Goal: Task Accomplishment & Management: Manage account settings

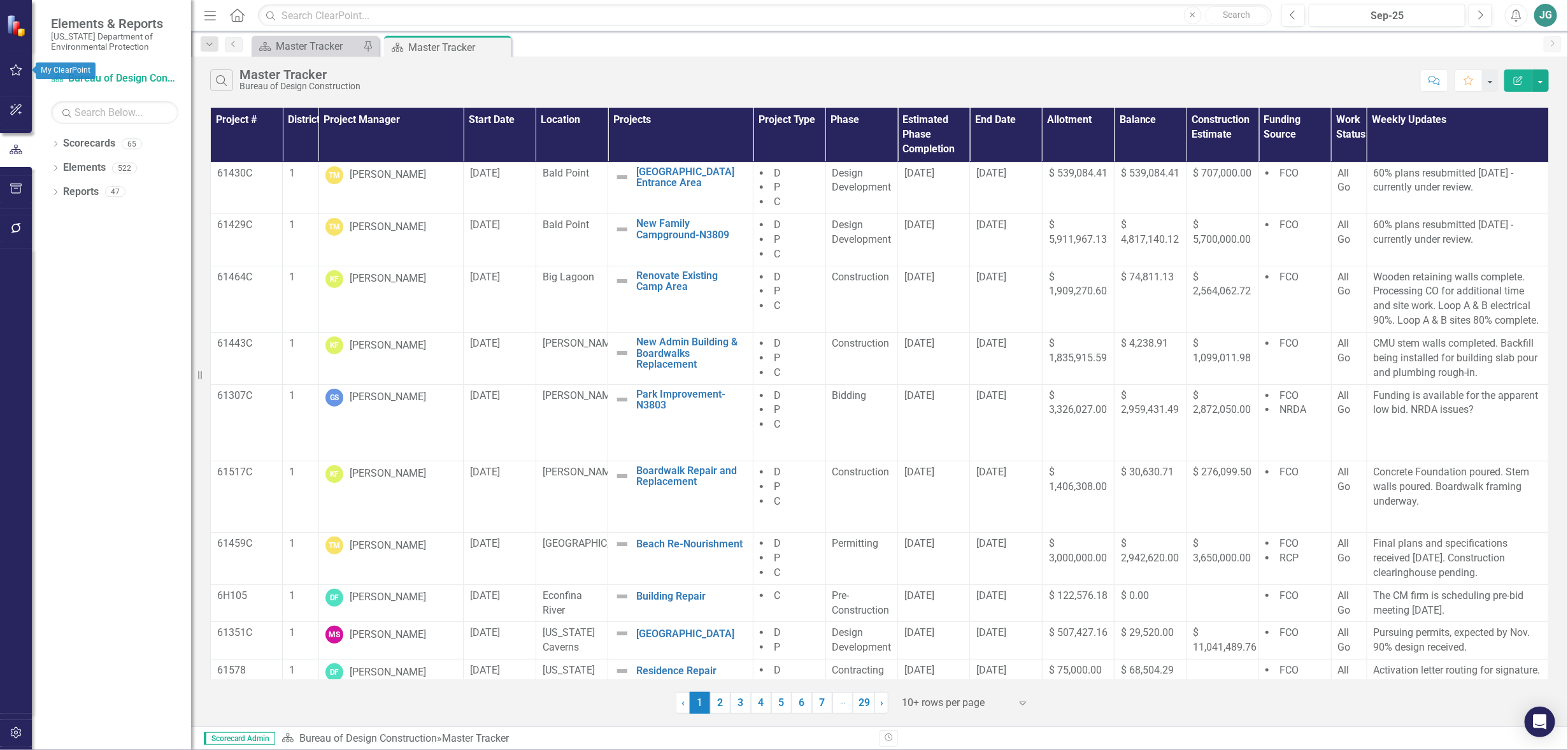
click at [15, 68] on icon "button" at bounding box center [16, 70] width 13 height 10
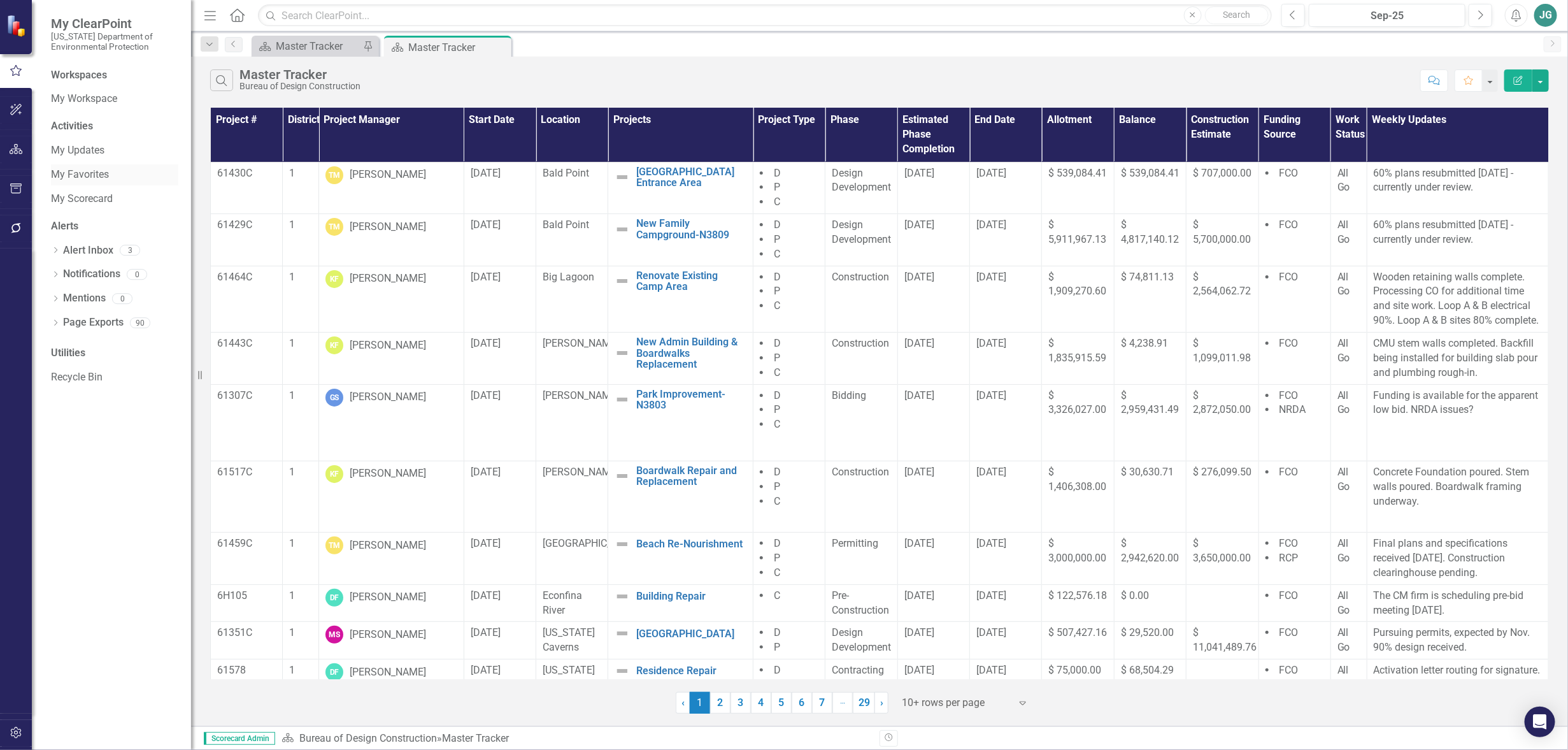
click at [75, 172] on link "My Favorites" at bounding box center [114, 174] width 127 height 15
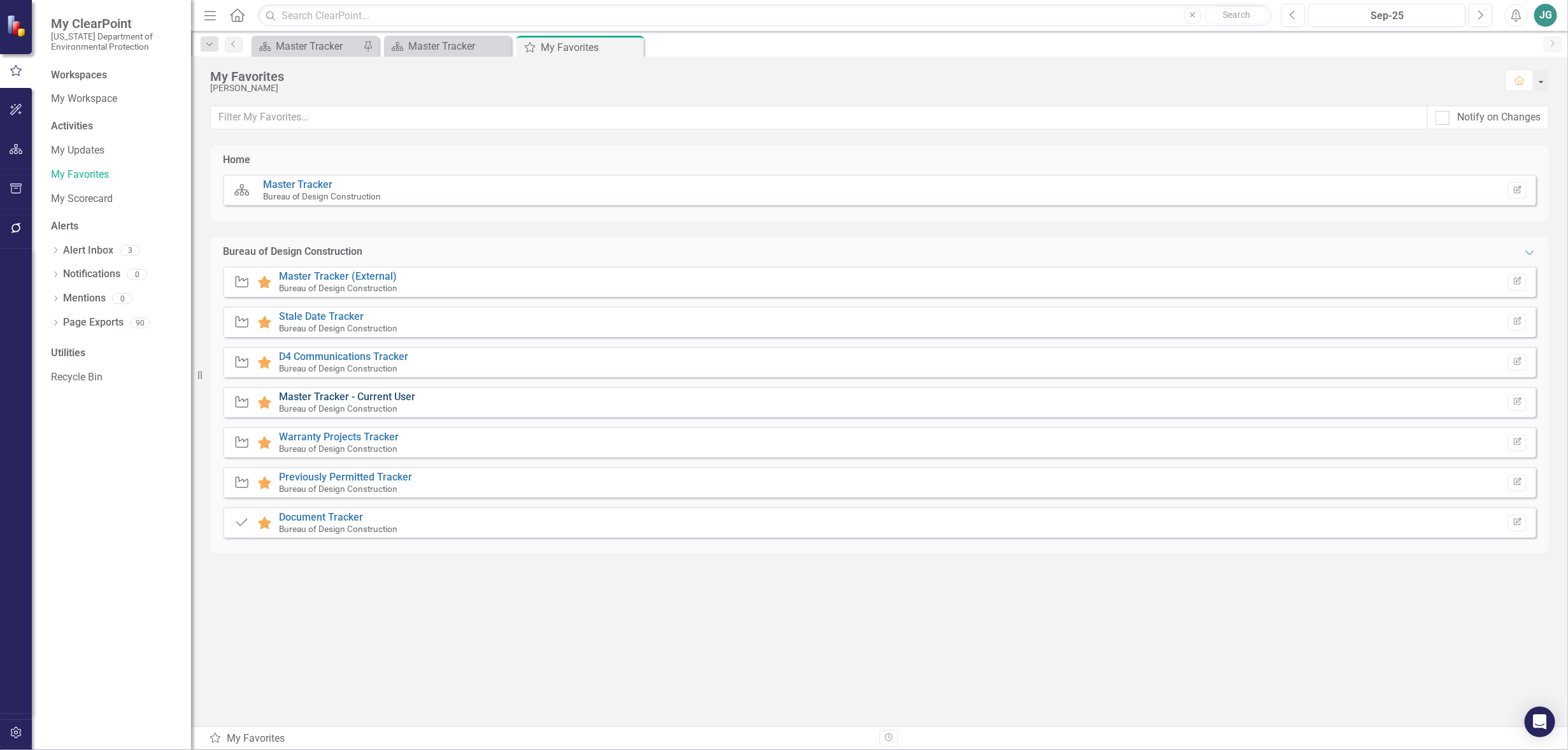
click at [381, 397] on link "Master Tracker - Current User" at bounding box center [347, 396] width 136 height 12
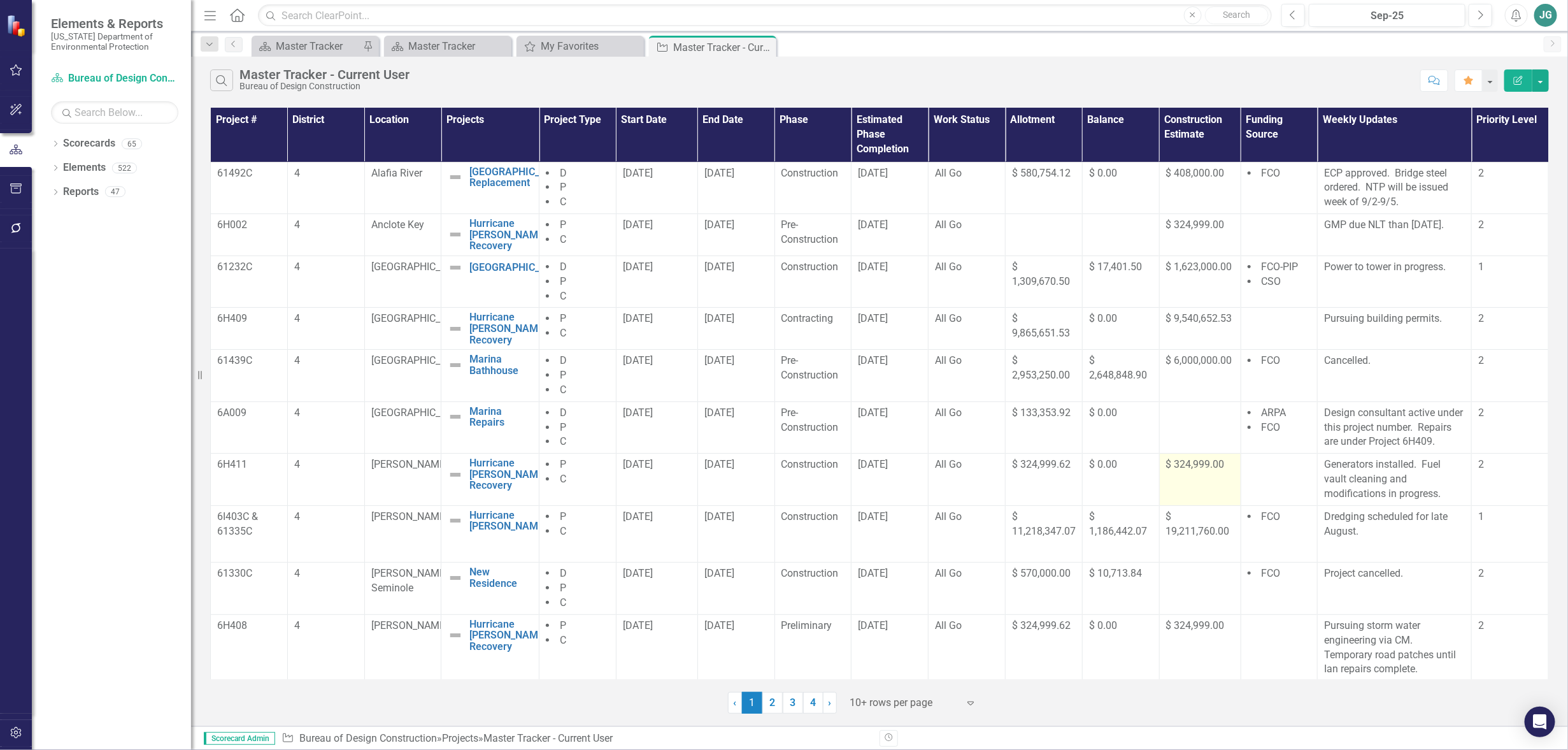
scroll to position [1, 0]
click at [876, 700] on div at bounding box center [905, 703] width 108 height 17
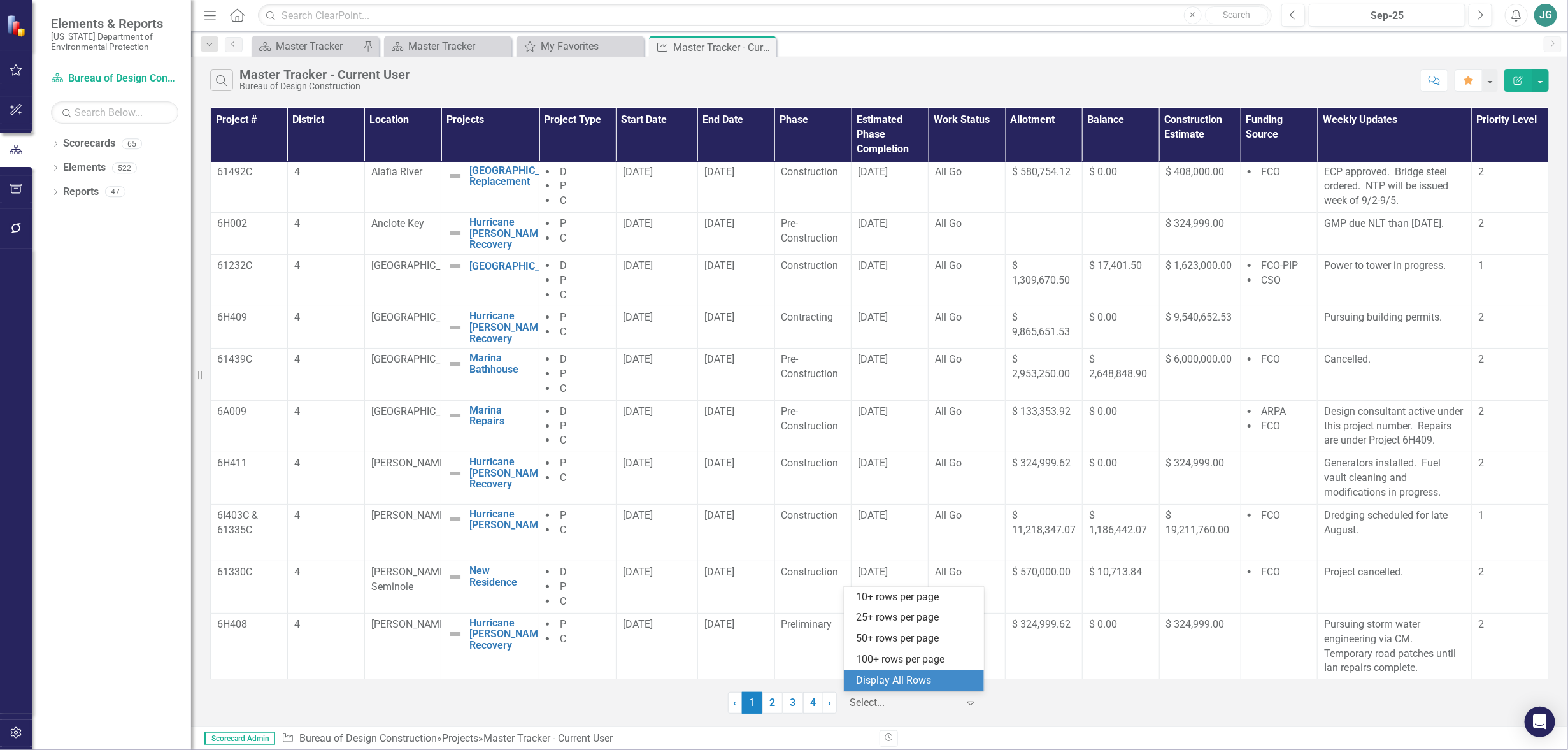
click at [888, 674] on div "Display All Rows" at bounding box center [917, 681] width 119 height 15
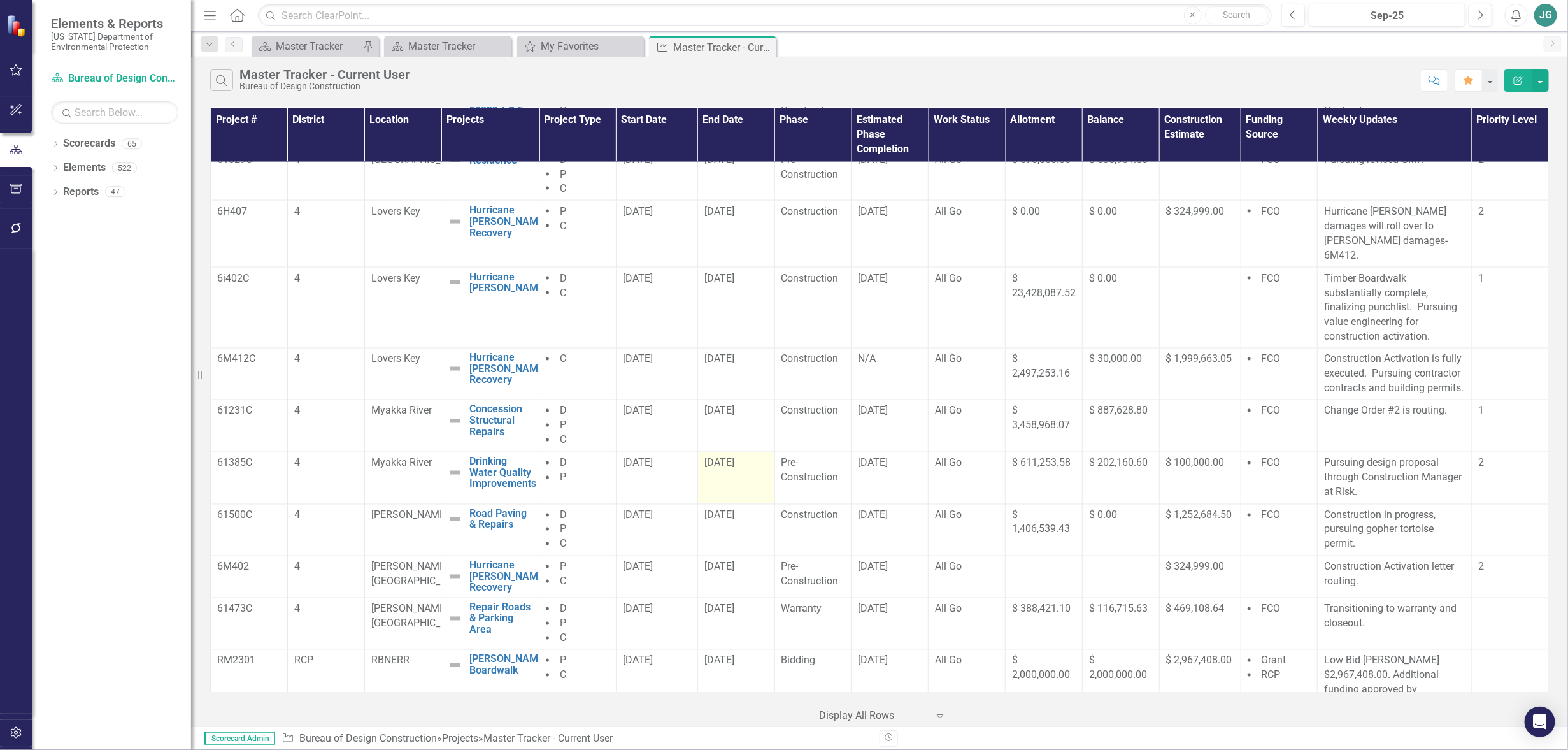
scroll to position [1372, 0]
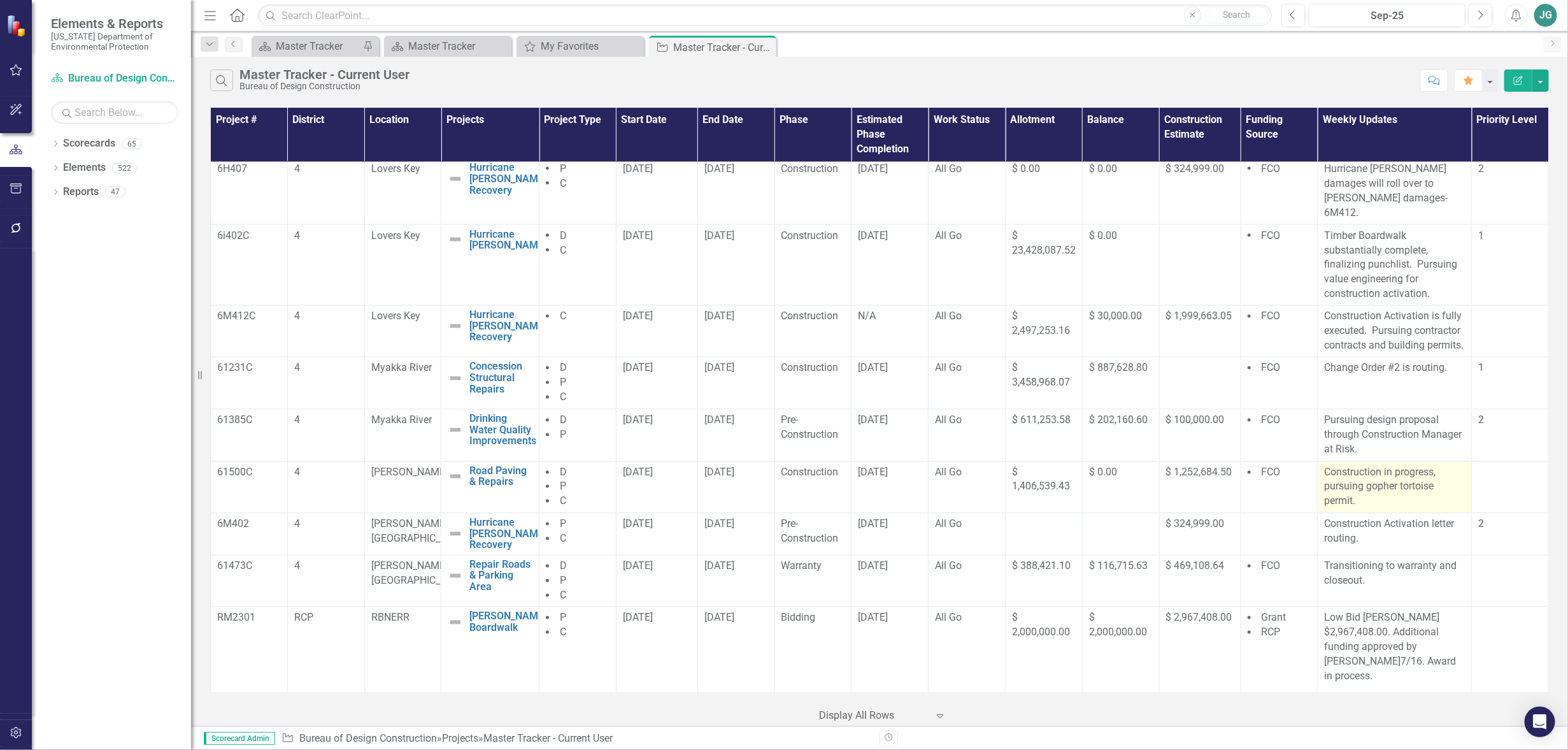
click at [1393, 497] on p "Construction in progress, pursuing gopher tortoise permit." at bounding box center [1394, 488] width 141 height 44
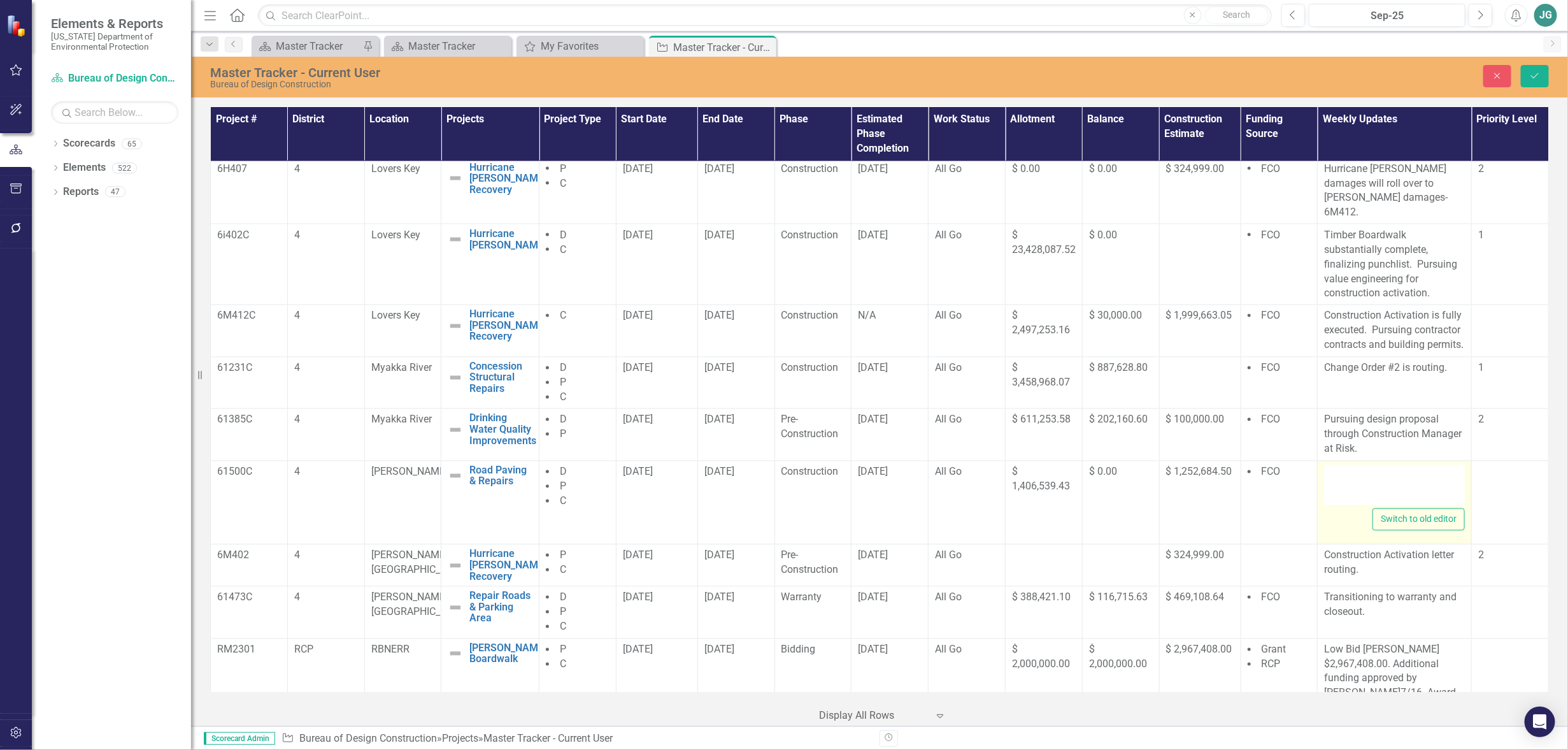
click at [1335, 482] on div at bounding box center [1394, 485] width 141 height 41
type textarea "<p>Construction in progress, pursuing gopher tortoise permit.</p>"
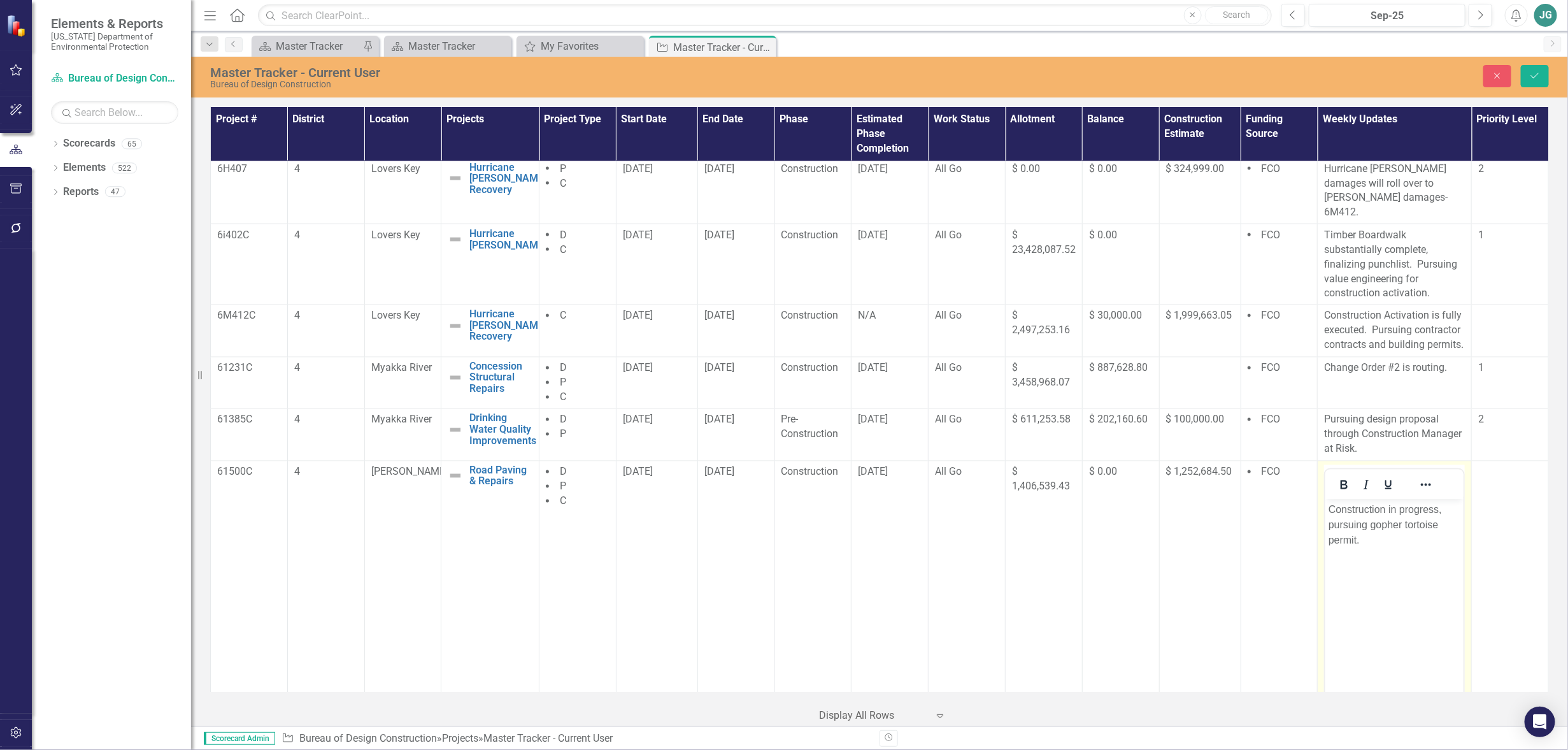
scroll to position [0, 0]
click at [1369, 543] on p "Construction in progress, pursuing gopher tortoise permit." at bounding box center [1395, 525] width 132 height 46
drag, startPoint x: 1368, startPoint y: 537, endPoint x: 2652, endPoint y: 997, distance: 1363.9
click at [1333, 499] on html "Construction in progress, pursuing gopher tortoise permit." at bounding box center [1394, 594] width 138 height 191
click at [1365, 566] on body "Rich Text Area. Press ALT-0 for help." at bounding box center [1394, 594] width 138 height 191
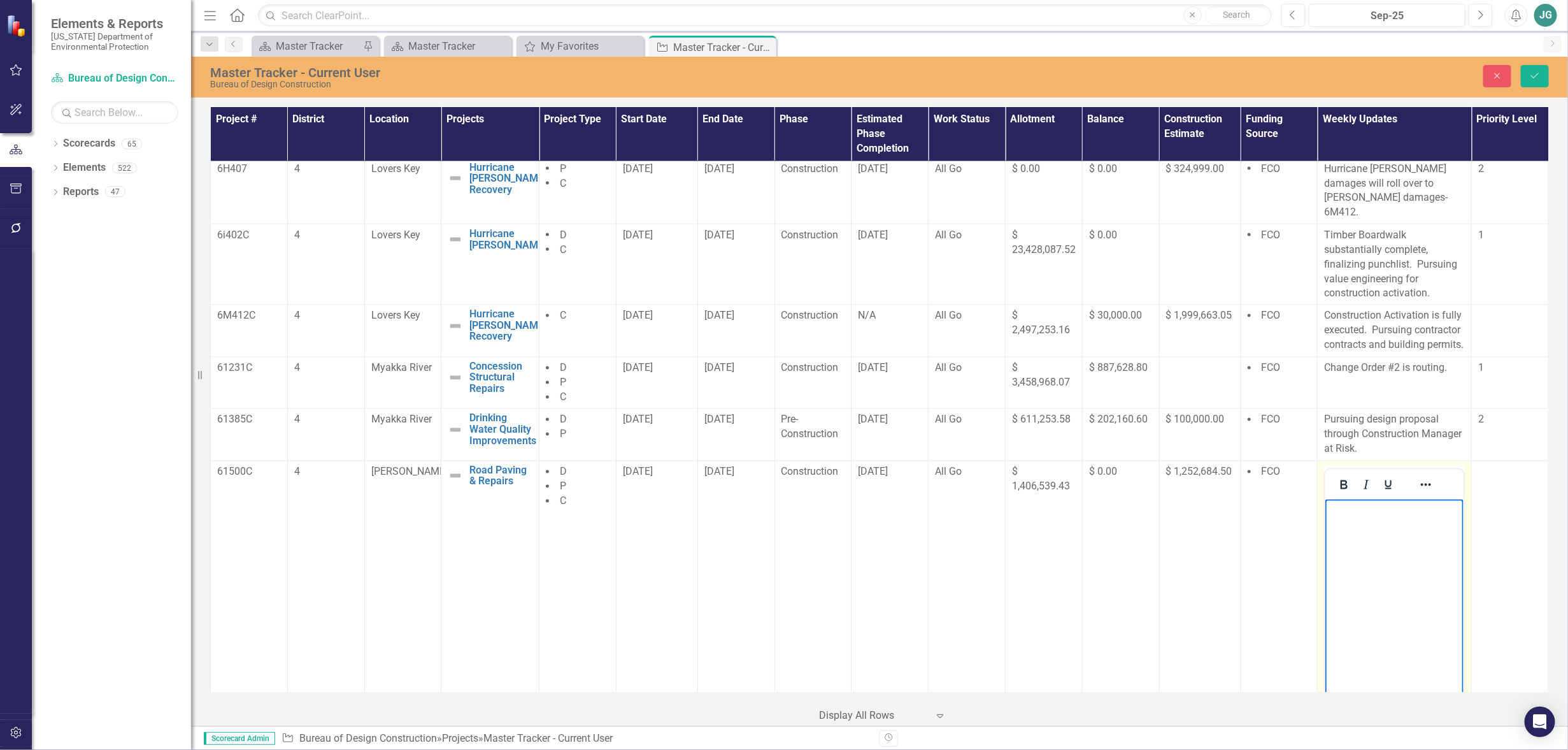
click at [1367, 511] on p "Rich Text Area. Press ALT-0 for help." at bounding box center [1395, 510] width 132 height 15
click at [1542, 72] on button "Save" at bounding box center [1535, 76] width 28 height 22
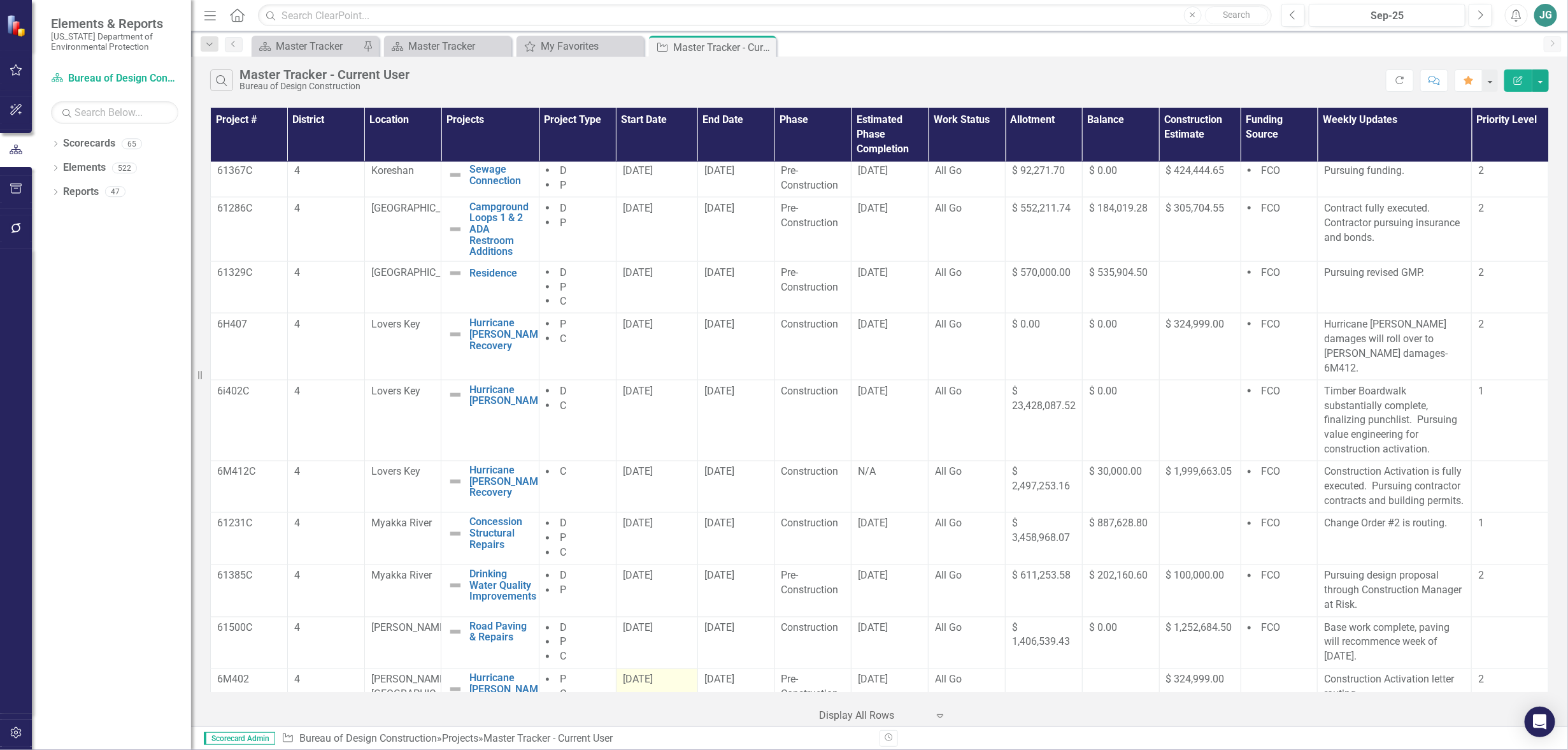
scroll to position [1213, 0]
click at [1399, 605] on p "Pursuing design proposal through Construction Manager at Risk." at bounding box center [1394, 594] width 141 height 44
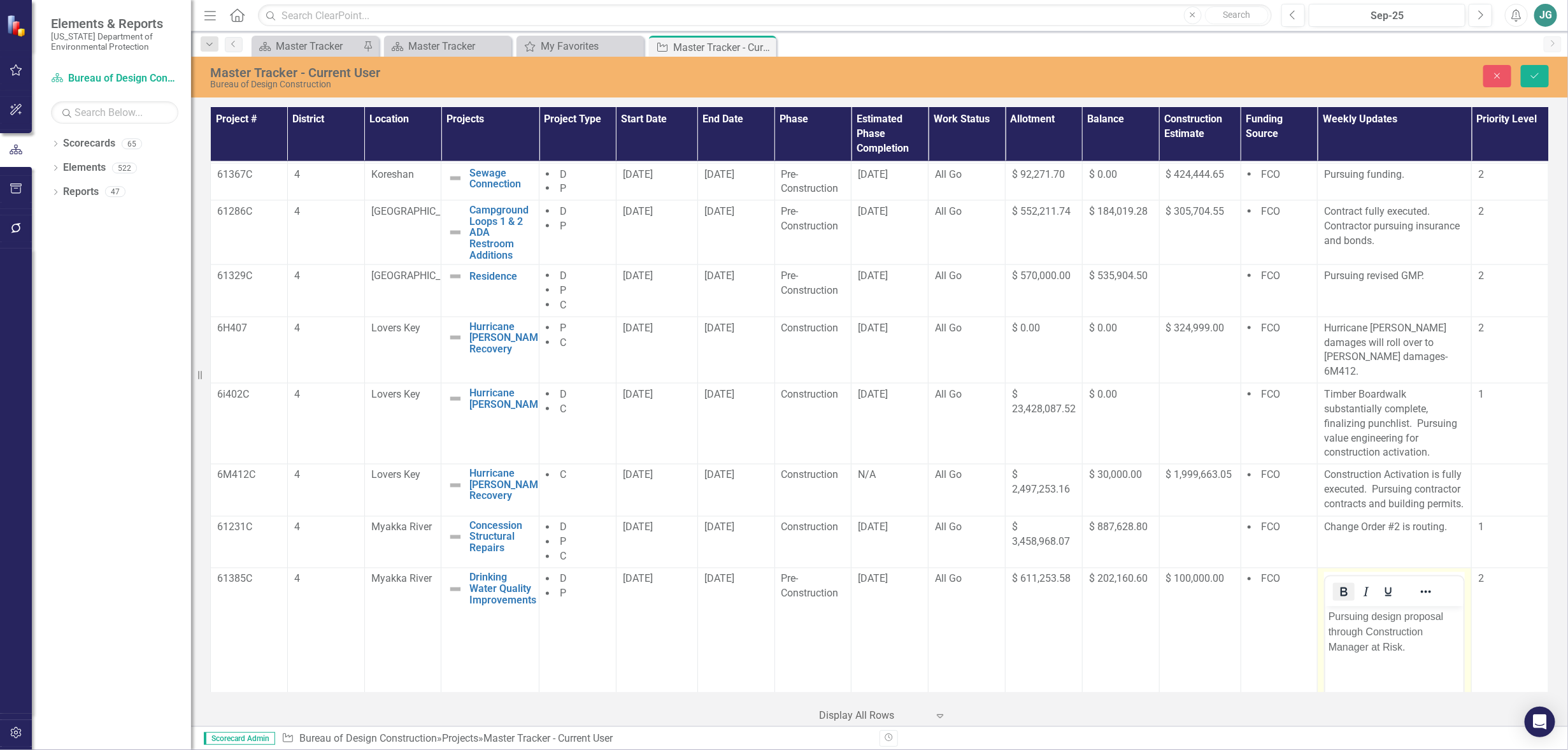
scroll to position [0, 0]
drag, startPoint x: 1329, startPoint y: 616, endPoint x: 1427, endPoint y: 642, distance: 101.4
click at [1427, 642] on p "Pursuing design proposal through Construction Manager at Risk." at bounding box center [1395, 633] width 132 height 46
click at [1370, 632] on p "Design in progress by [PERSON_NAME]." at bounding box center [1395, 625] width 132 height 31
click at [1368, 627] on p "Design in progress by [PERSON_NAME]." at bounding box center [1395, 625] width 132 height 31
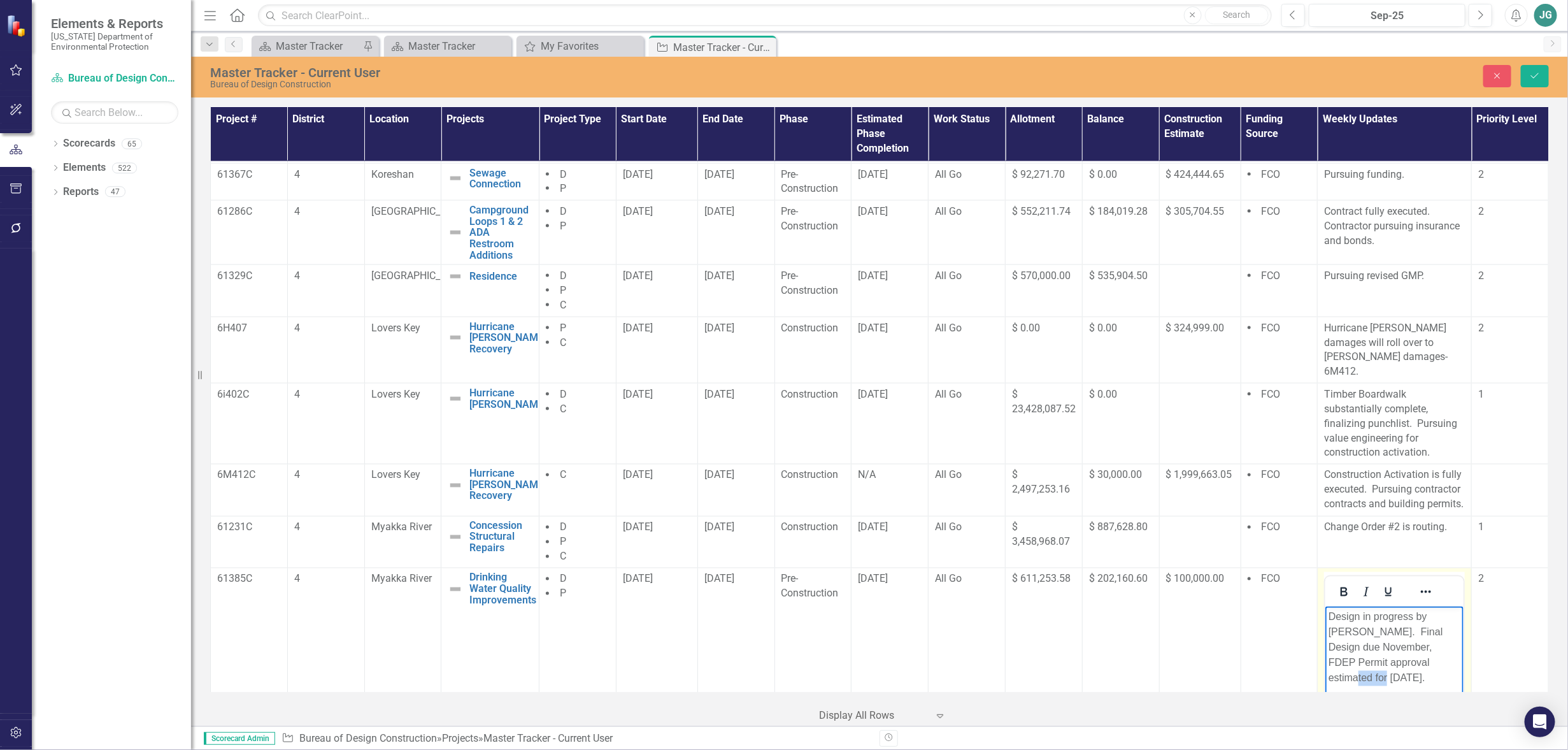
drag, startPoint x: 1329, startPoint y: 674, endPoint x: 1364, endPoint y: 674, distance: 35.0
click at [1364, 674] on p "Design in progress by [PERSON_NAME]. Final Design due November, FDEP Permit app…" at bounding box center [1395, 648] width 132 height 76
click at [1382, 646] on p "Design in progress by [PERSON_NAME]. Final Design due November, FDEP Permit app…" at bounding box center [1395, 648] width 132 height 76
click at [1535, 72] on icon "Save" at bounding box center [1535, 76] width 12 height 9
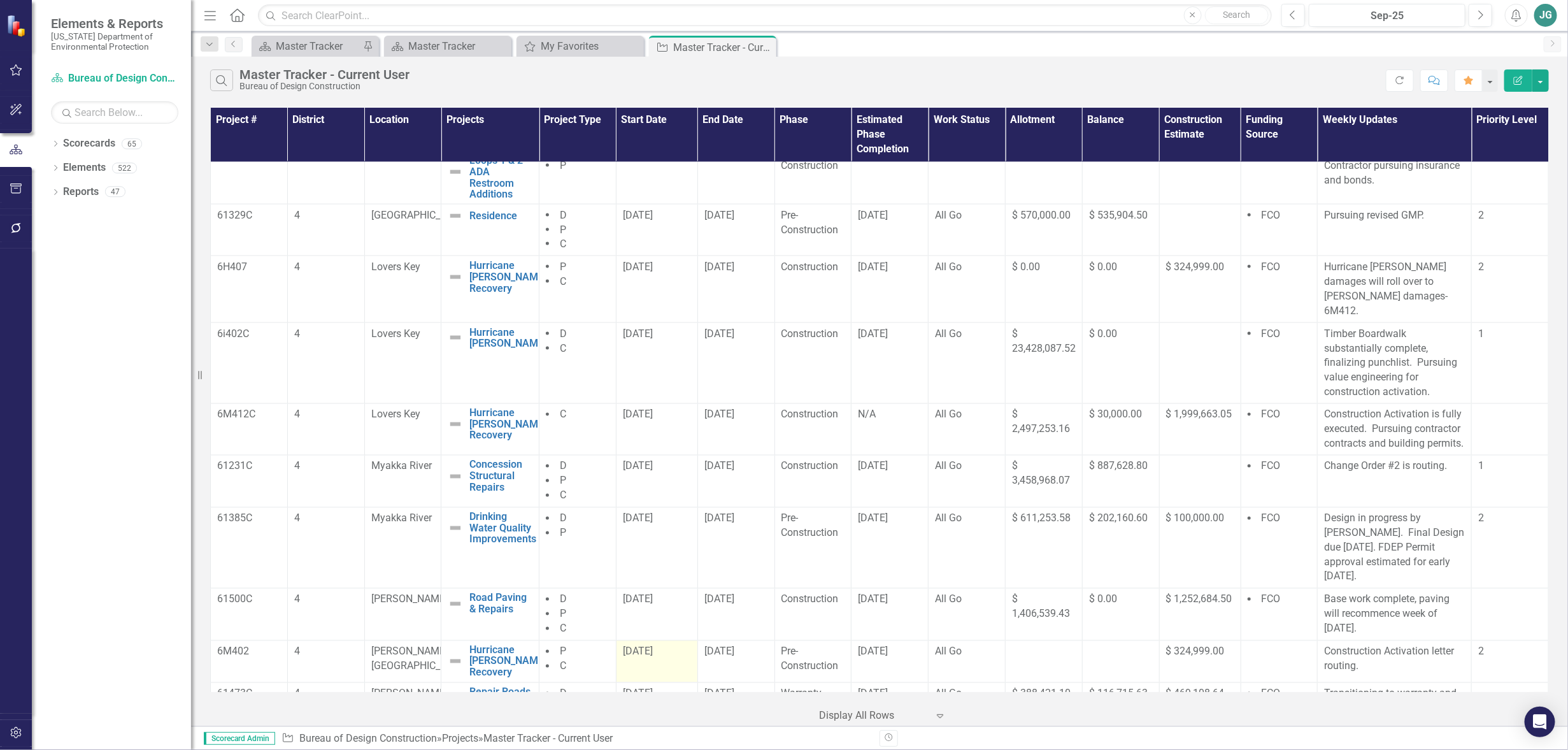
scroll to position [1353, 0]
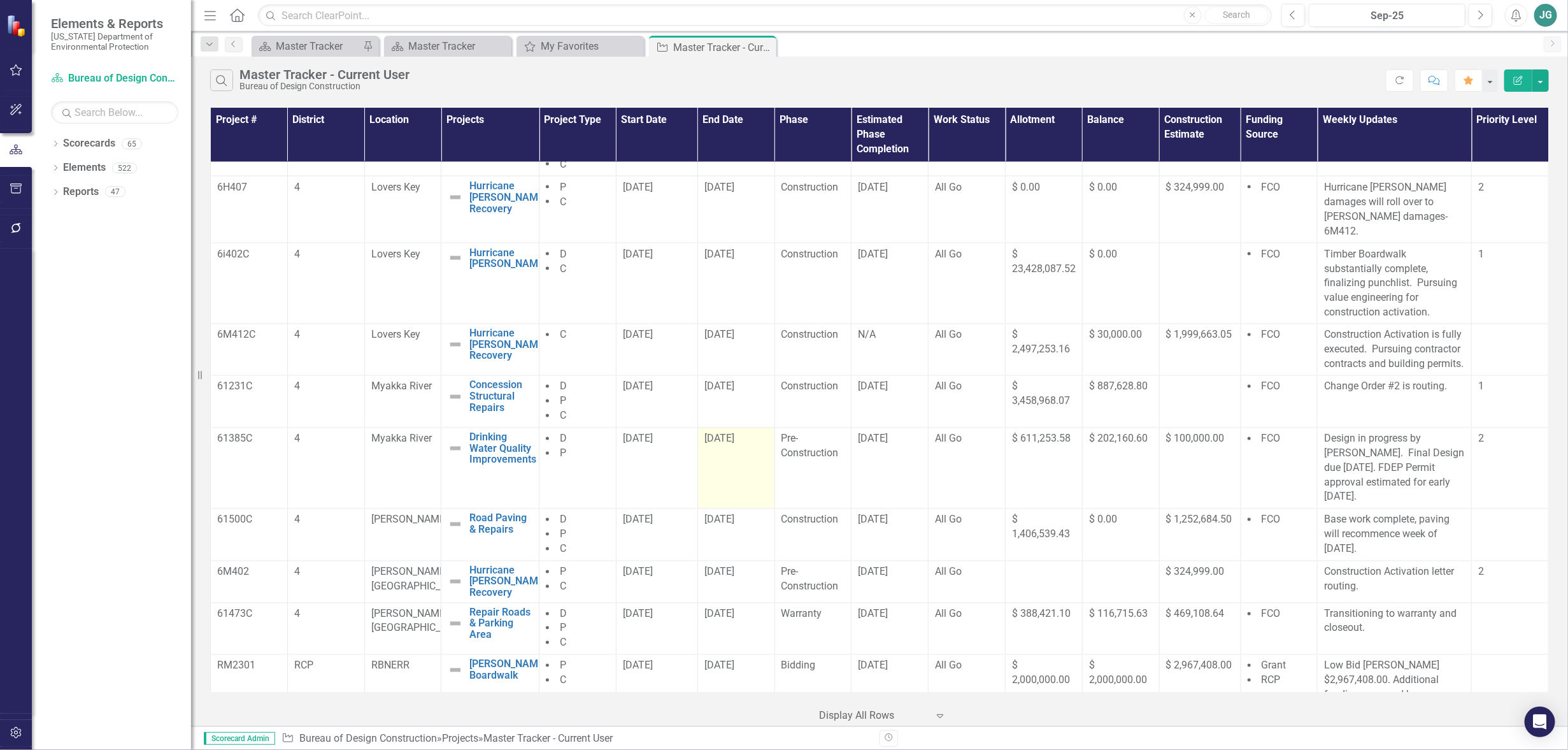
click at [728, 452] on td "[DATE]" at bounding box center [735, 468] width 77 height 81
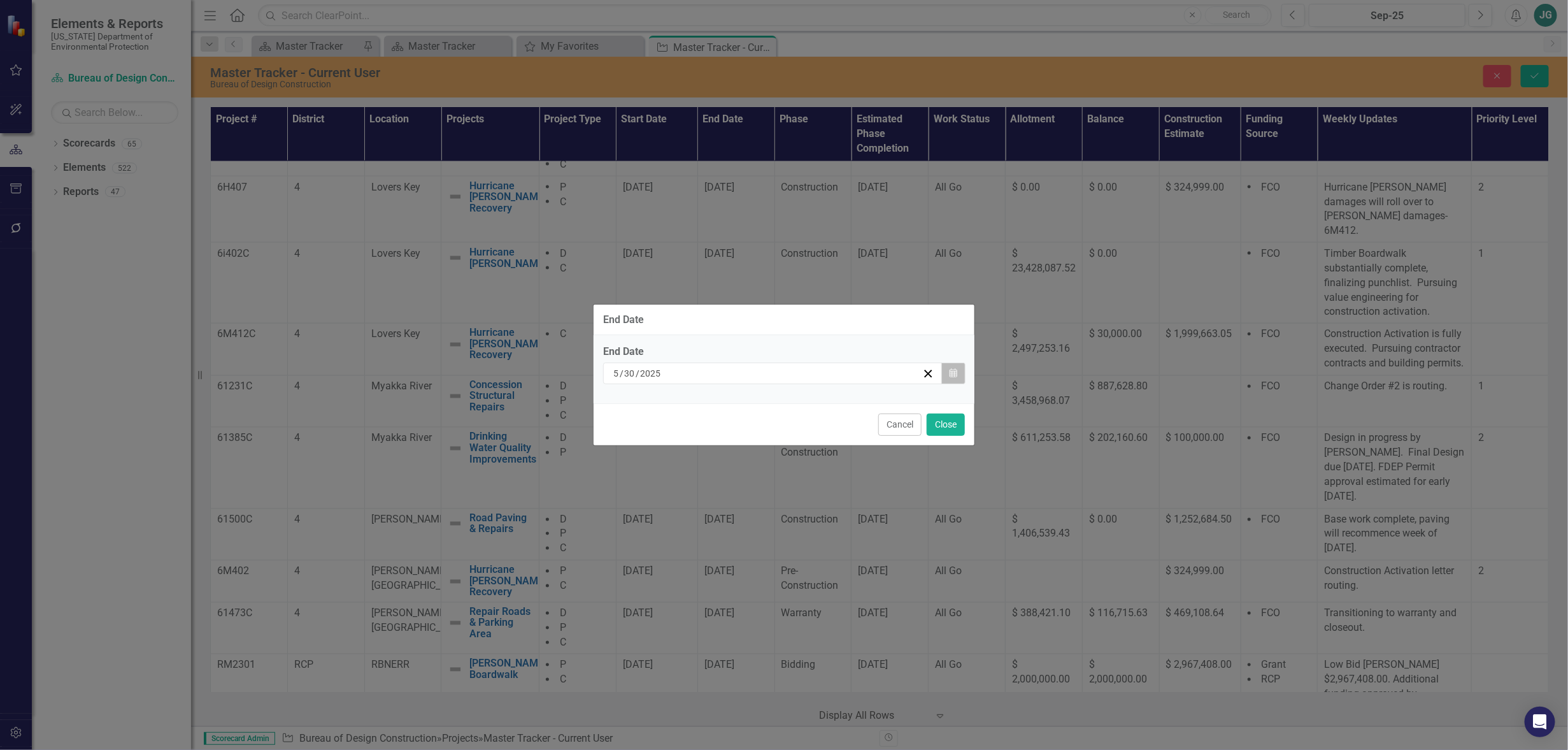
click at [951, 374] on icon "Calendar" at bounding box center [953, 373] width 8 height 9
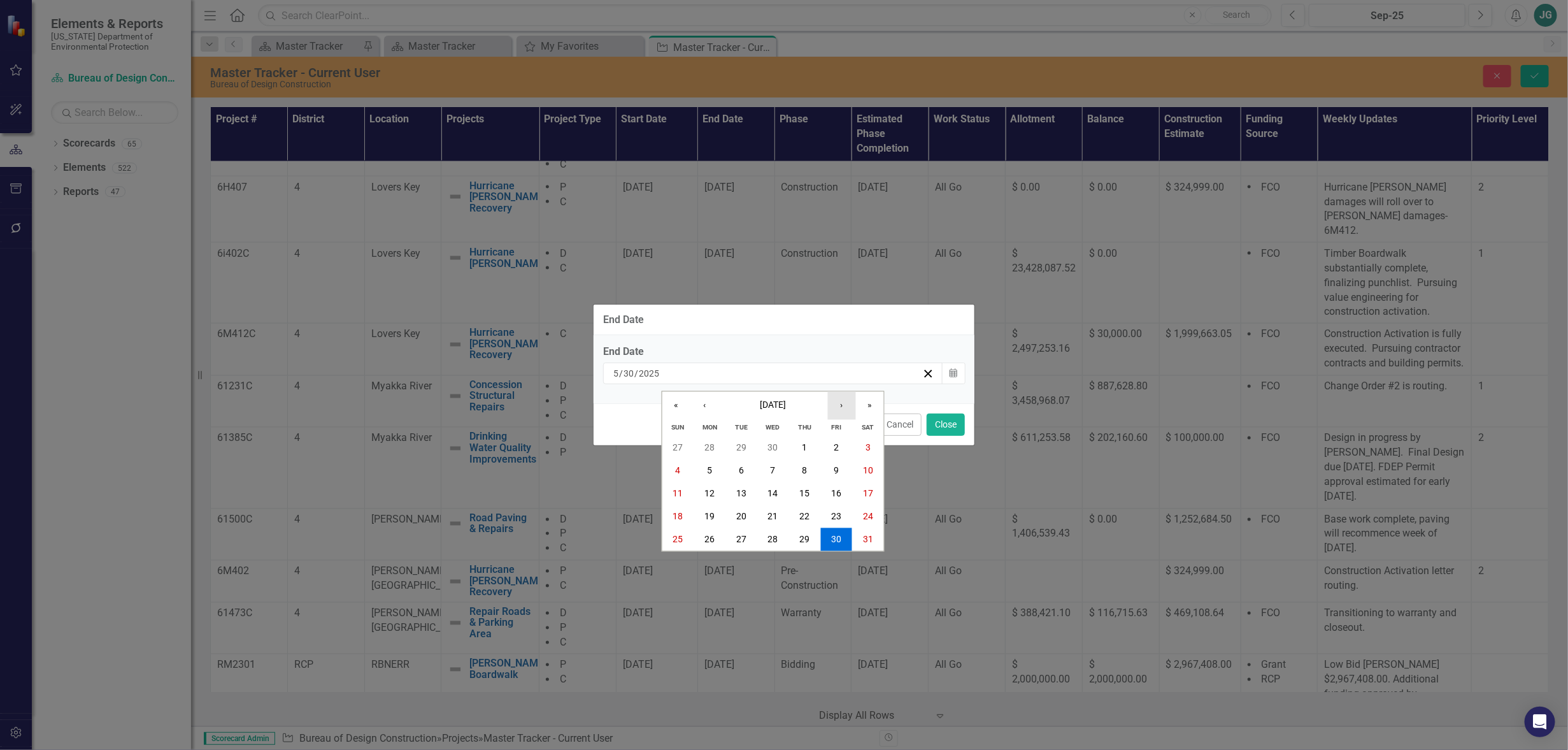
click at [840, 401] on button "›" at bounding box center [842, 405] width 28 height 28
click at [840, 410] on button "›" at bounding box center [842, 405] width 28 height 28
click at [866, 405] on button "»" at bounding box center [870, 405] width 28 height 28
click at [835, 538] on abbr "31" at bounding box center [836, 540] width 10 height 10
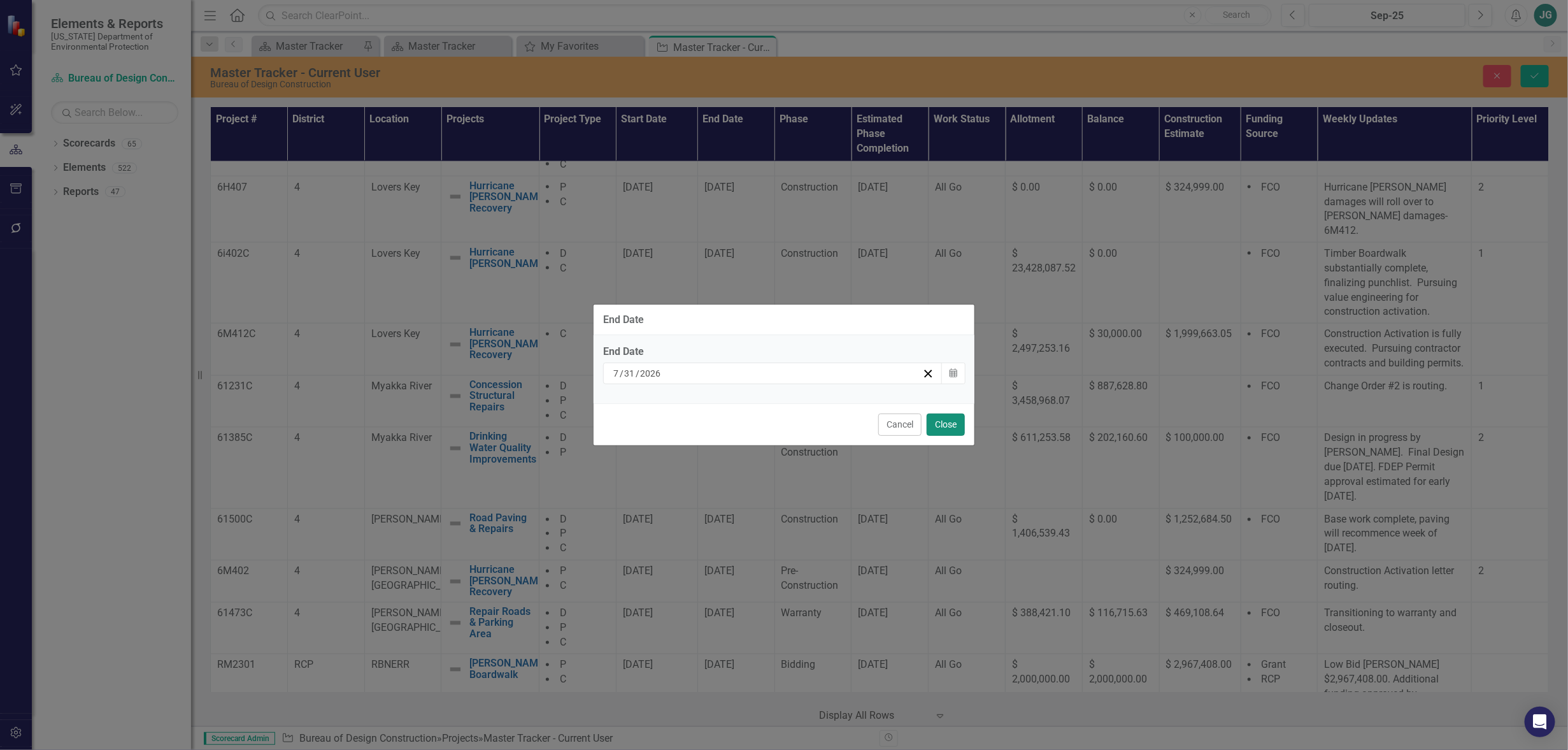
click at [945, 420] on button "Close" at bounding box center [946, 424] width 38 height 22
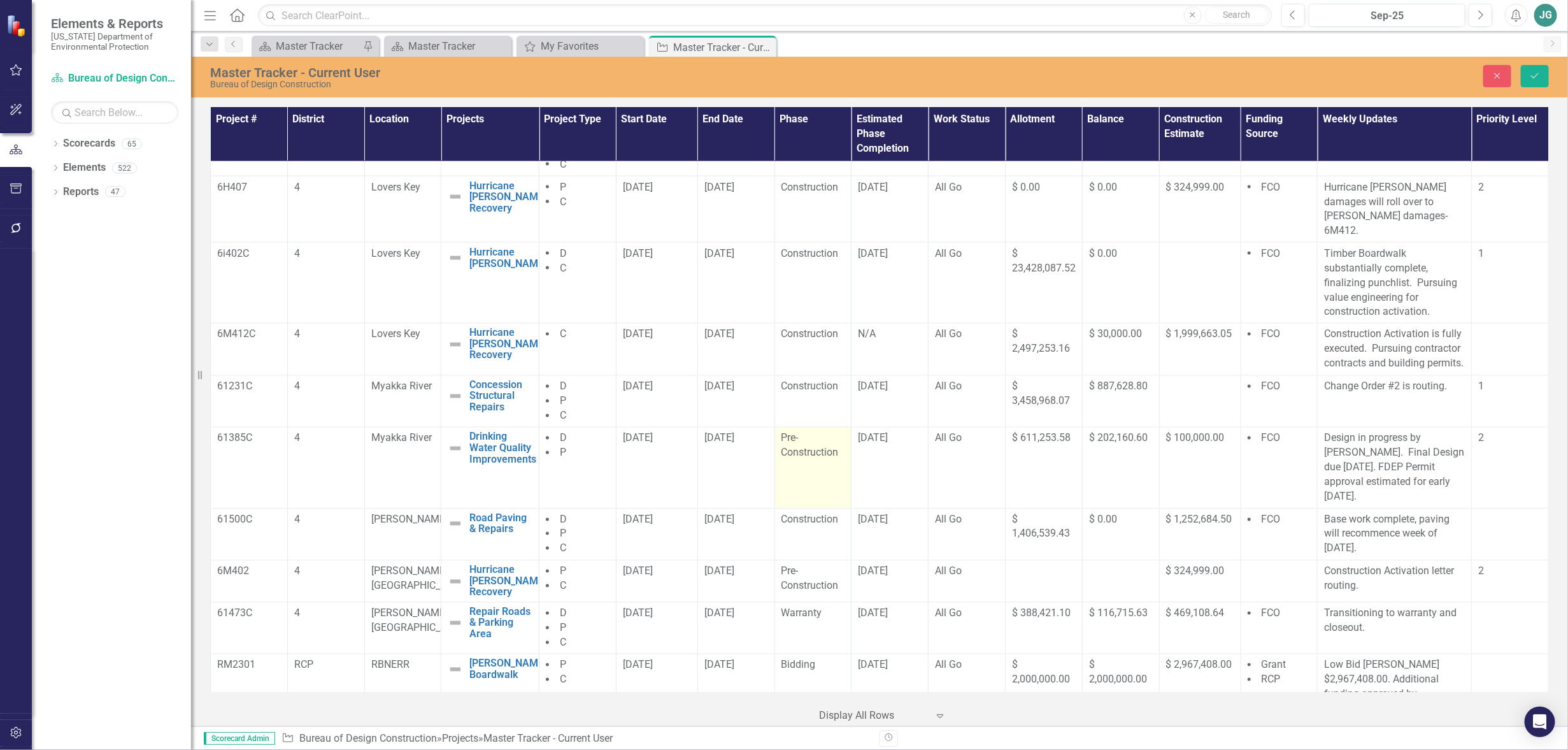
click at [821, 462] on td "Pre-Construction" at bounding box center [812, 468] width 77 height 81
click at [821, 468] on td "Pre-Construction" at bounding box center [812, 468] width 77 height 81
click at [821, 469] on td "Pre-Construction" at bounding box center [812, 468] width 77 height 81
click at [828, 438] on icon "Expand" at bounding box center [833, 442] width 12 height 10
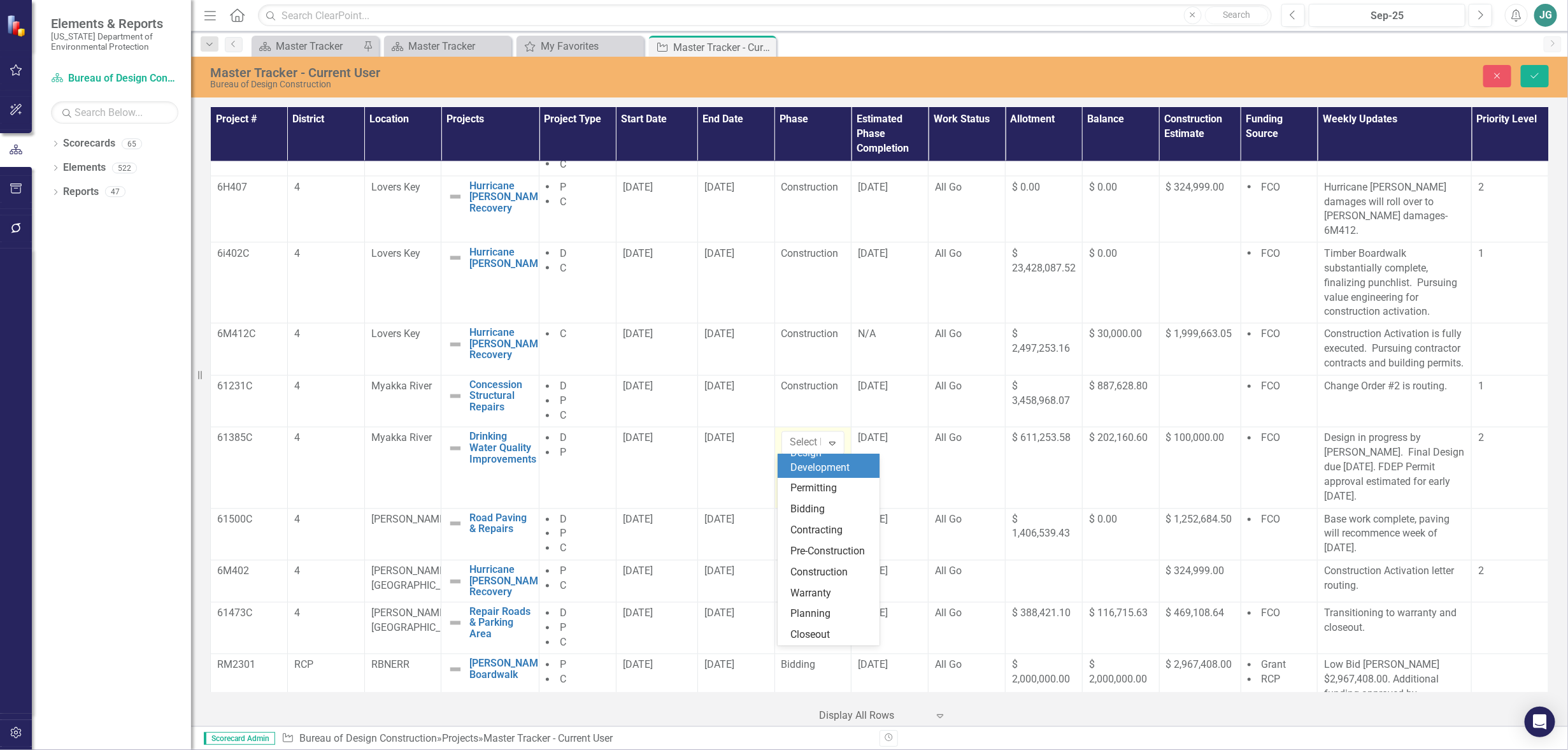
click at [812, 457] on div "Design Development" at bounding box center [831, 460] width 81 height 29
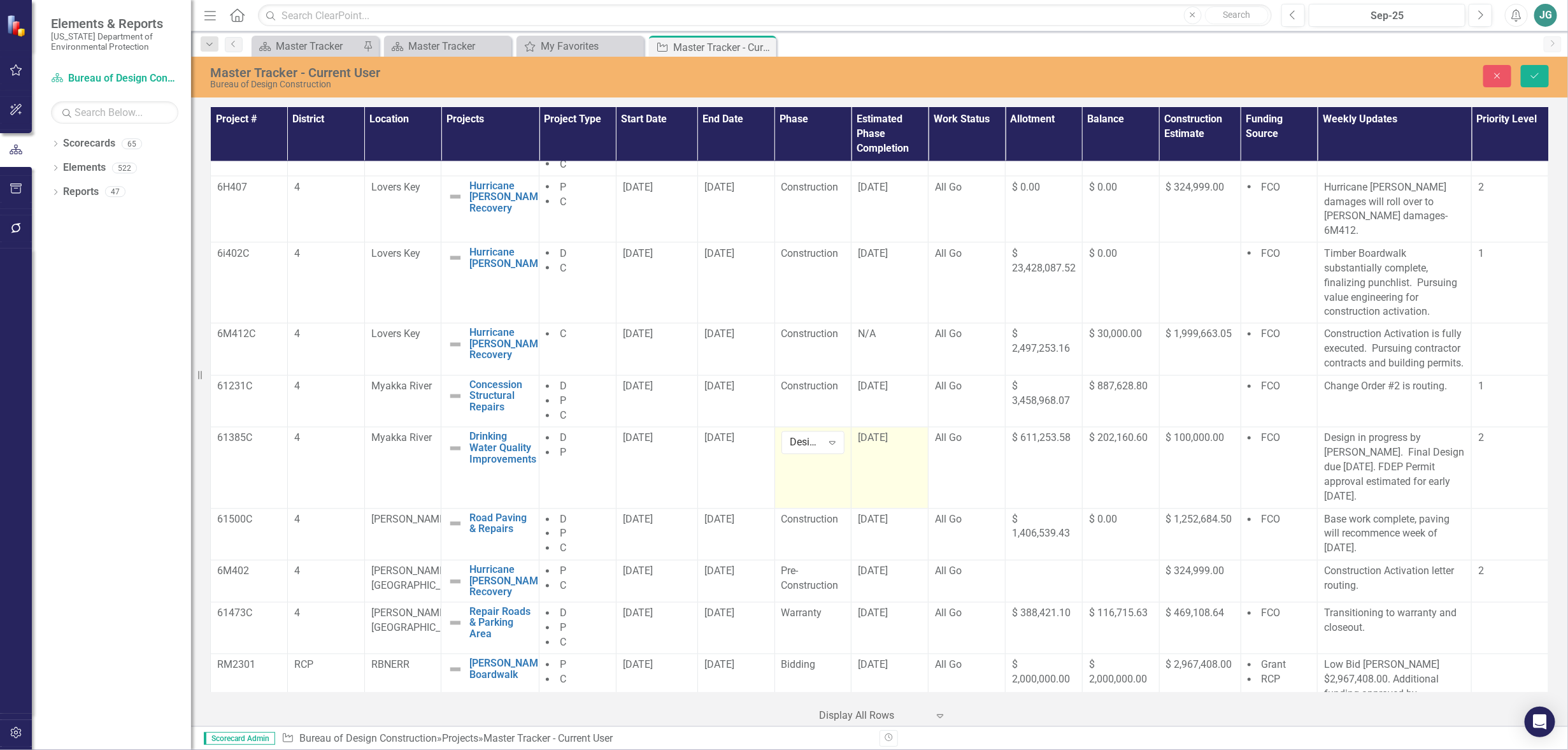
click at [881, 458] on td "[DATE]" at bounding box center [890, 468] width 77 height 81
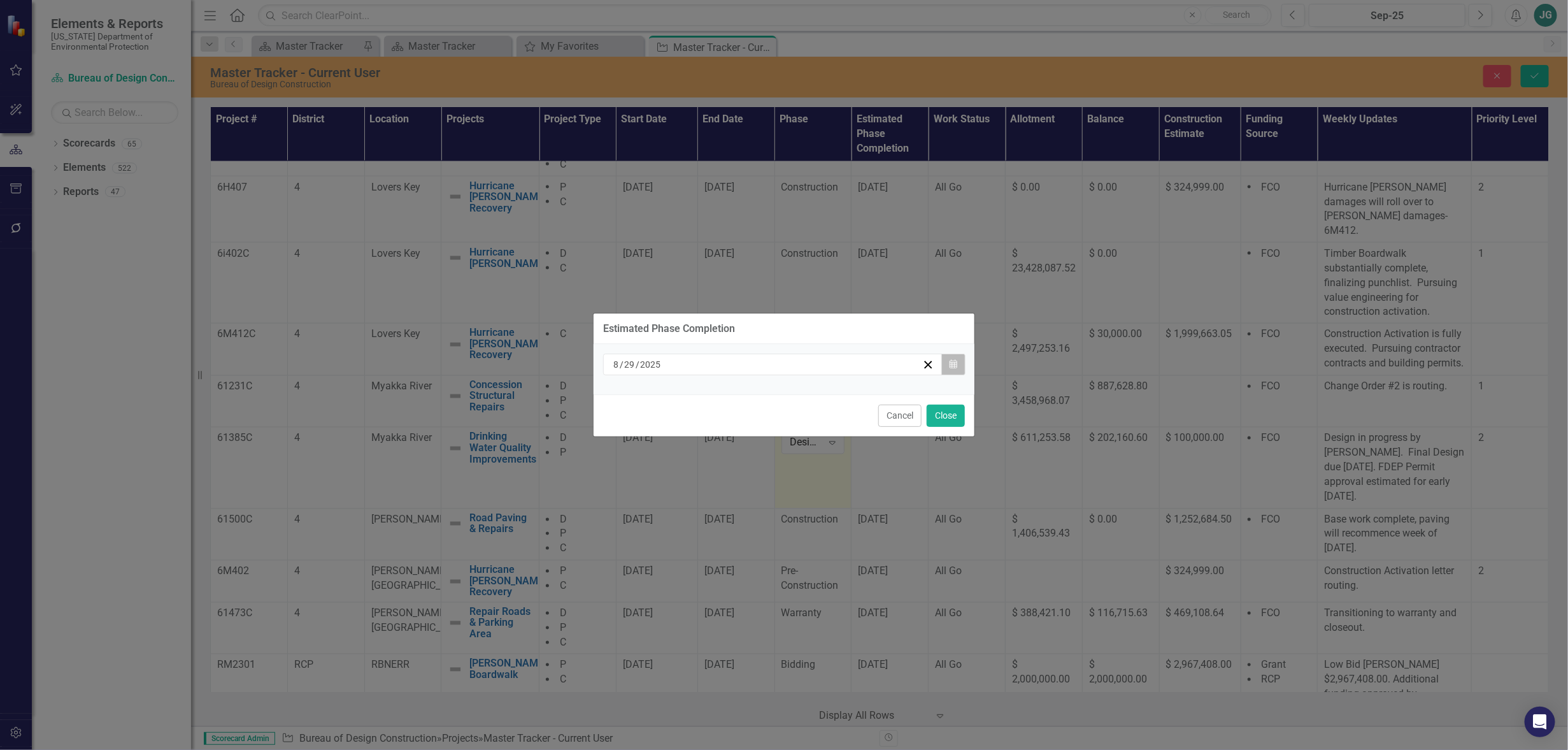
click at [956, 362] on icon "Calendar" at bounding box center [953, 364] width 8 height 9
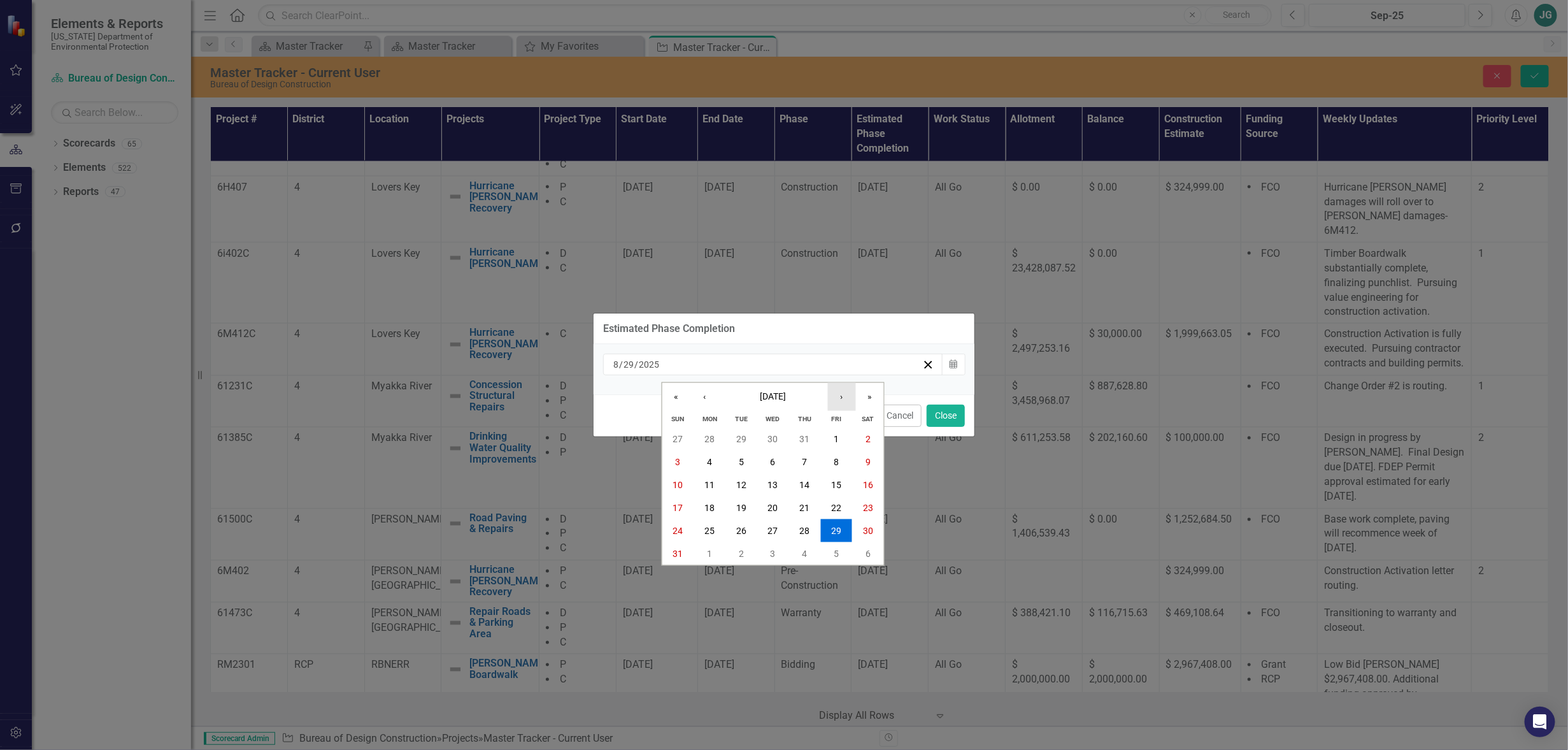
click at [842, 393] on button "›" at bounding box center [842, 396] width 28 height 28
click at [842, 393] on button "›" at bounding box center [842, 396] width 28 height 28
click at [712, 532] on abbr "24" at bounding box center [710, 531] width 10 height 10
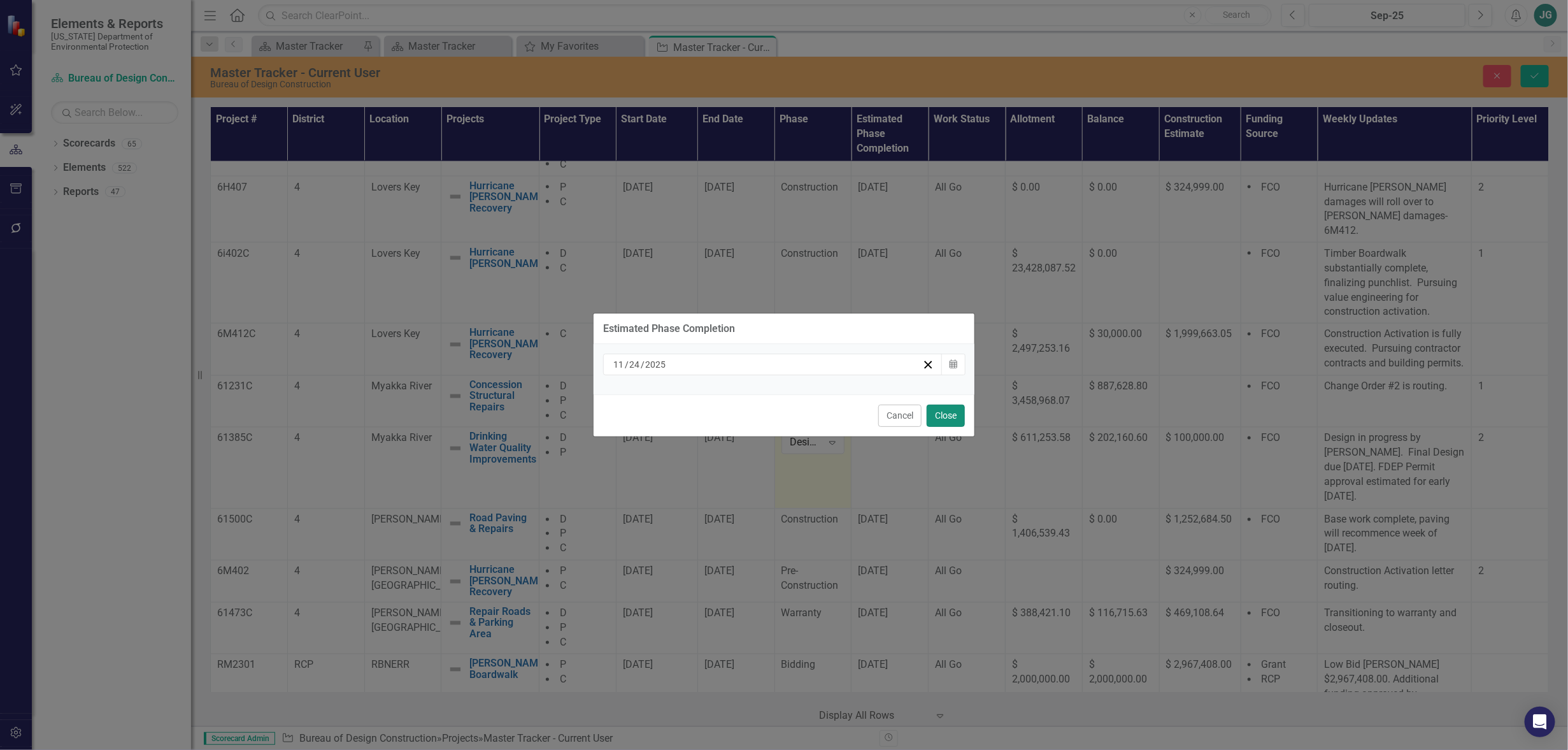
click at [953, 415] on button "Close" at bounding box center [946, 416] width 38 height 22
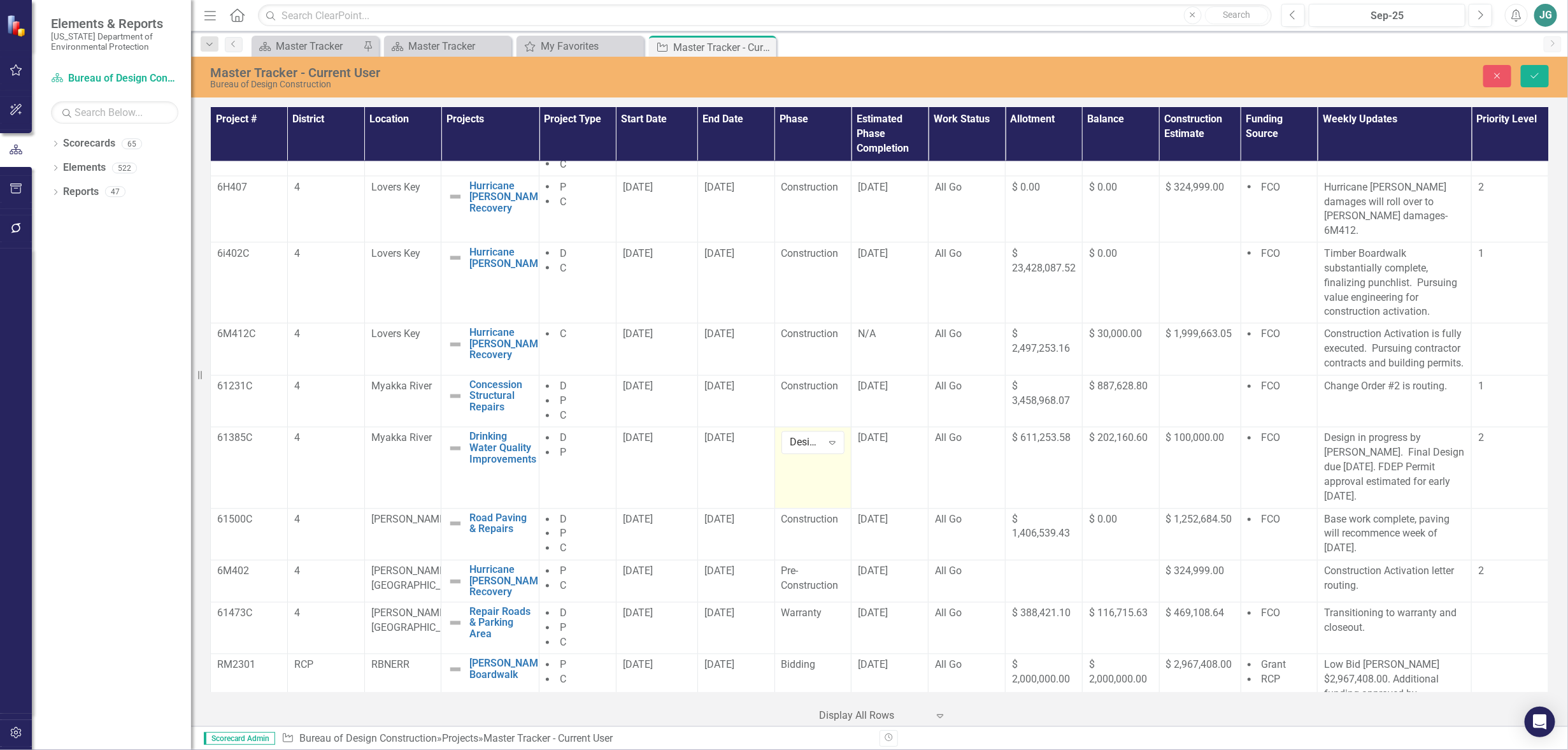
click at [1513, 76] on div "Close Save" at bounding box center [1281, 76] width 555 height 22
click at [1535, 72] on icon "Save" at bounding box center [1535, 76] width 12 height 9
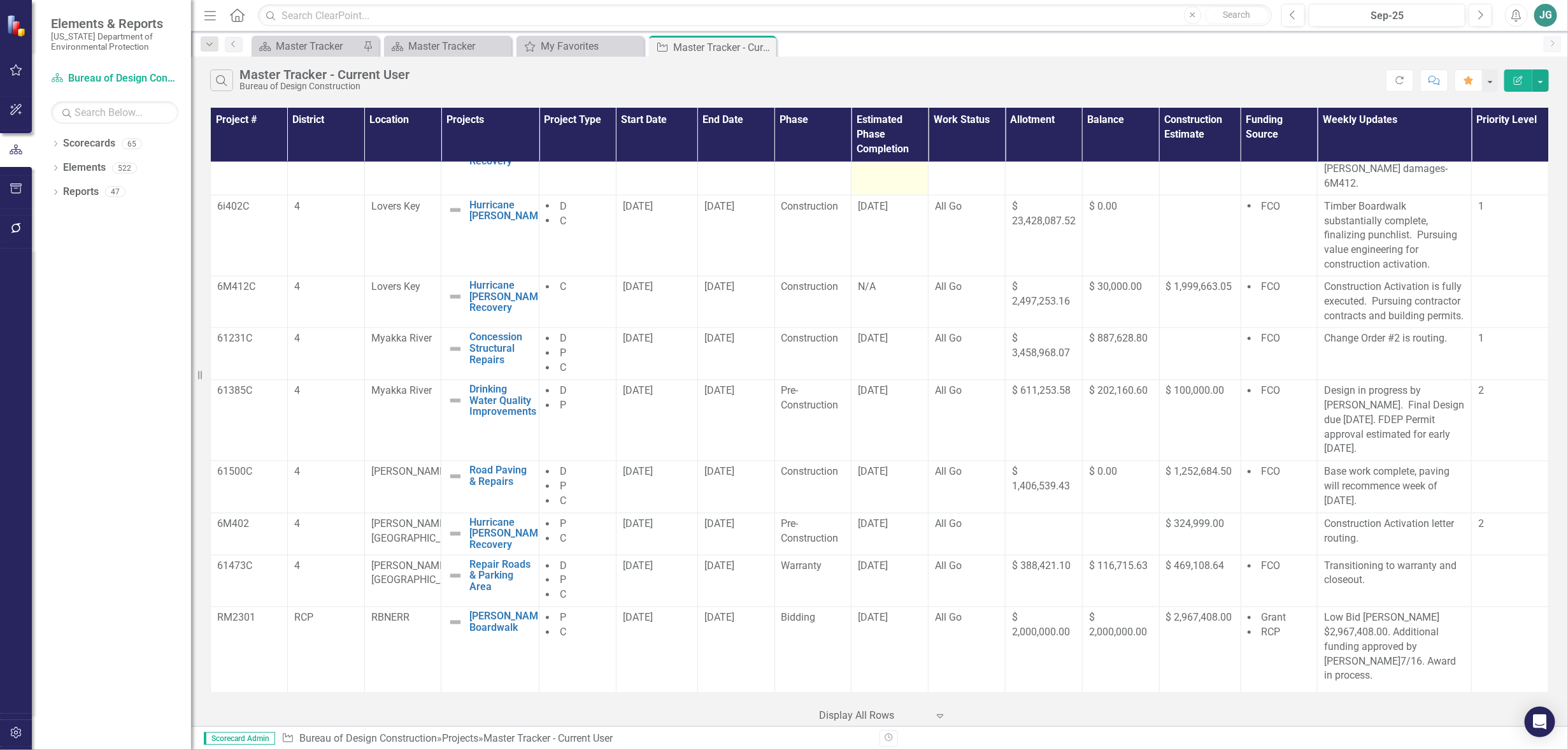
scroll to position [1242, 0]
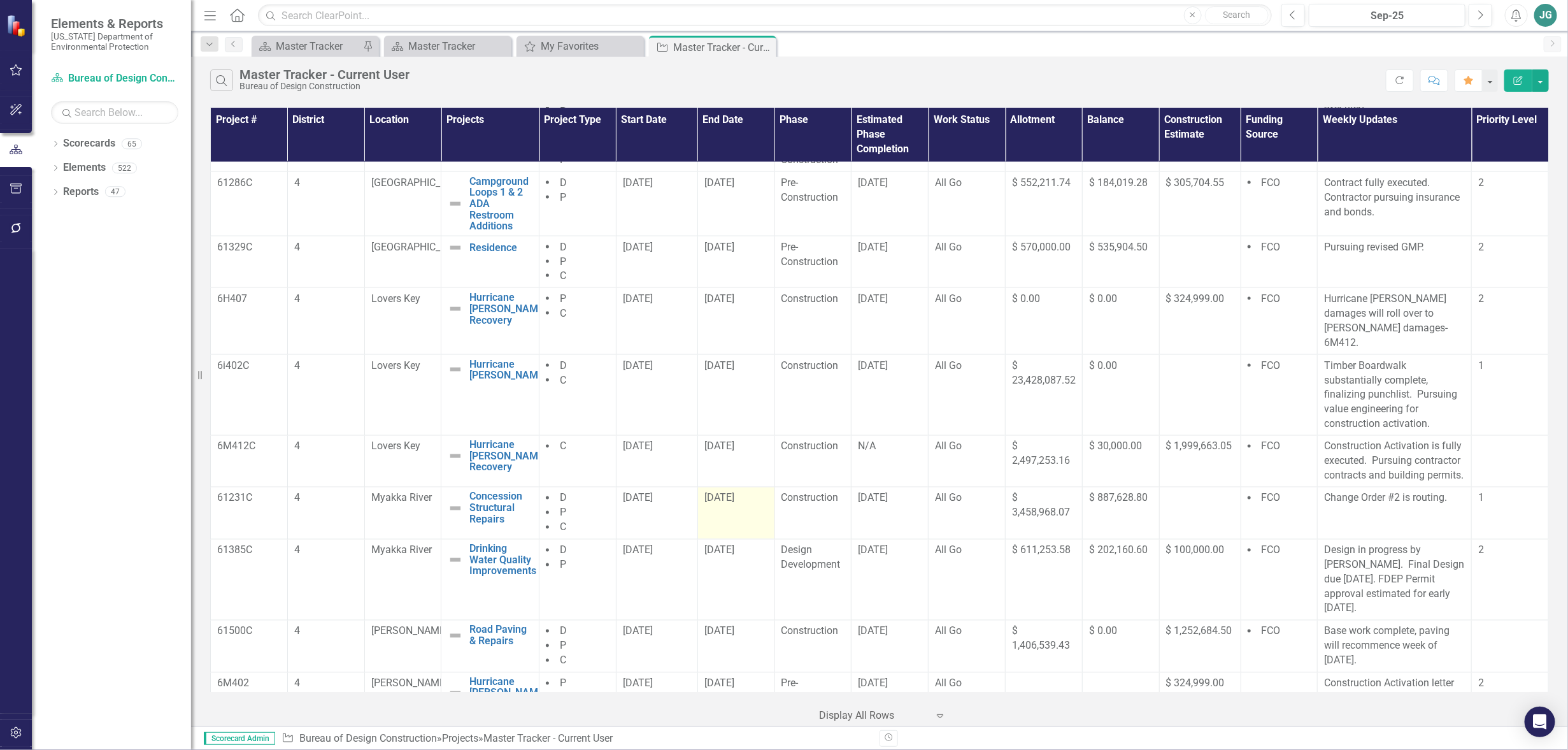
click at [735, 515] on td "[DATE]" at bounding box center [735, 513] width 77 height 52
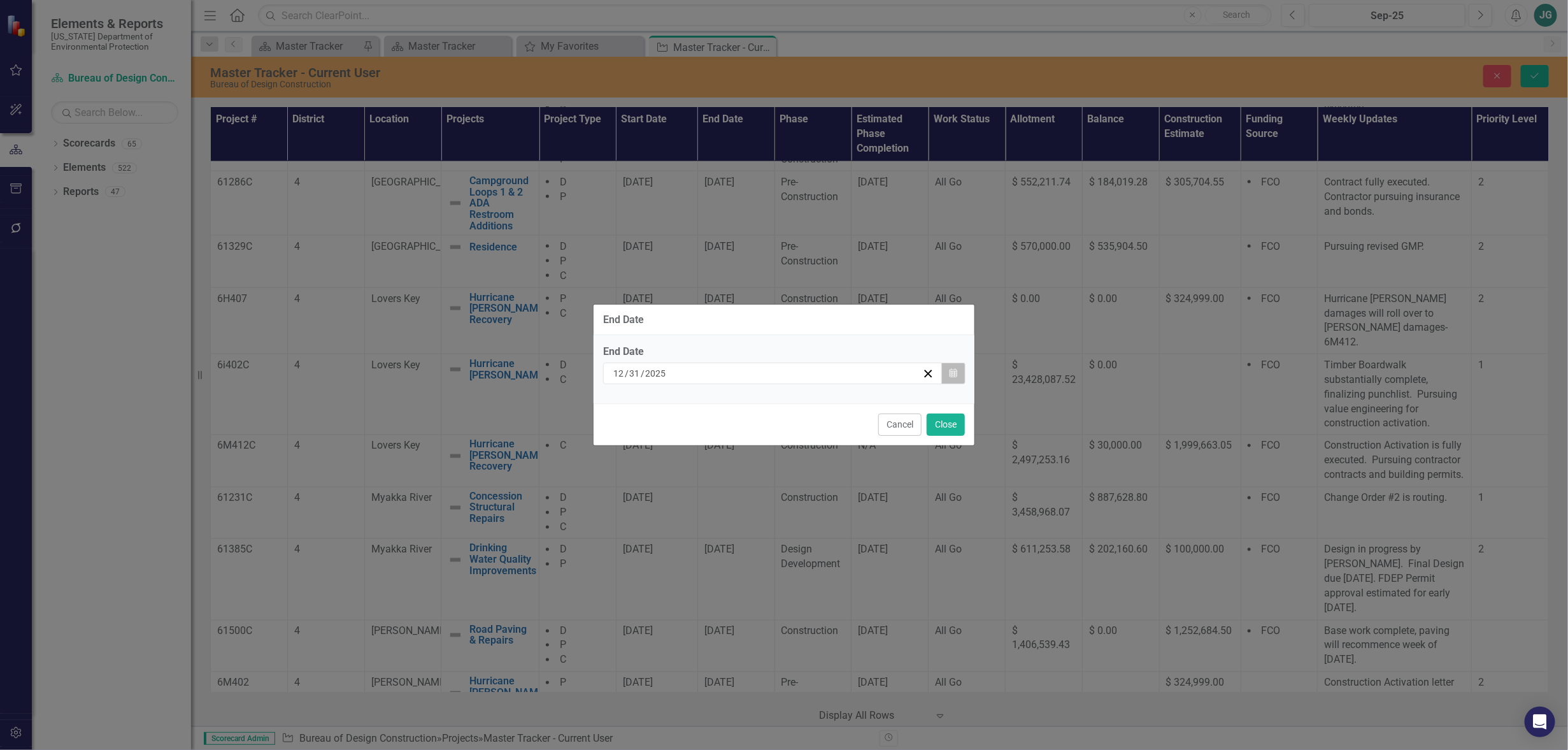
click at [951, 372] on icon "Calendar" at bounding box center [953, 373] width 8 height 9
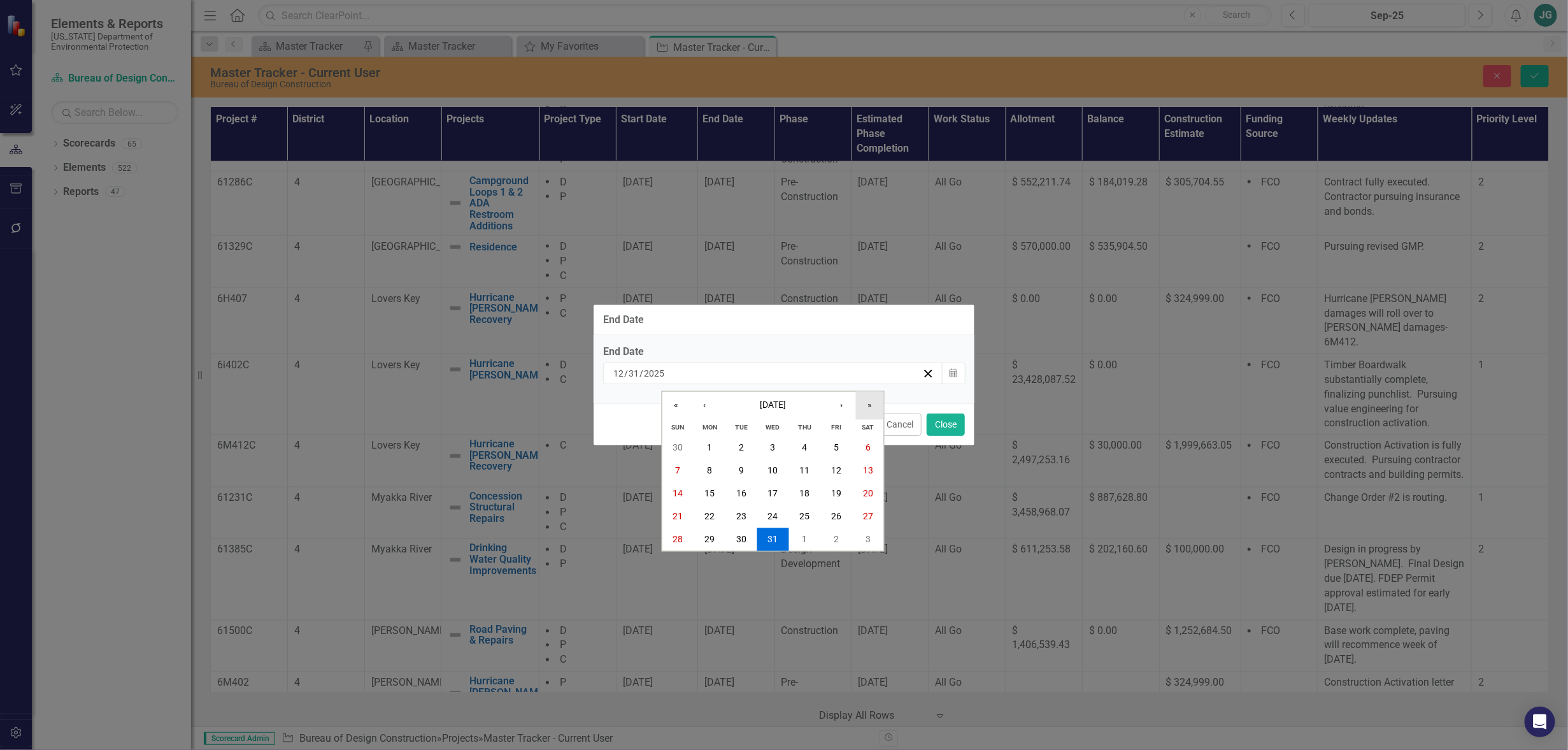
click at [874, 407] on button "»" at bounding box center [870, 405] width 28 height 28
click at [806, 540] on abbr "31" at bounding box center [804, 540] width 10 height 10
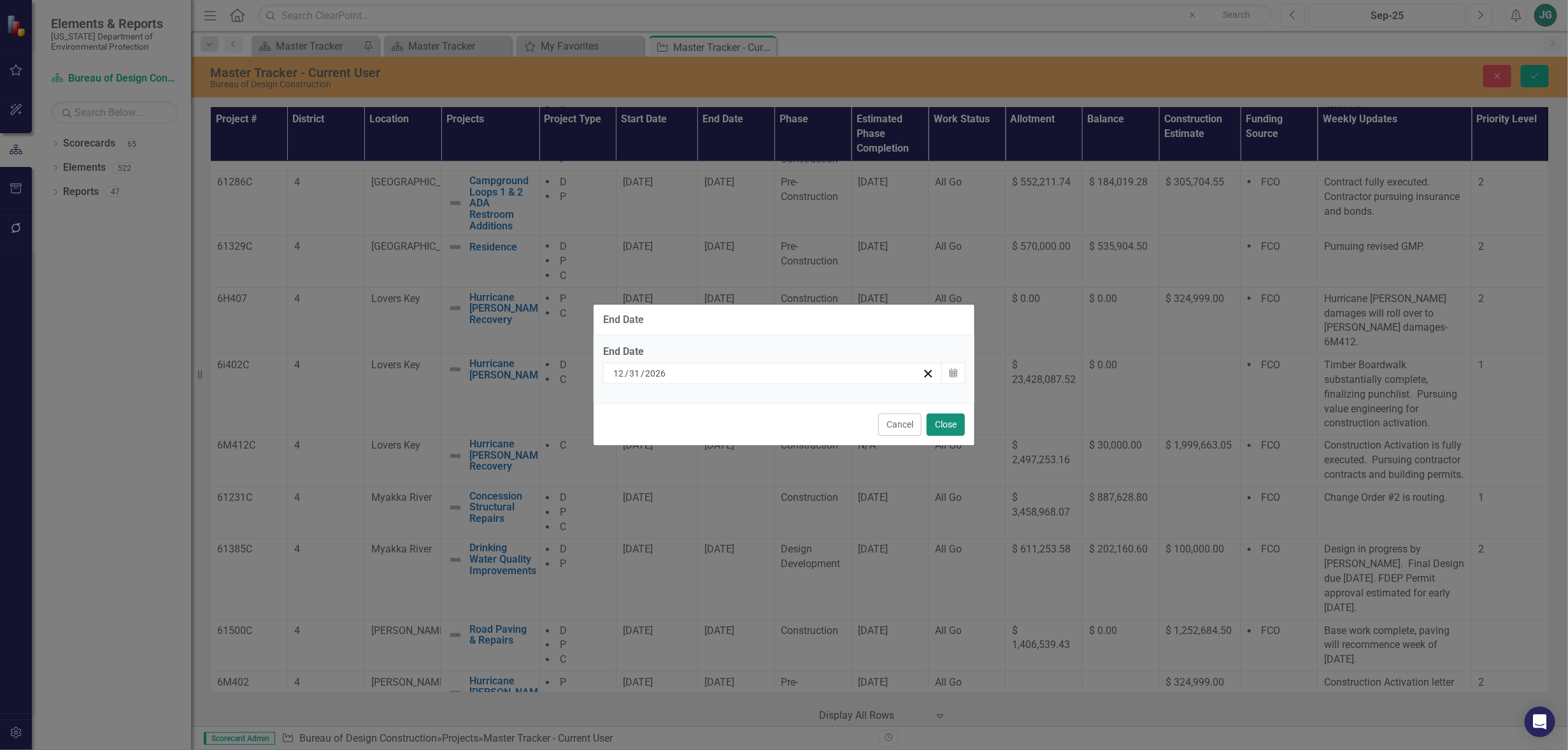
click at [949, 424] on button "Close" at bounding box center [946, 424] width 38 height 22
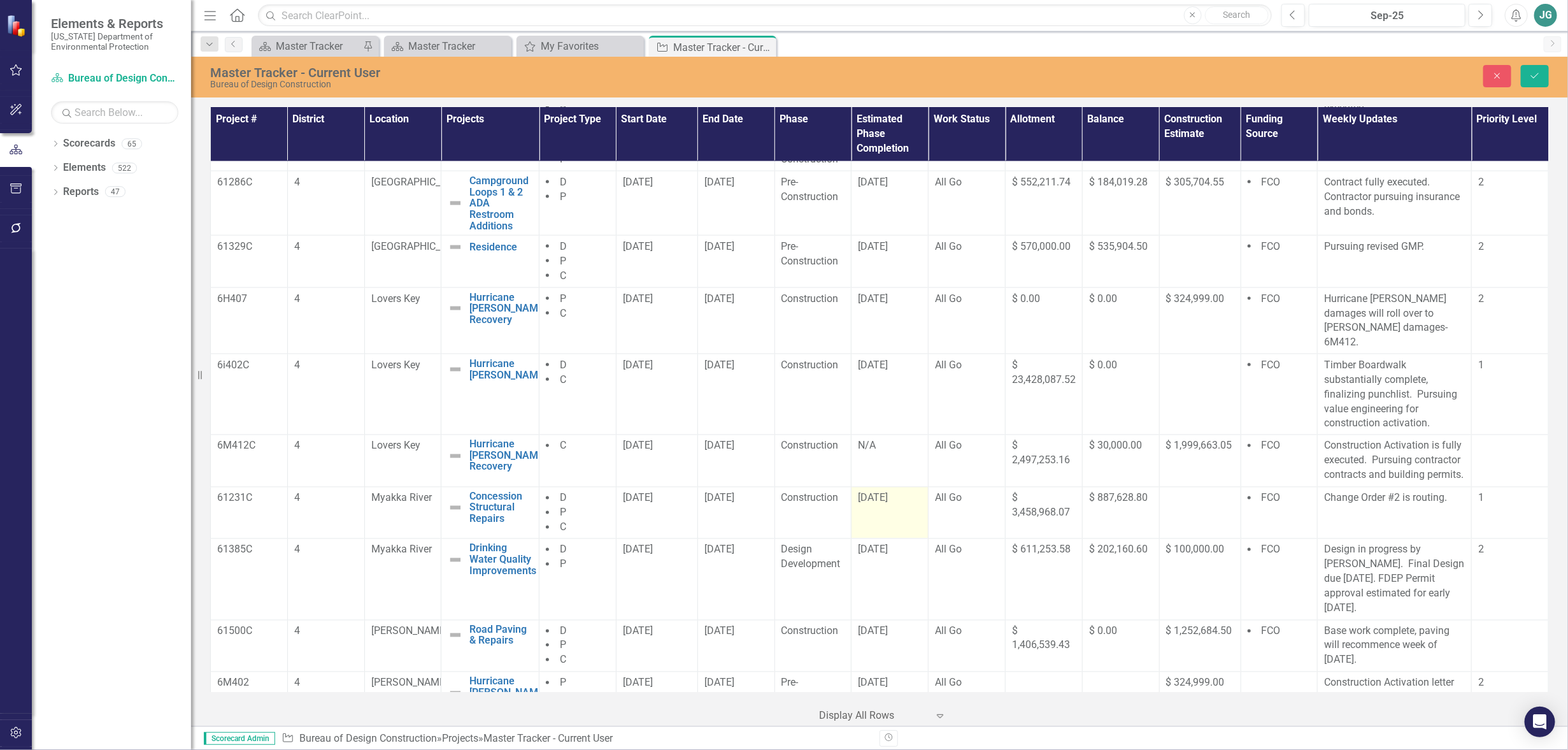
click at [867, 513] on td "[DATE]" at bounding box center [890, 512] width 77 height 52
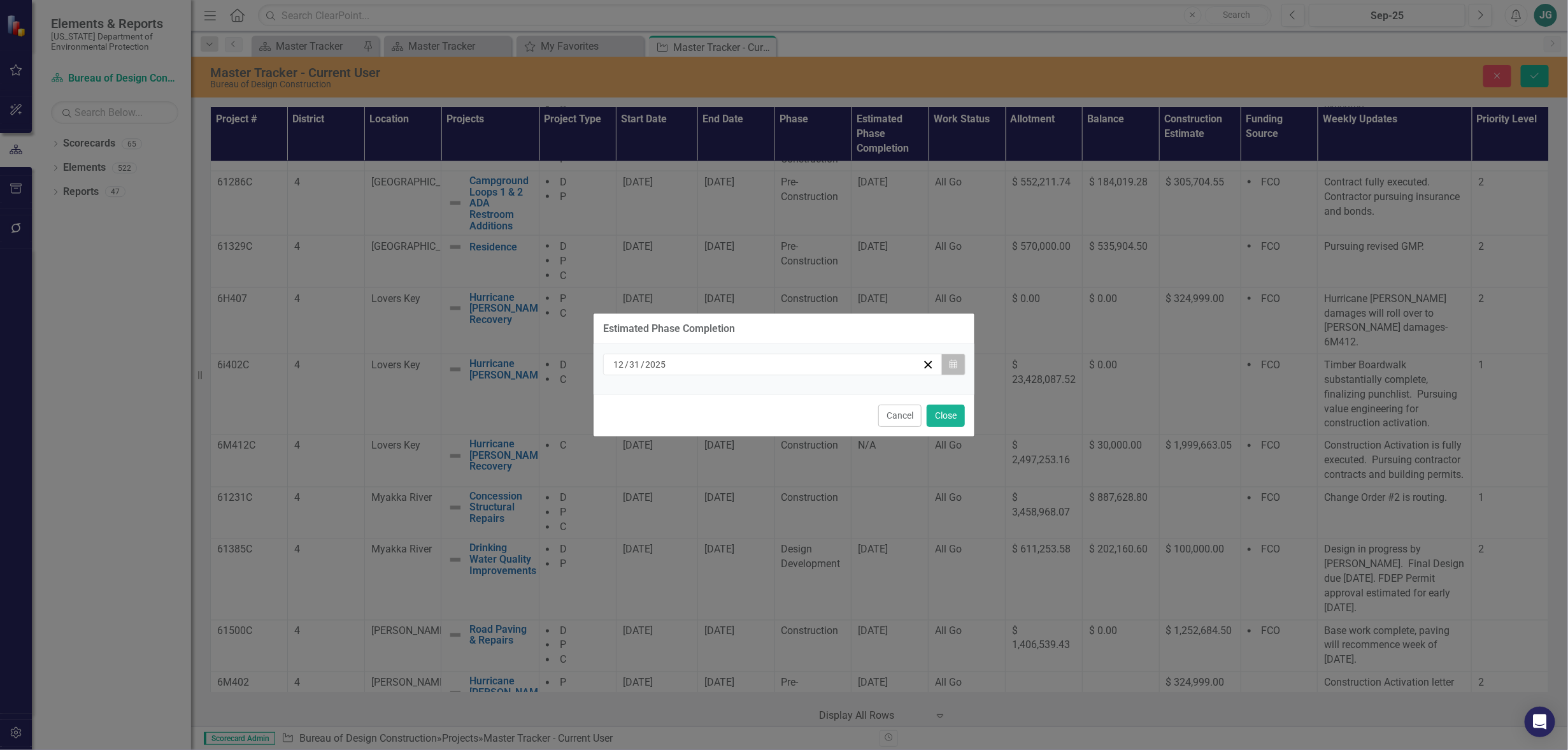
click at [949, 362] on button "Calendar" at bounding box center [953, 364] width 24 height 22
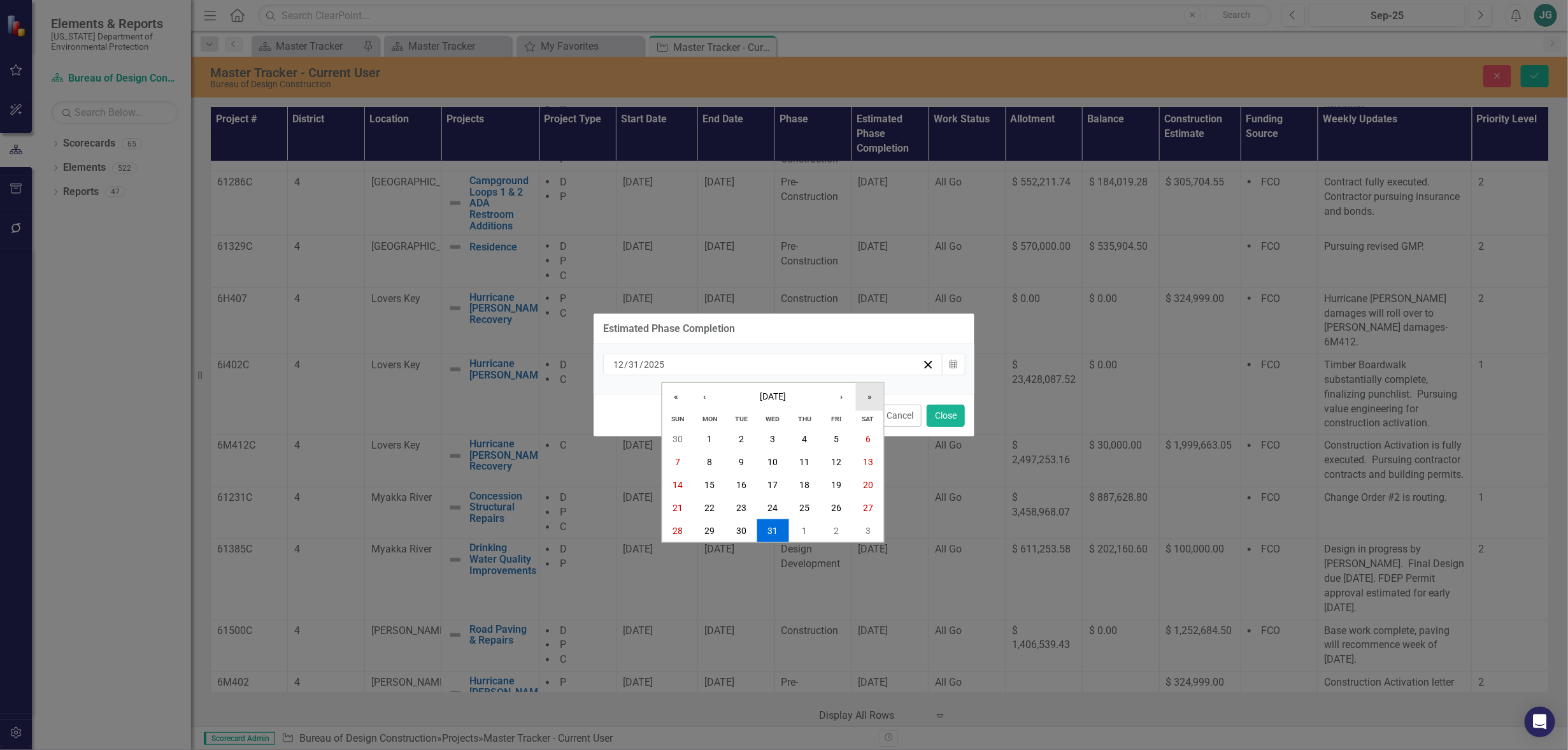
click at [867, 387] on button "»" at bounding box center [870, 396] width 28 height 28
click at [808, 528] on abbr "31" at bounding box center [804, 531] width 10 height 10
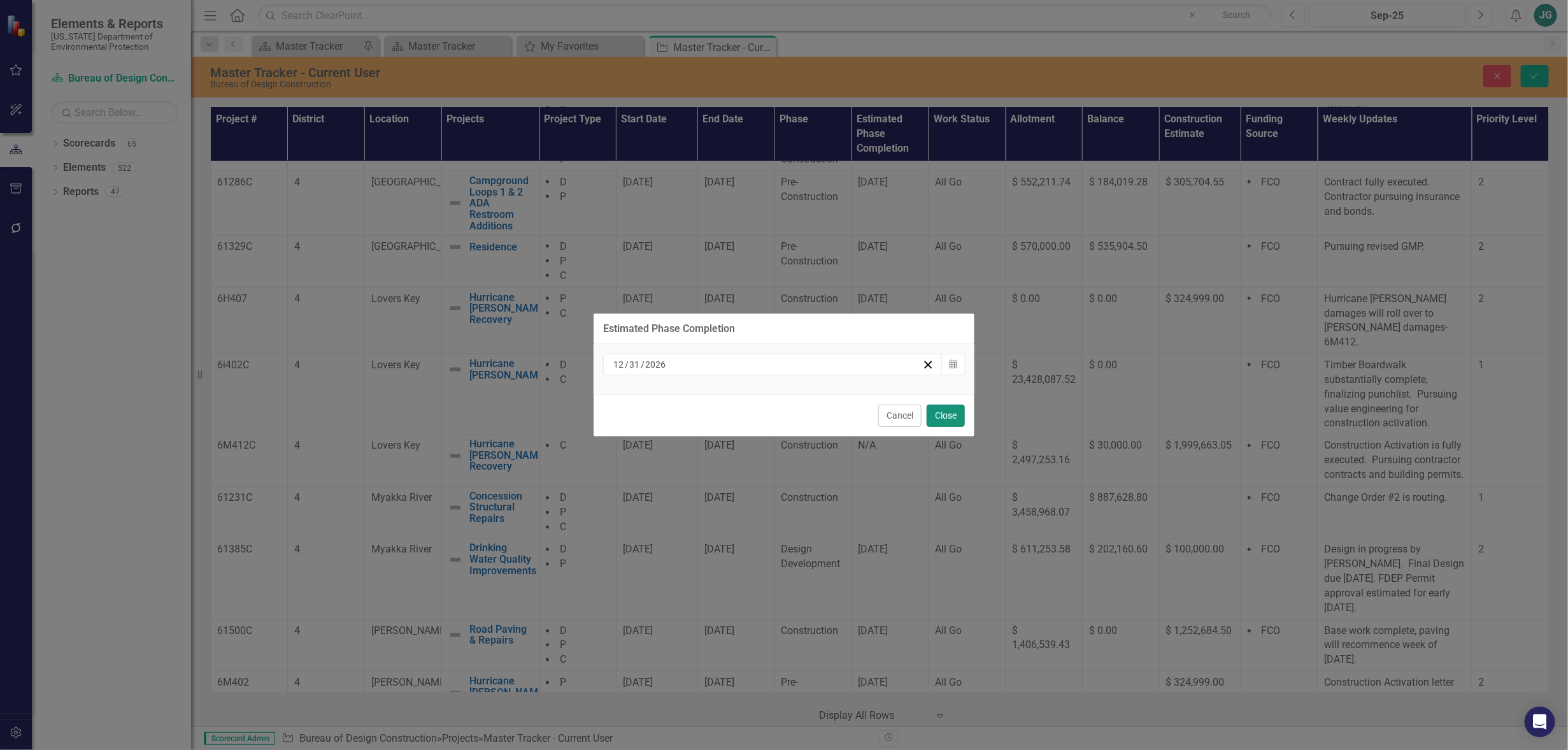
click at [946, 425] on button "Close" at bounding box center [946, 416] width 38 height 22
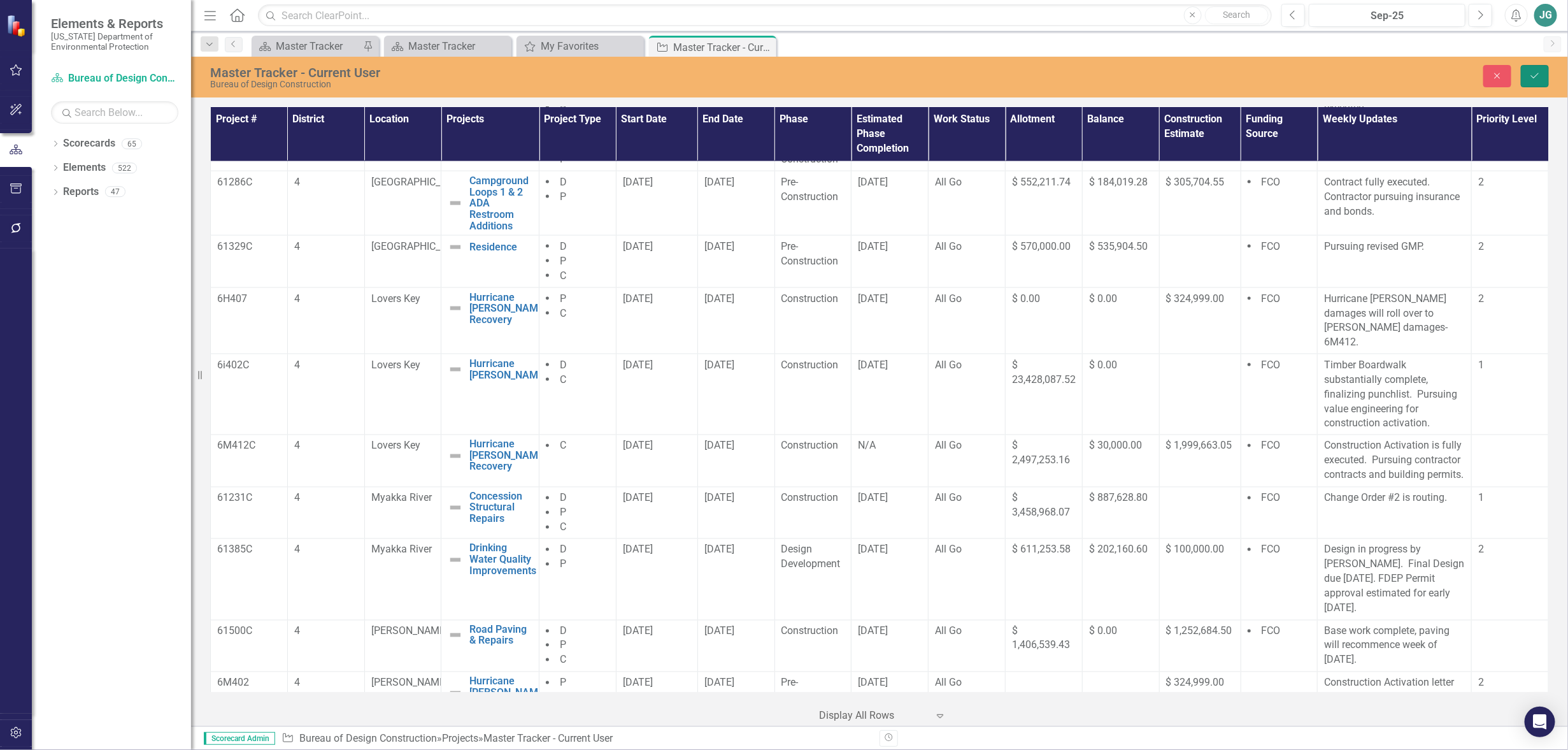
click at [1527, 73] on button "Save" at bounding box center [1535, 76] width 28 height 22
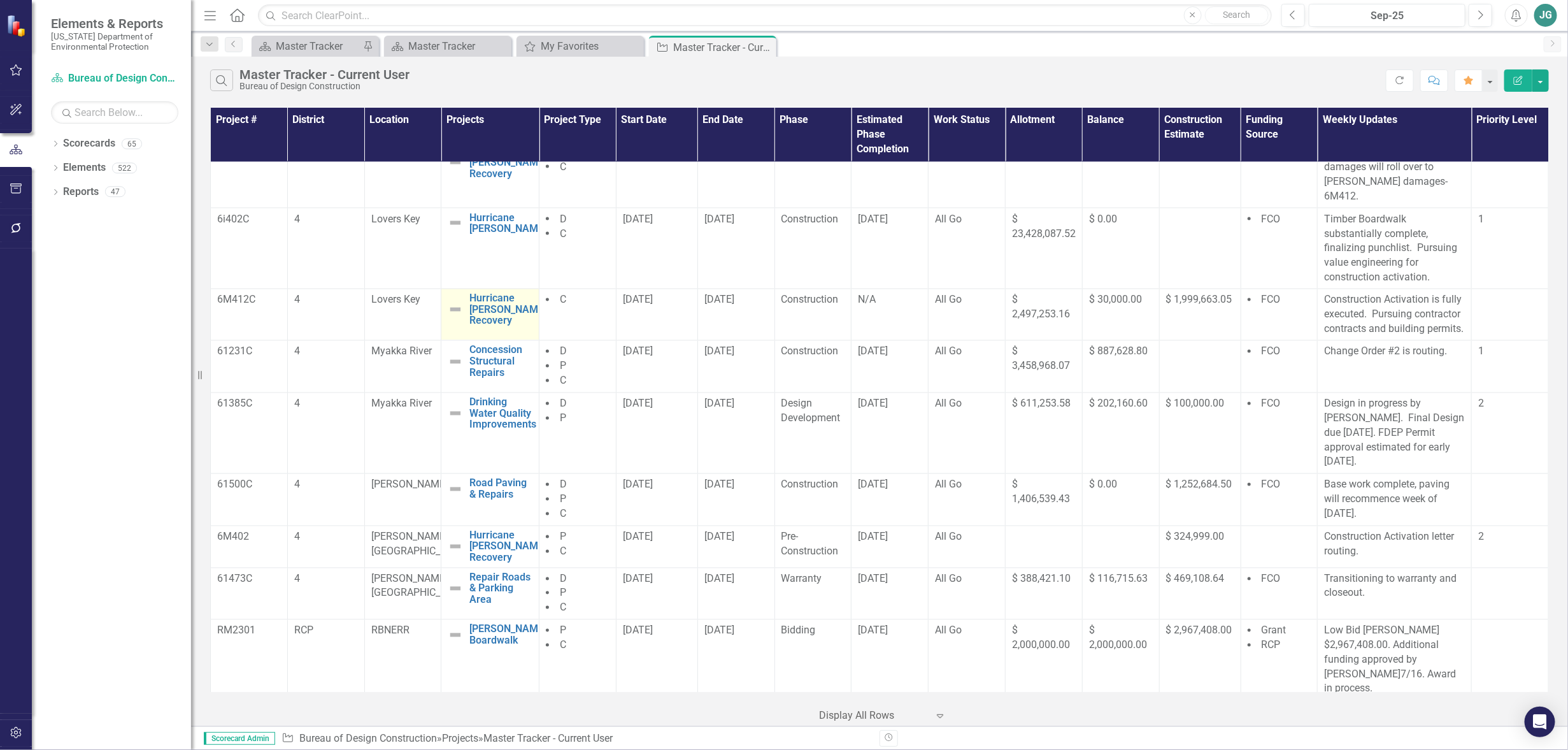
scroll to position [1401, 0]
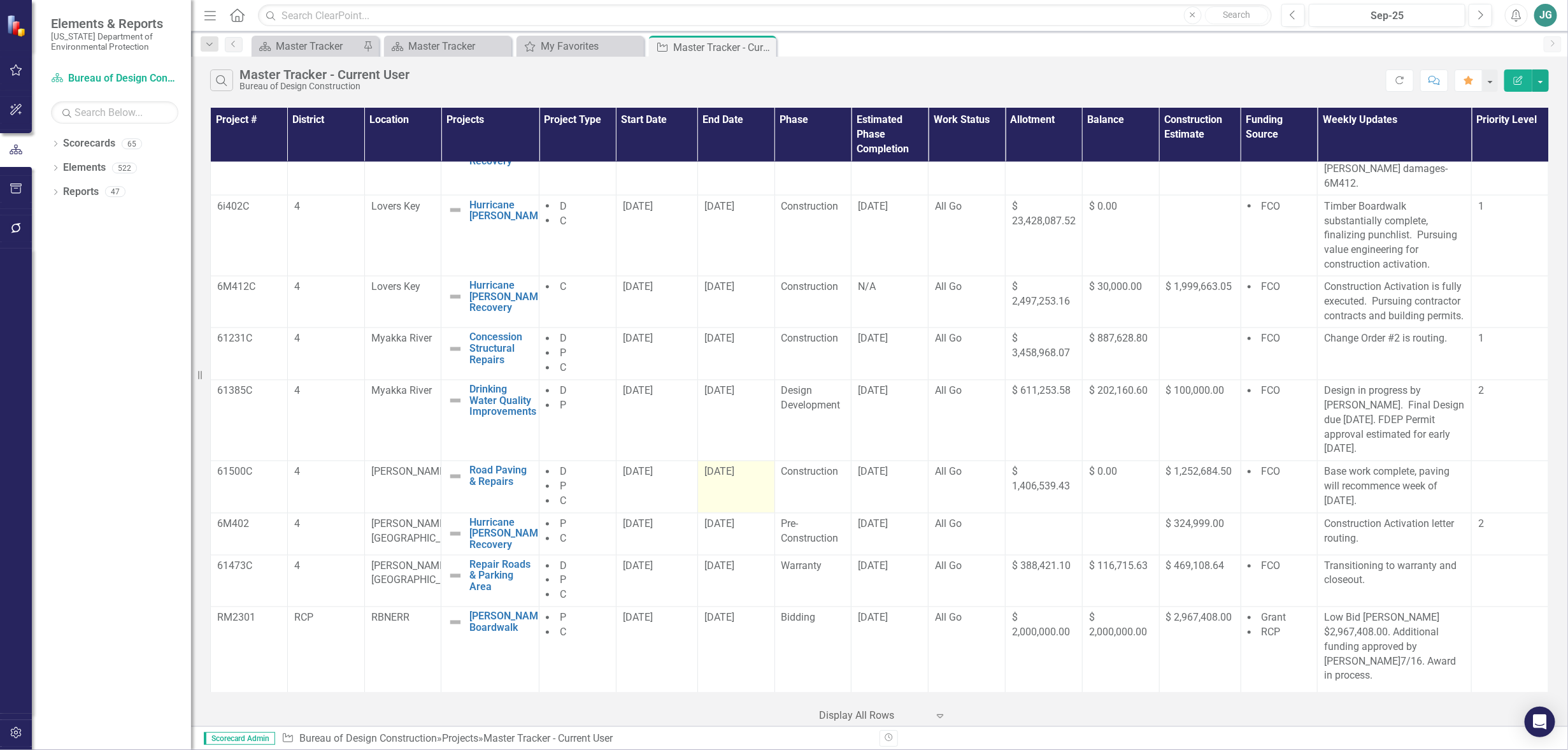
click at [733, 488] on td "[DATE]" at bounding box center [735, 487] width 77 height 52
click at [733, 487] on td "[DATE]" at bounding box center [735, 487] width 77 height 52
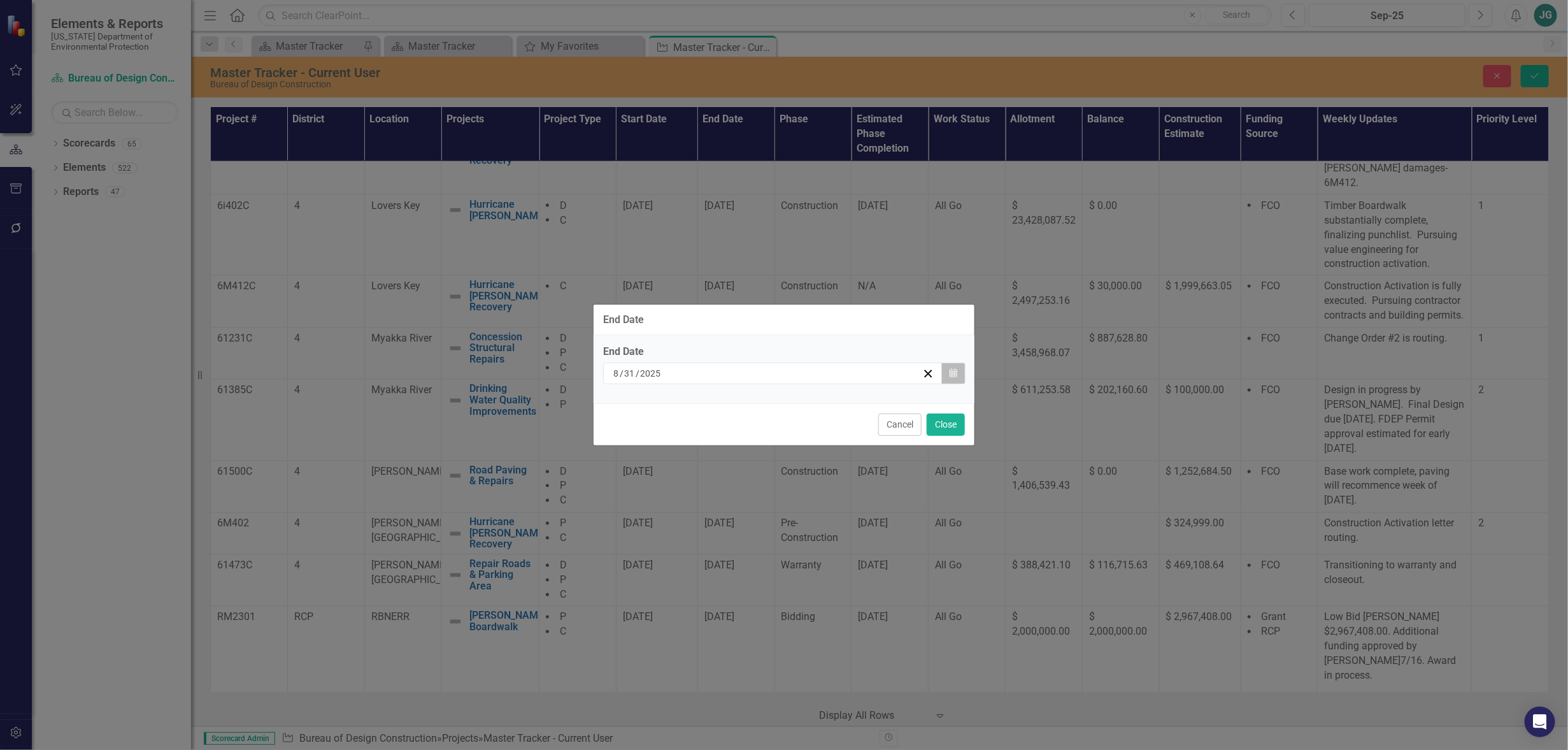
click at [953, 377] on icon "Calendar" at bounding box center [953, 373] width 8 height 9
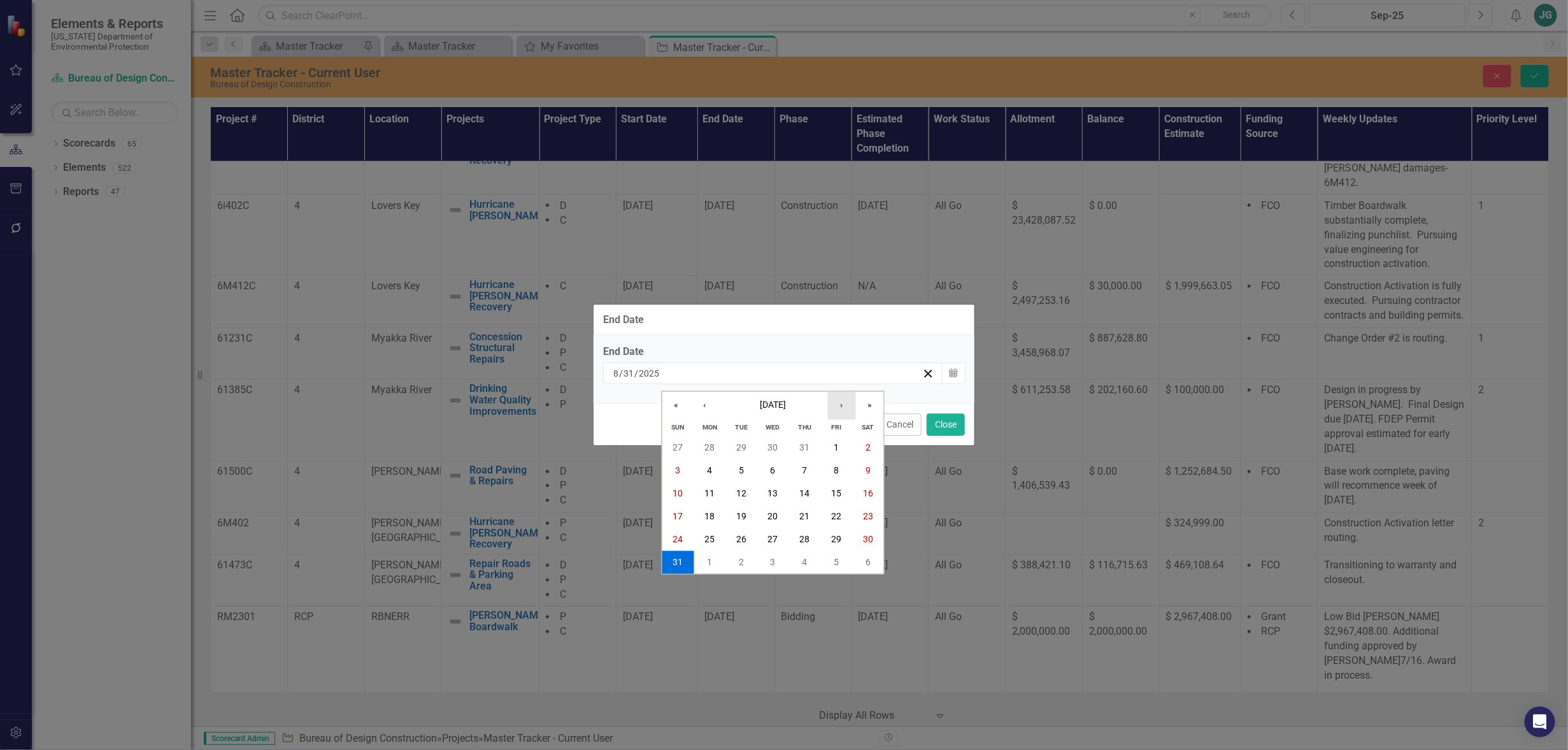
click at [839, 405] on button "›" at bounding box center [842, 405] width 28 height 28
click at [737, 535] on abbr "30" at bounding box center [741, 540] width 10 height 10
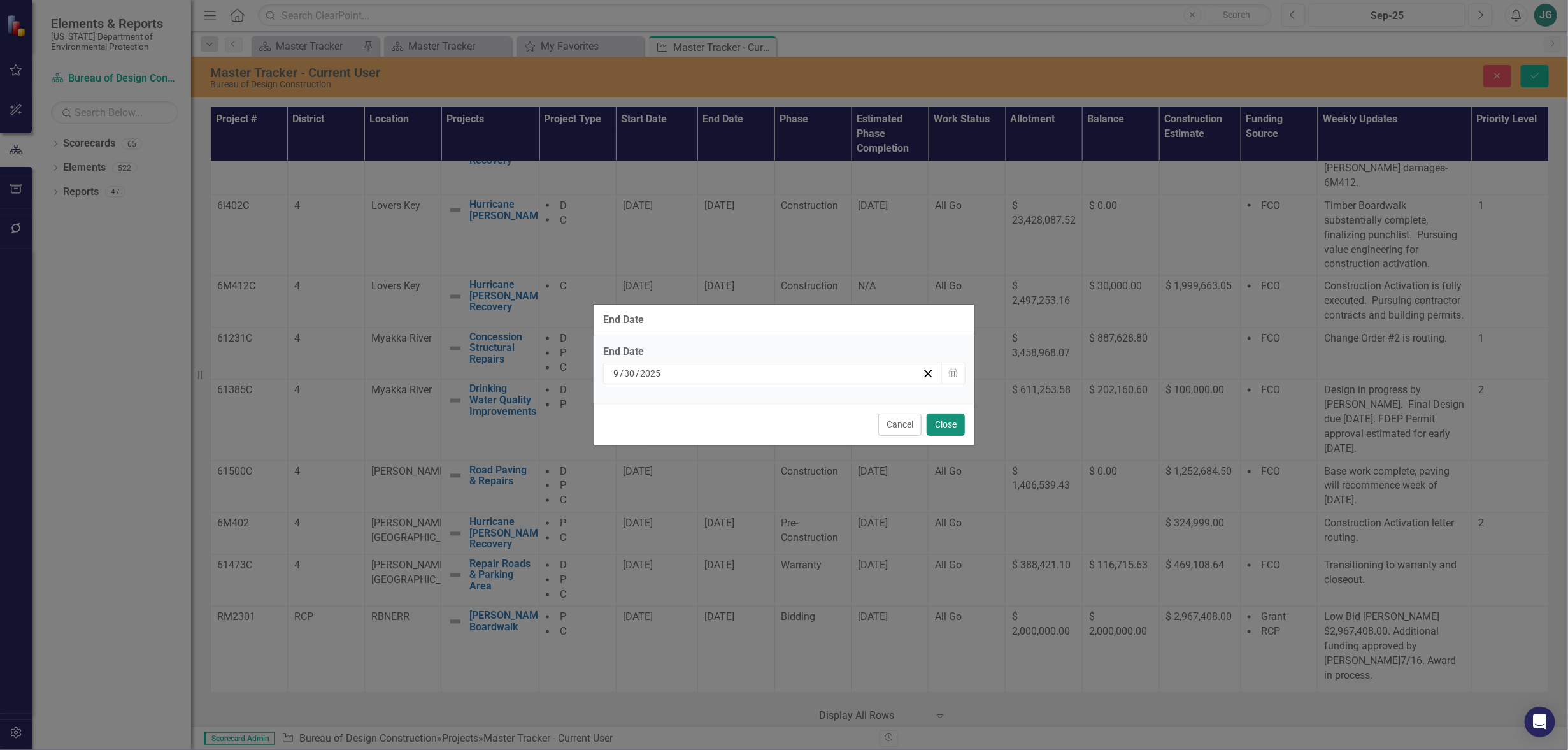
click at [951, 425] on button "Close" at bounding box center [946, 424] width 38 height 22
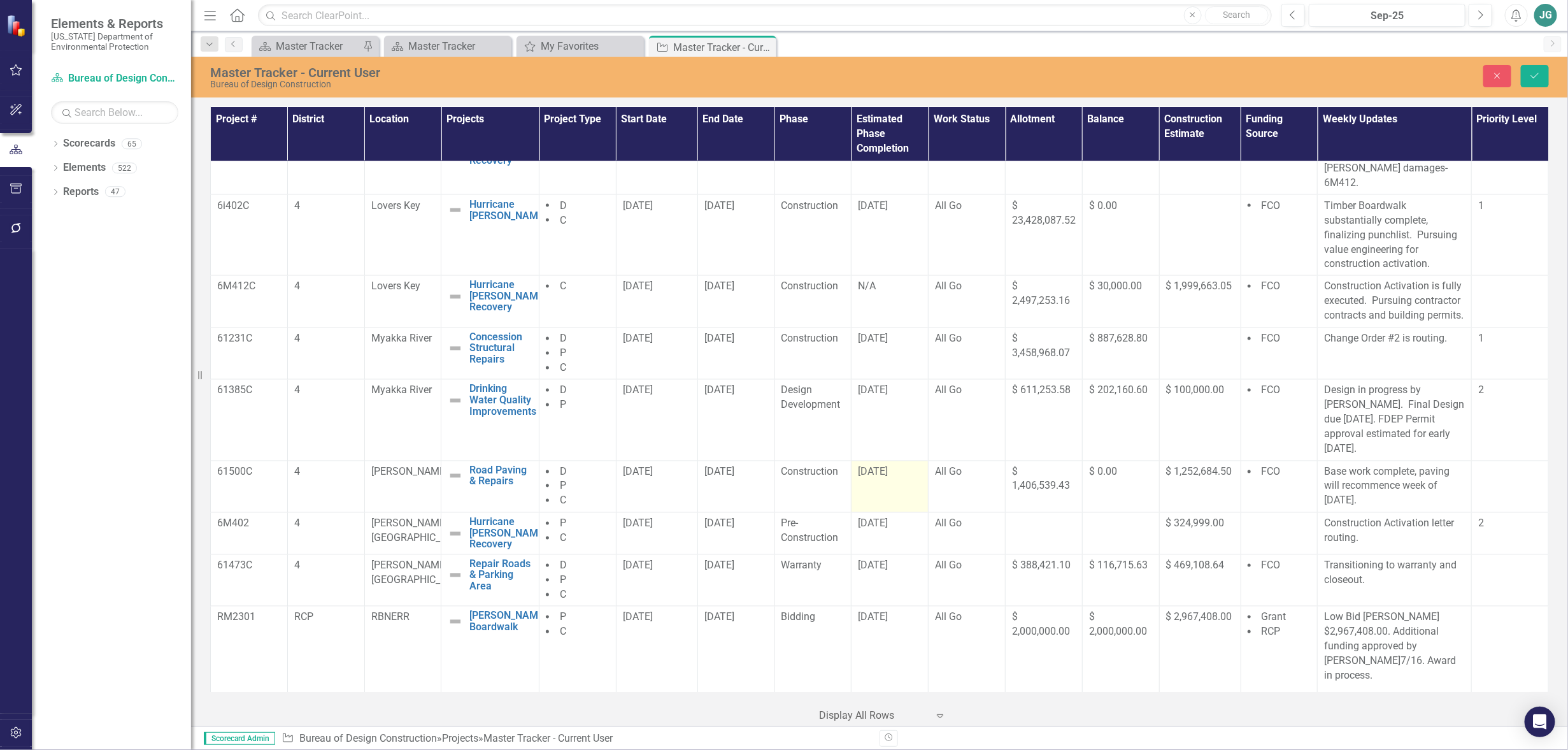
click at [888, 492] on td "[DATE]" at bounding box center [890, 486] width 77 height 52
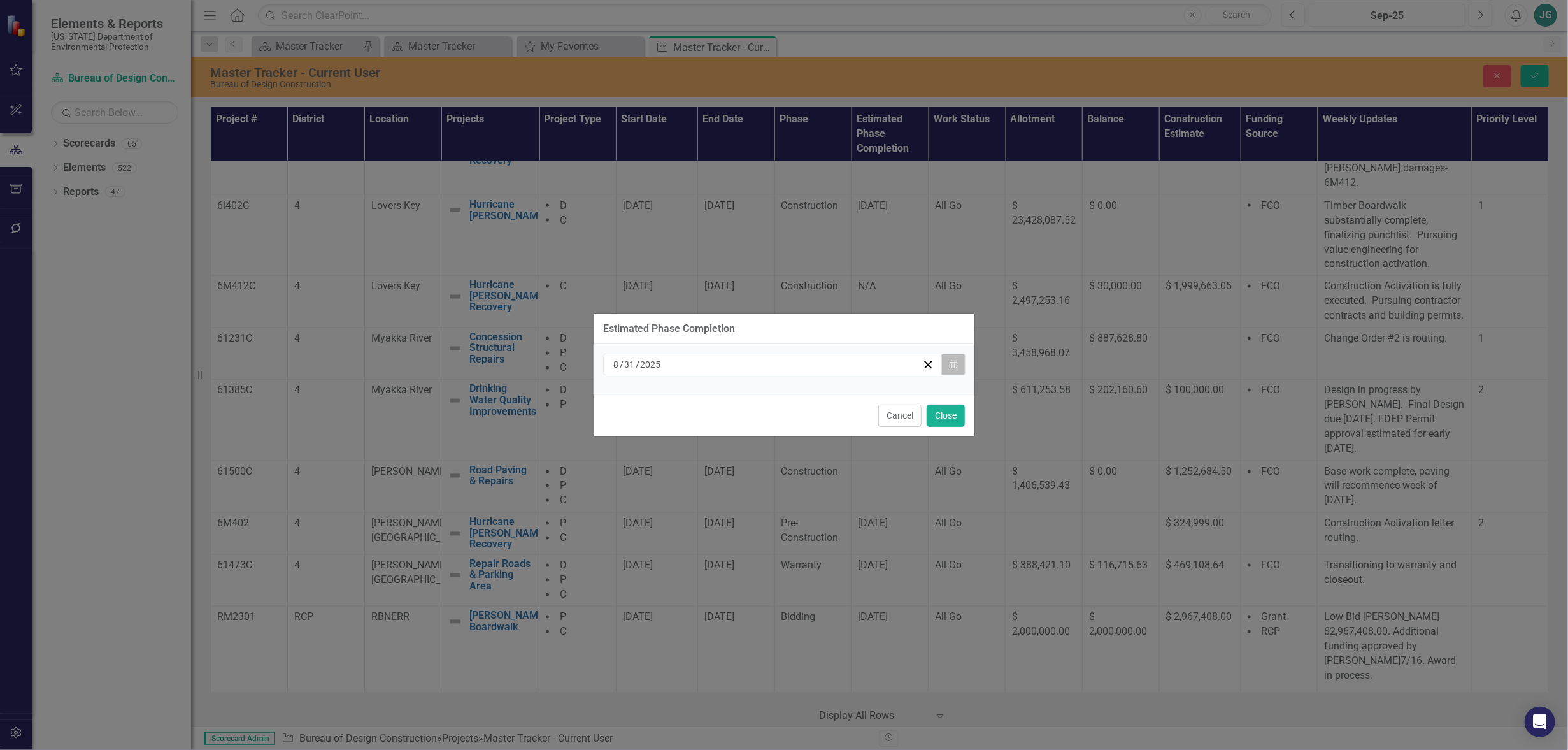
click at [948, 362] on button "Calendar" at bounding box center [953, 364] width 24 height 22
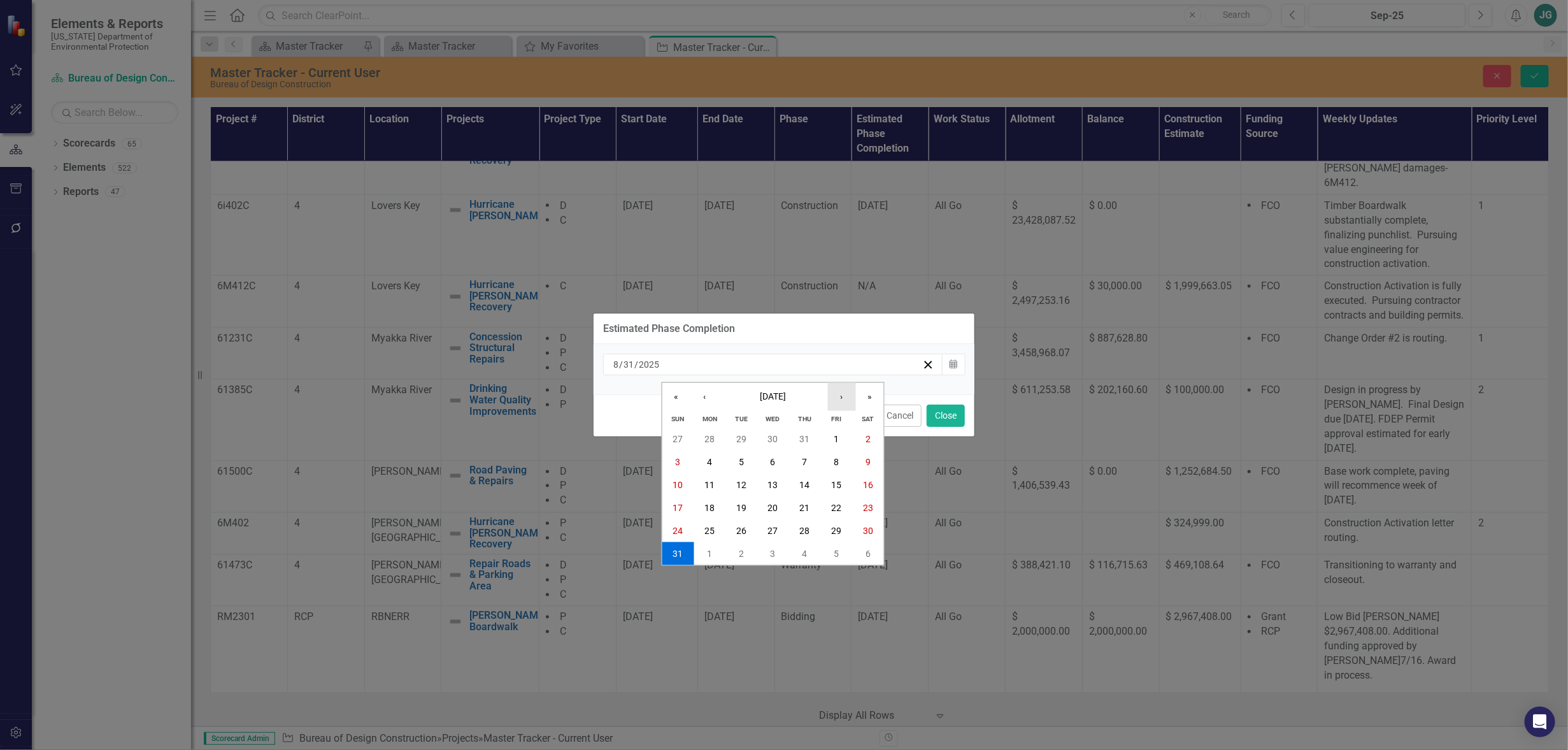
click at [837, 394] on button "›" at bounding box center [842, 396] width 28 height 28
click at [735, 535] on button "30" at bounding box center [742, 531] width 32 height 23
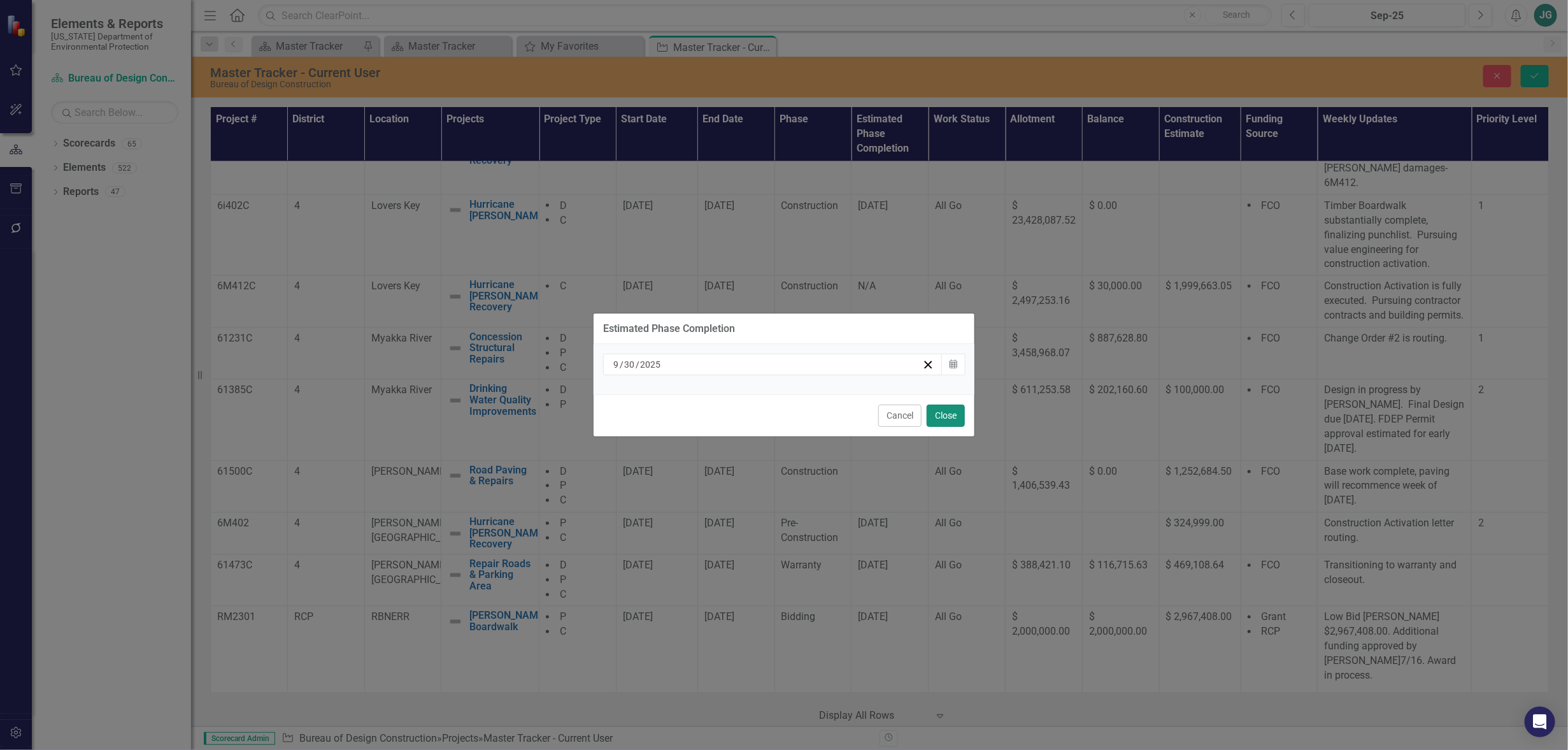
click at [949, 412] on button "Close" at bounding box center [946, 416] width 38 height 22
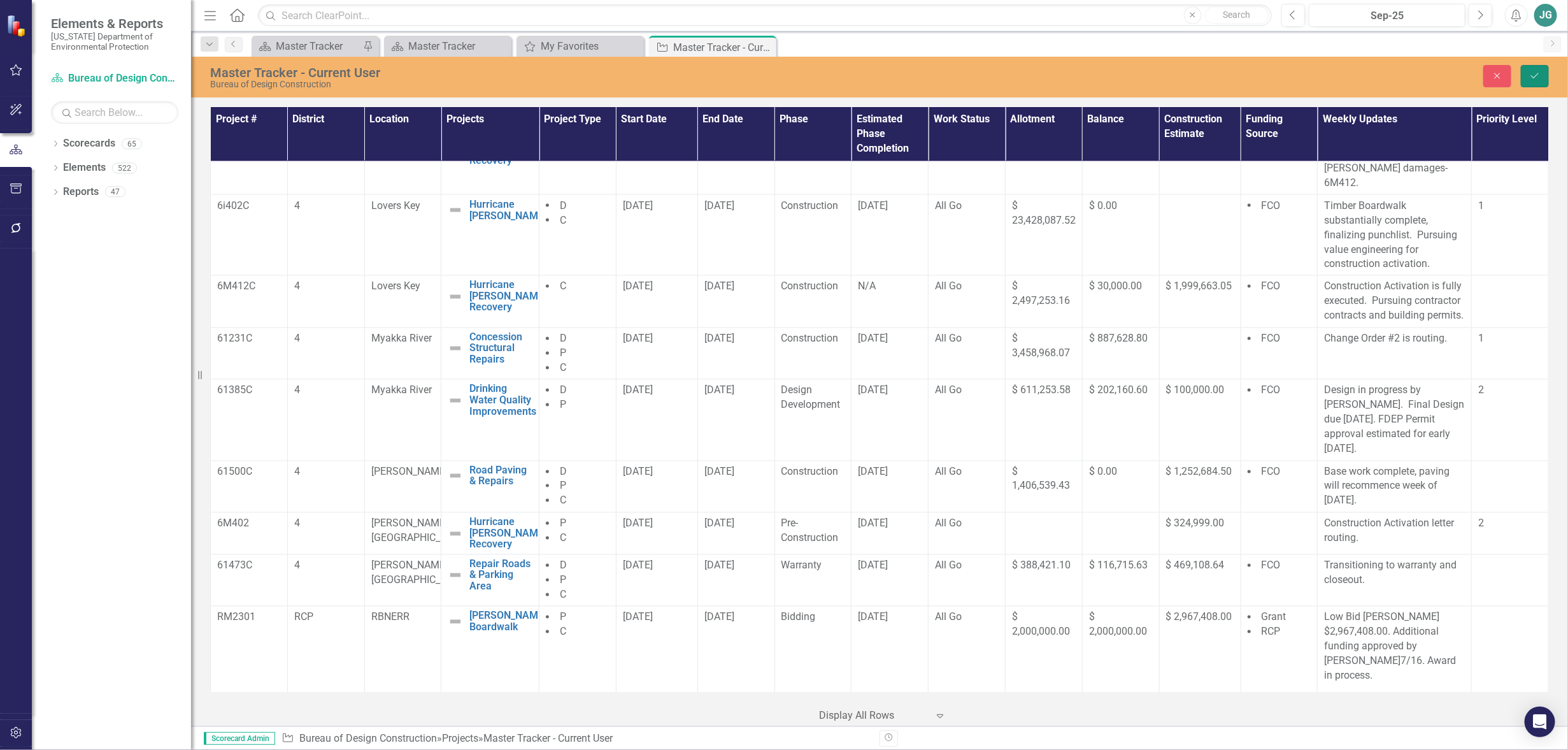
click at [1535, 73] on icon "Save" at bounding box center [1535, 76] width 12 height 9
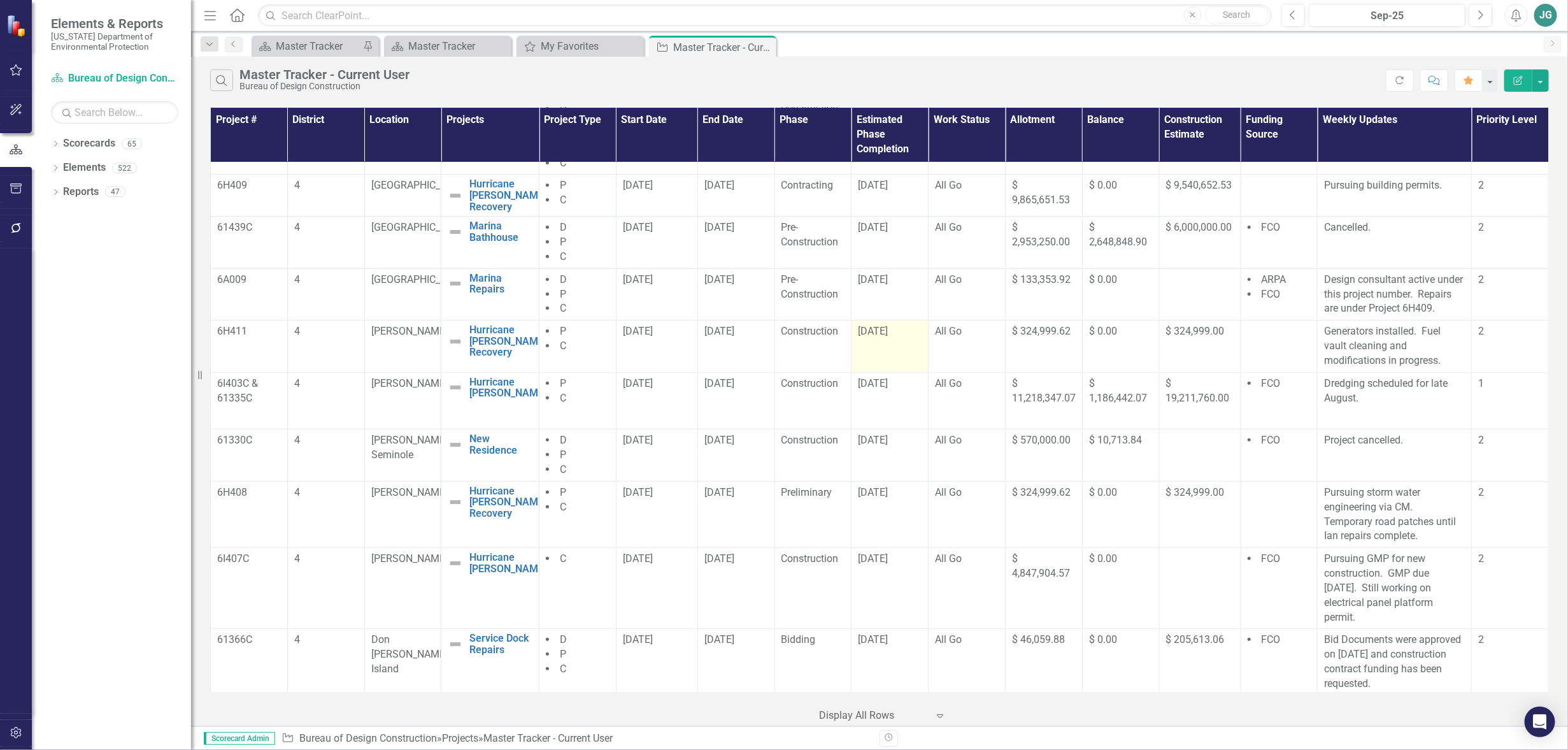
scroll to position [159, 0]
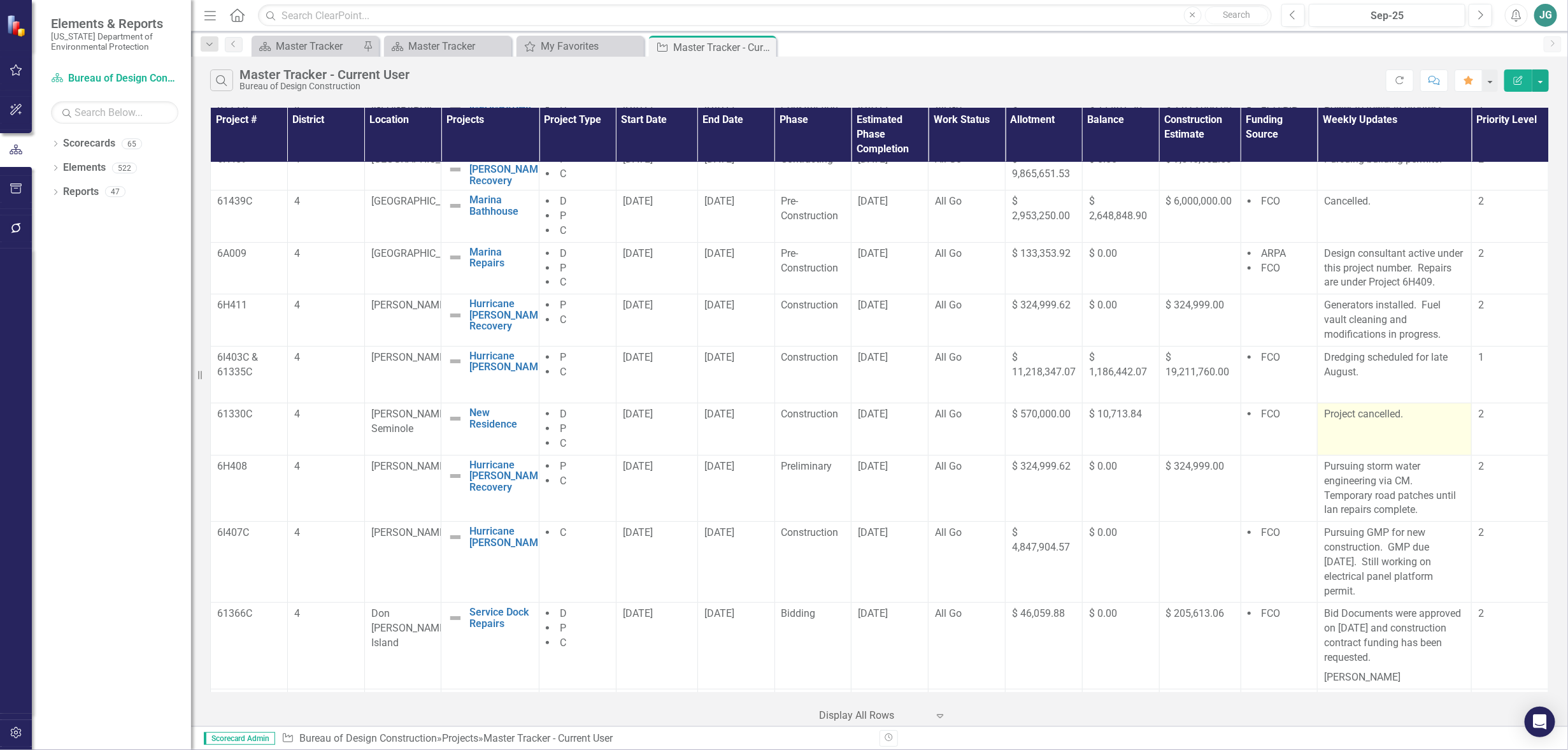
click at [1425, 425] on td "Project cancelled." at bounding box center [1395, 429] width 154 height 52
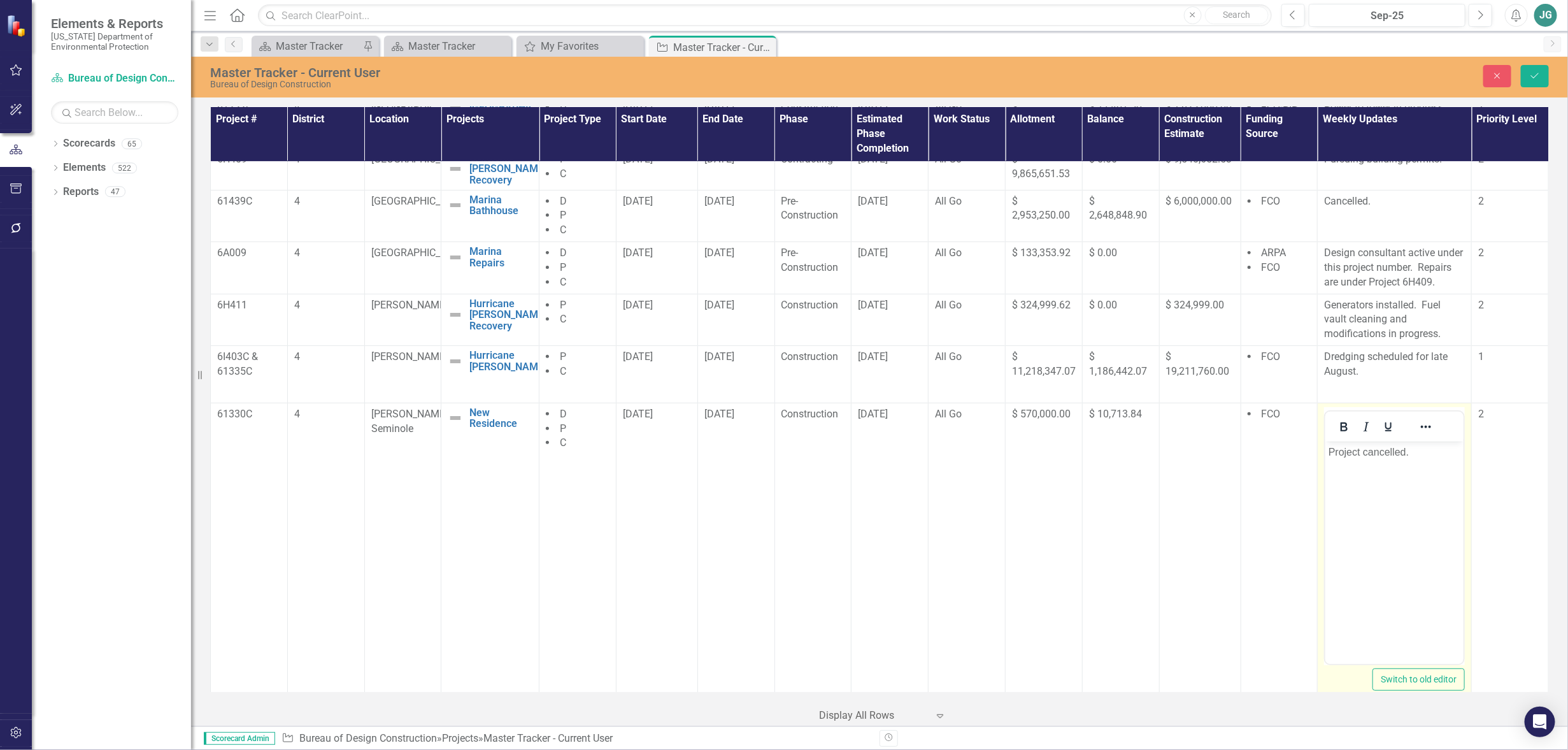
scroll to position [0, 0]
click at [1431, 447] on p "Project cancelled." at bounding box center [1395, 451] width 132 height 15
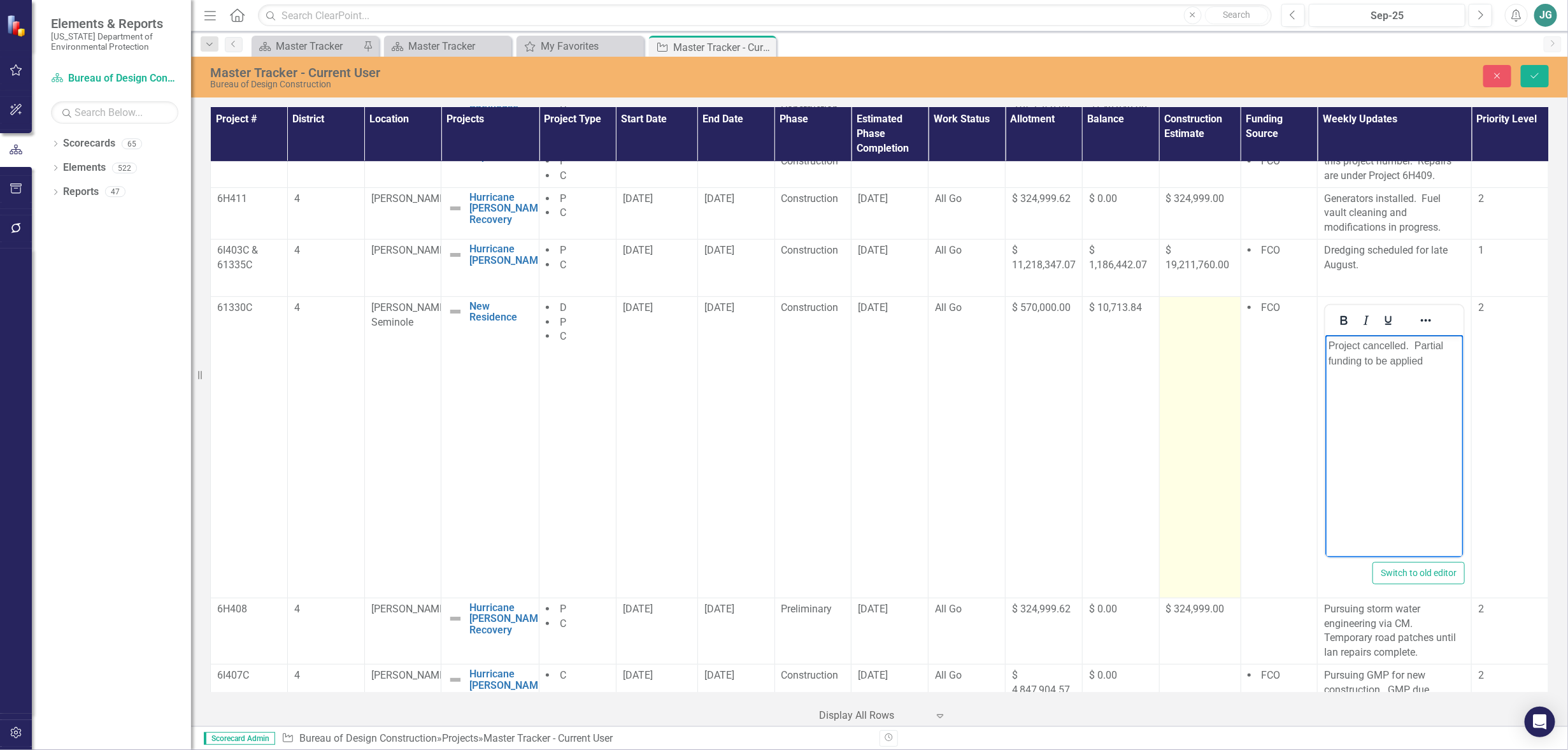
scroll to position [239, 0]
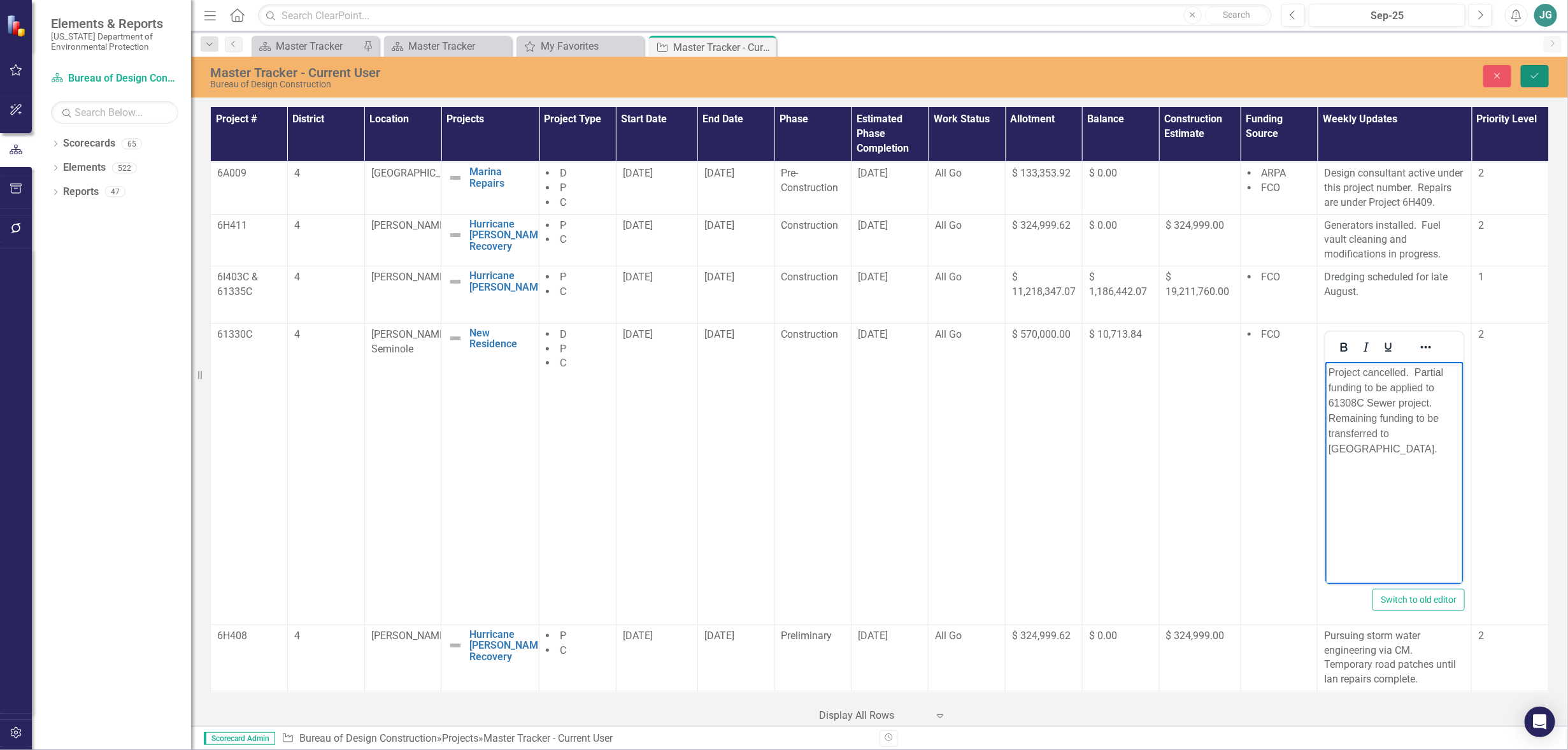
click at [1539, 76] on icon "Save" at bounding box center [1535, 76] width 12 height 9
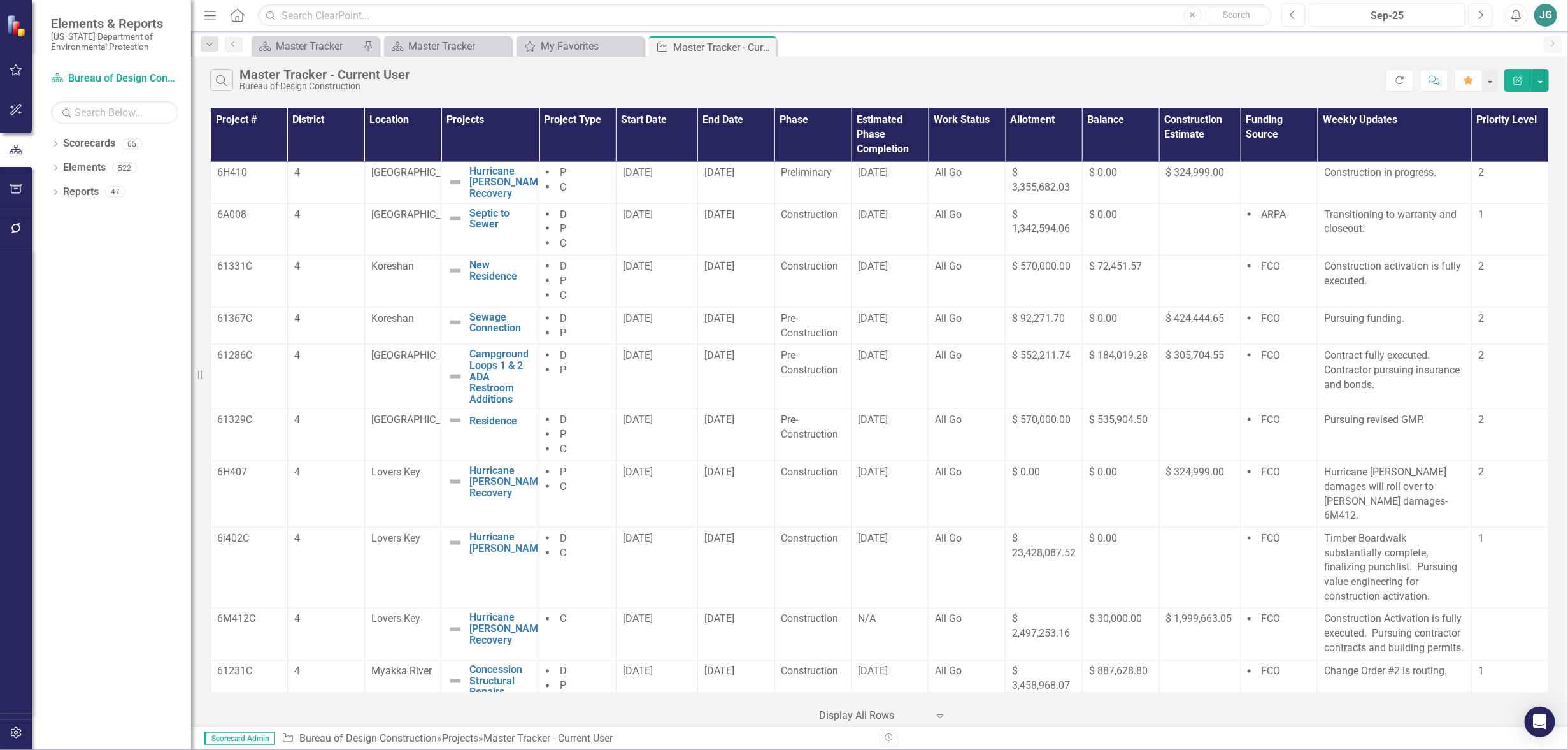
scroll to position [1115, 0]
click at [1432, 629] on p "Construction Activation is fully executed. Pursuing contractor contracts and bu…" at bounding box center [1394, 632] width 141 height 44
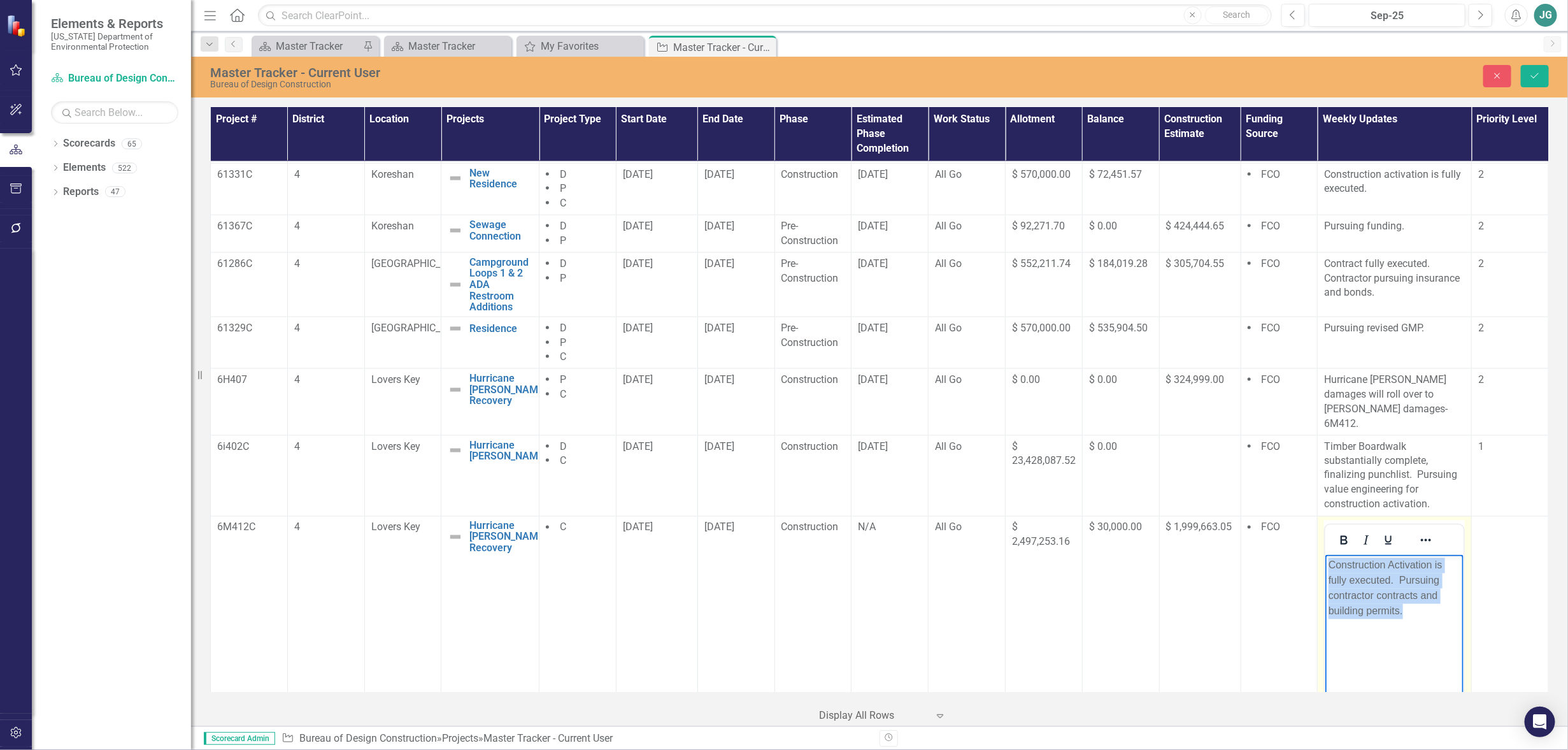
scroll to position [1217, 0]
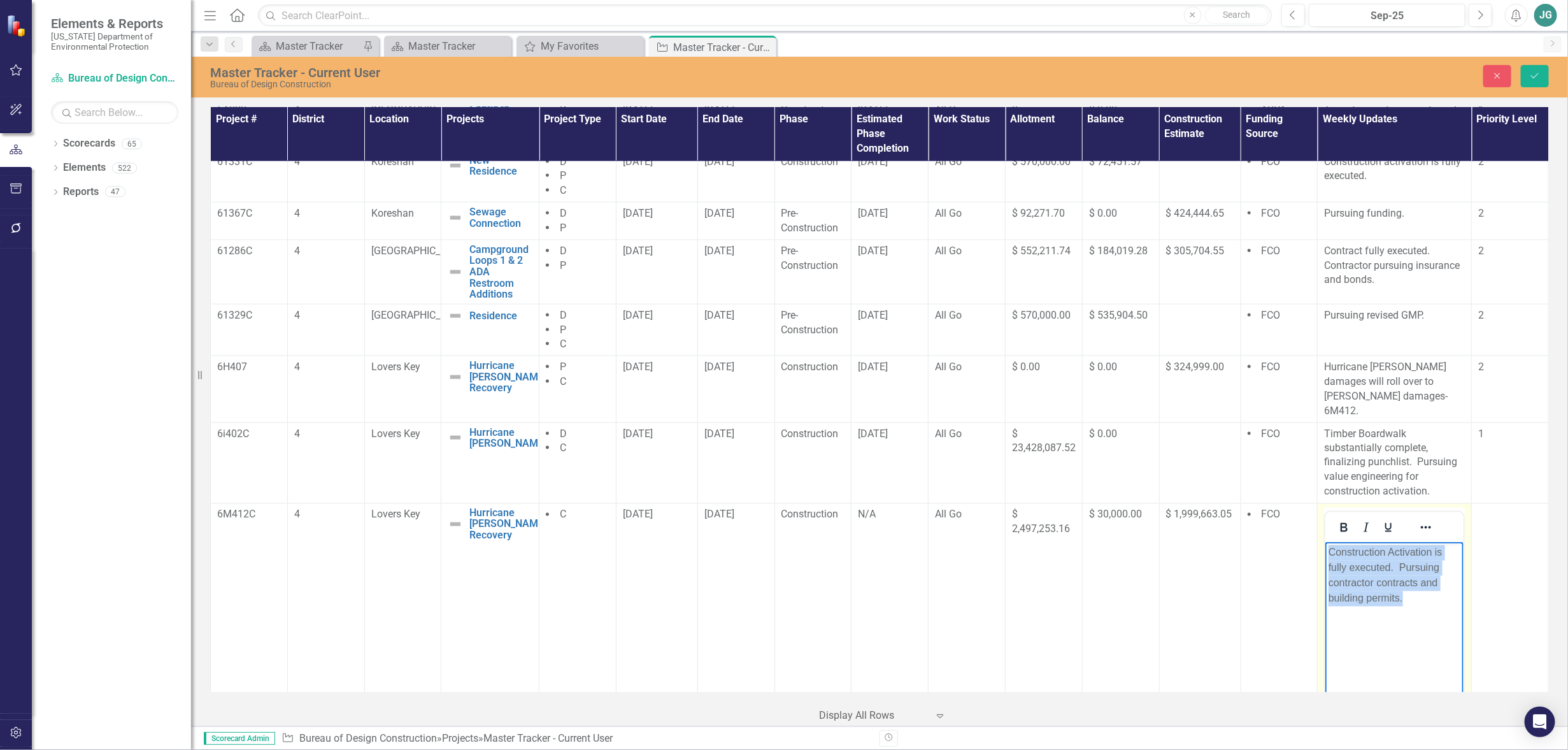
drag, startPoint x: 1327, startPoint y: 552, endPoint x: 1410, endPoint y: 606, distance: 99.0
click at [1410, 606] on body "Construction Activation is fully executed. Pursuing contractor contracts and bu…" at bounding box center [1394, 637] width 138 height 191
click at [1364, 582] on p "Discovery center electrical power restored. Shop repairs cin progress." at bounding box center [1395, 567] width 132 height 46
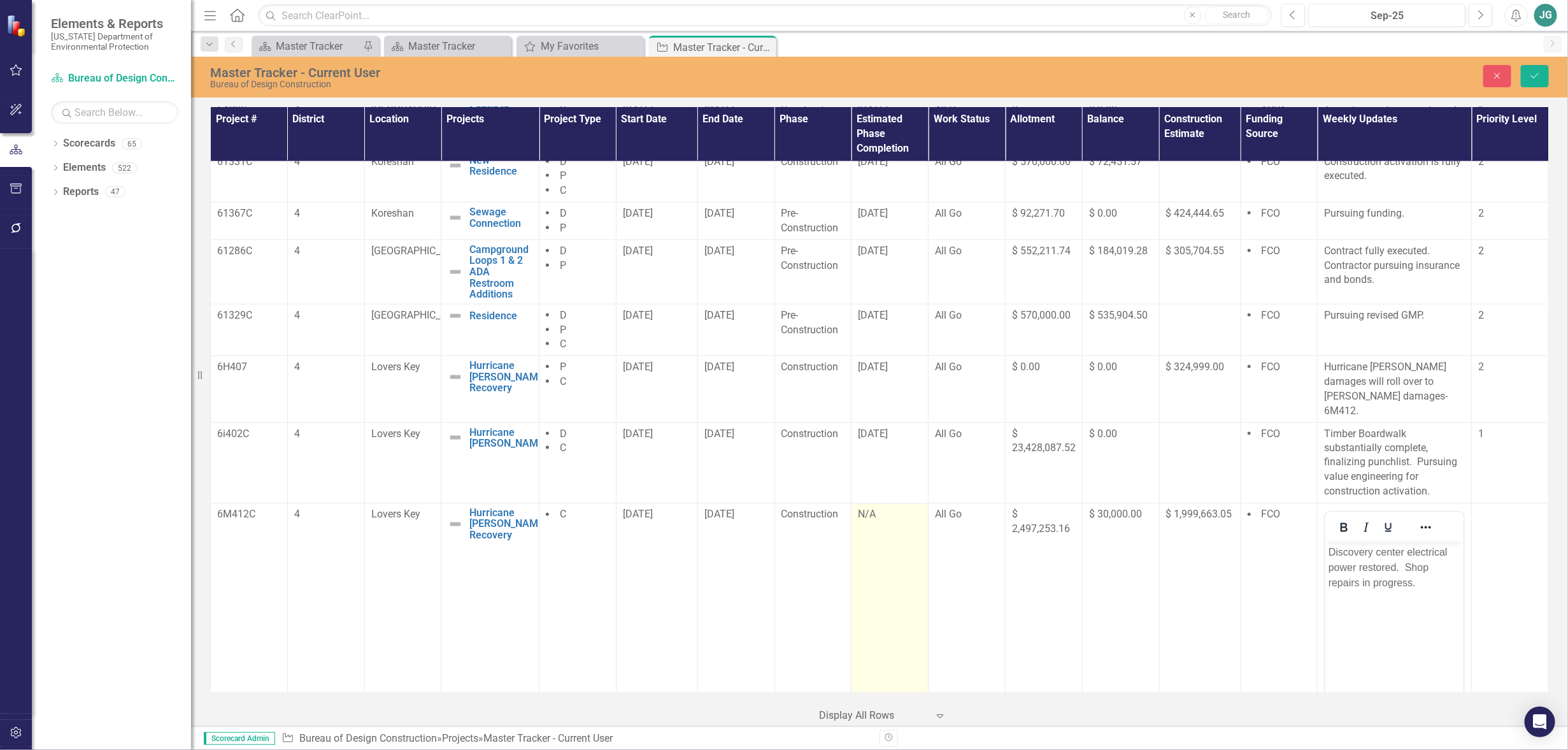
click at [872, 533] on td "N/A" at bounding box center [890, 654] width 77 height 301
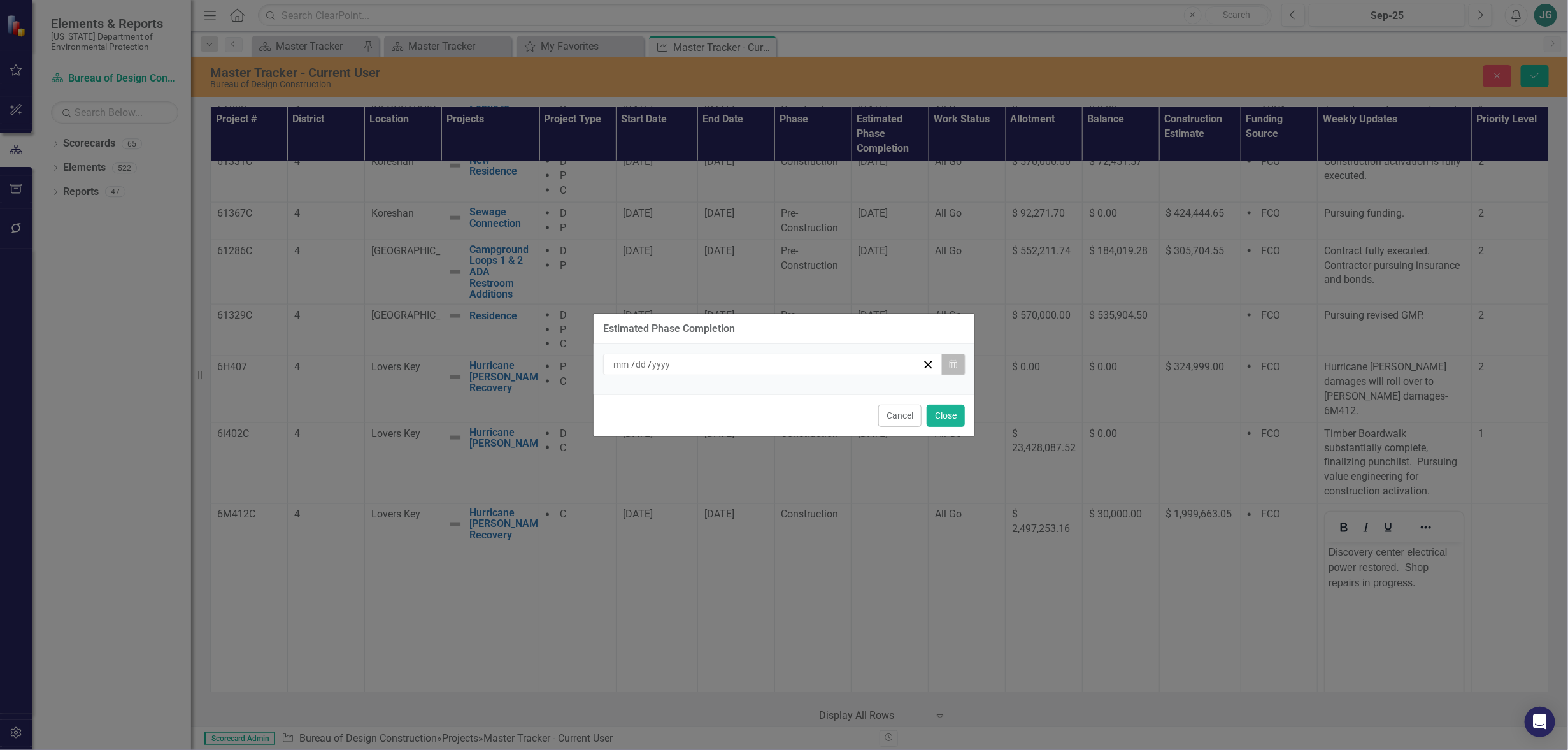
click at [951, 362] on icon "button" at bounding box center [953, 363] width 8 height 9
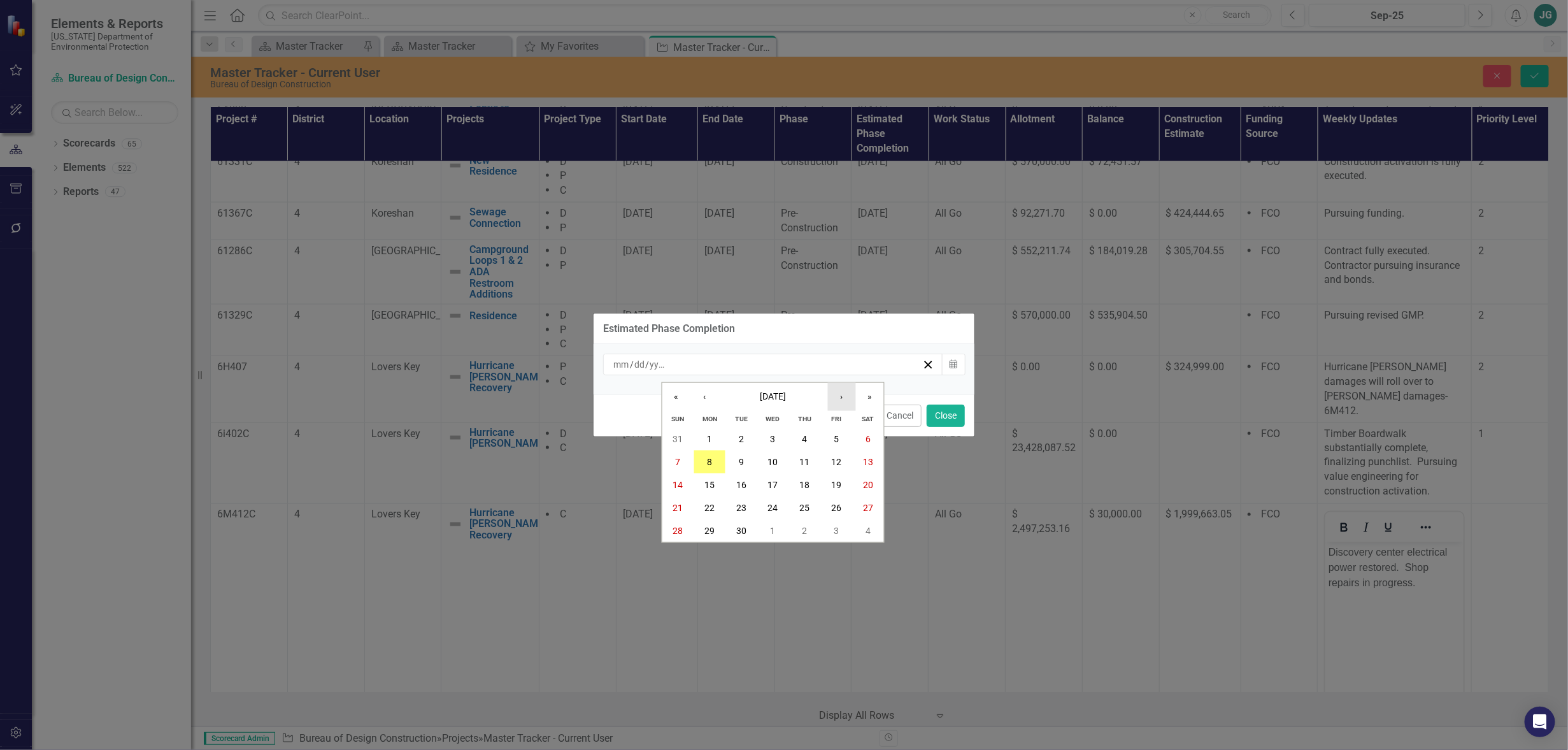
click at [844, 399] on button "›" at bounding box center [842, 396] width 28 height 28
click at [712, 398] on button "‹" at bounding box center [704, 396] width 28 height 28
click at [844, 534] on button "28" at bounding box center [837, 531] width 32 height 23
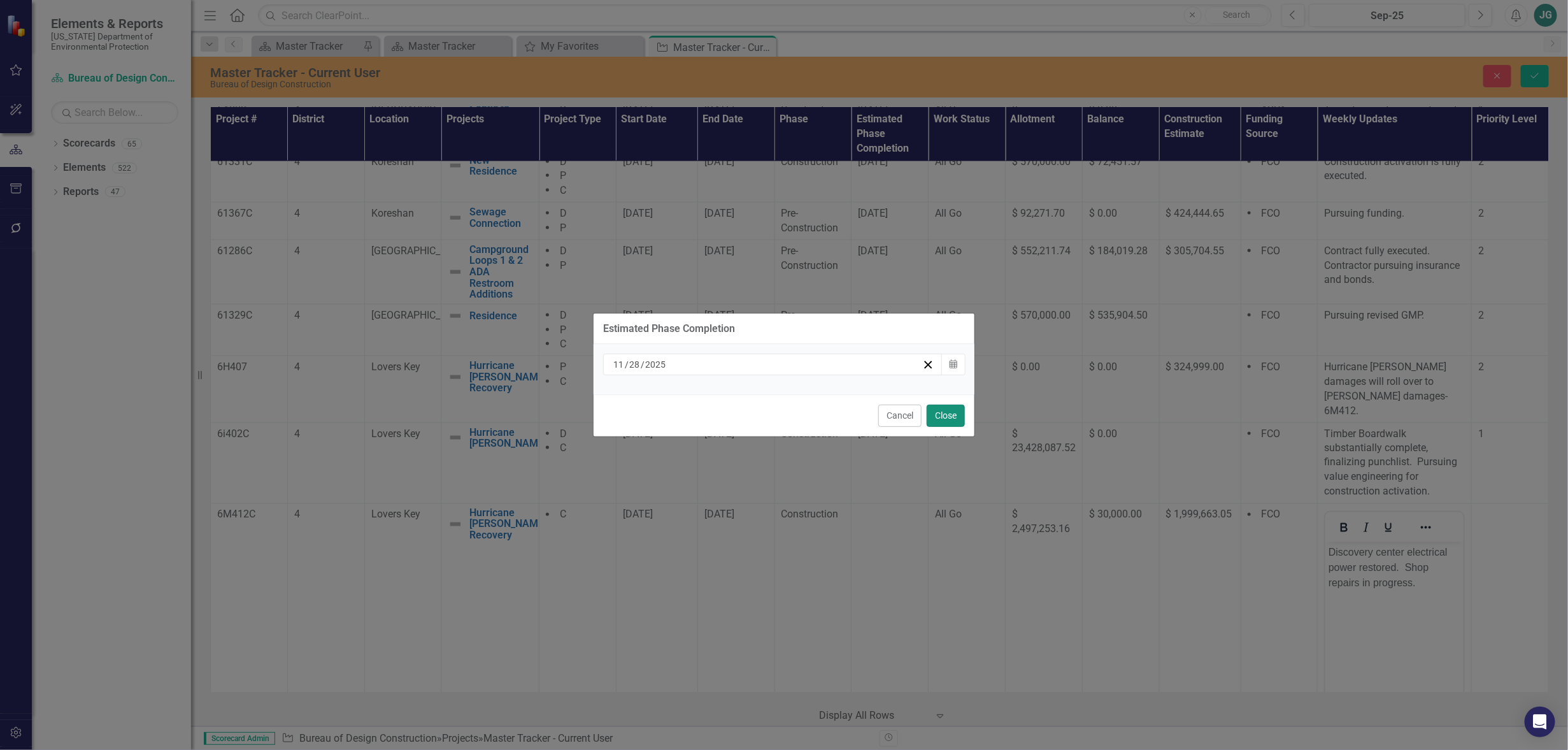
click at [948, 412] on button "Close" at bounding box center [946, 416] width 38 height 22
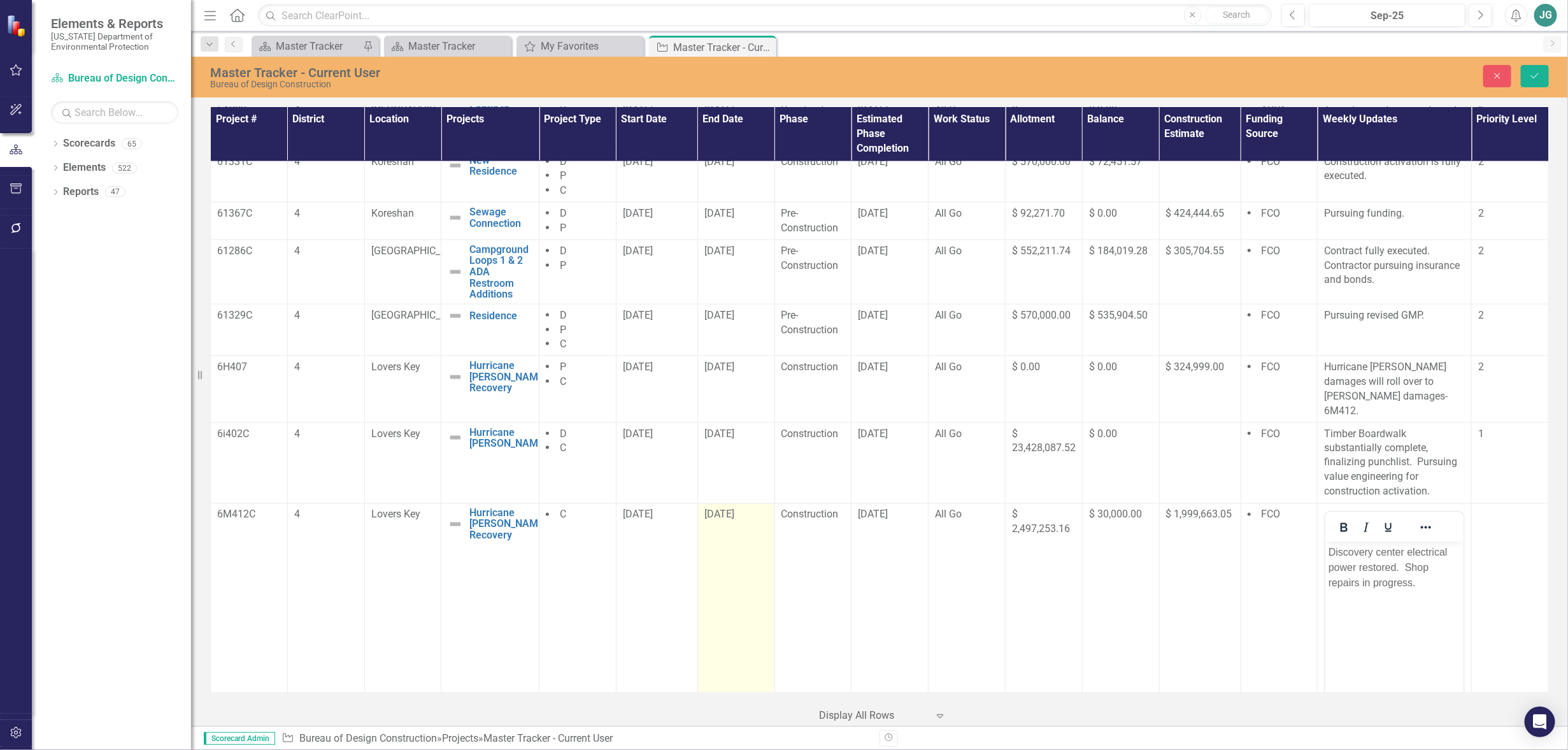
click at [728, 535] on td "[DATE]" at bounding box center [735, 654] width 77 height 301
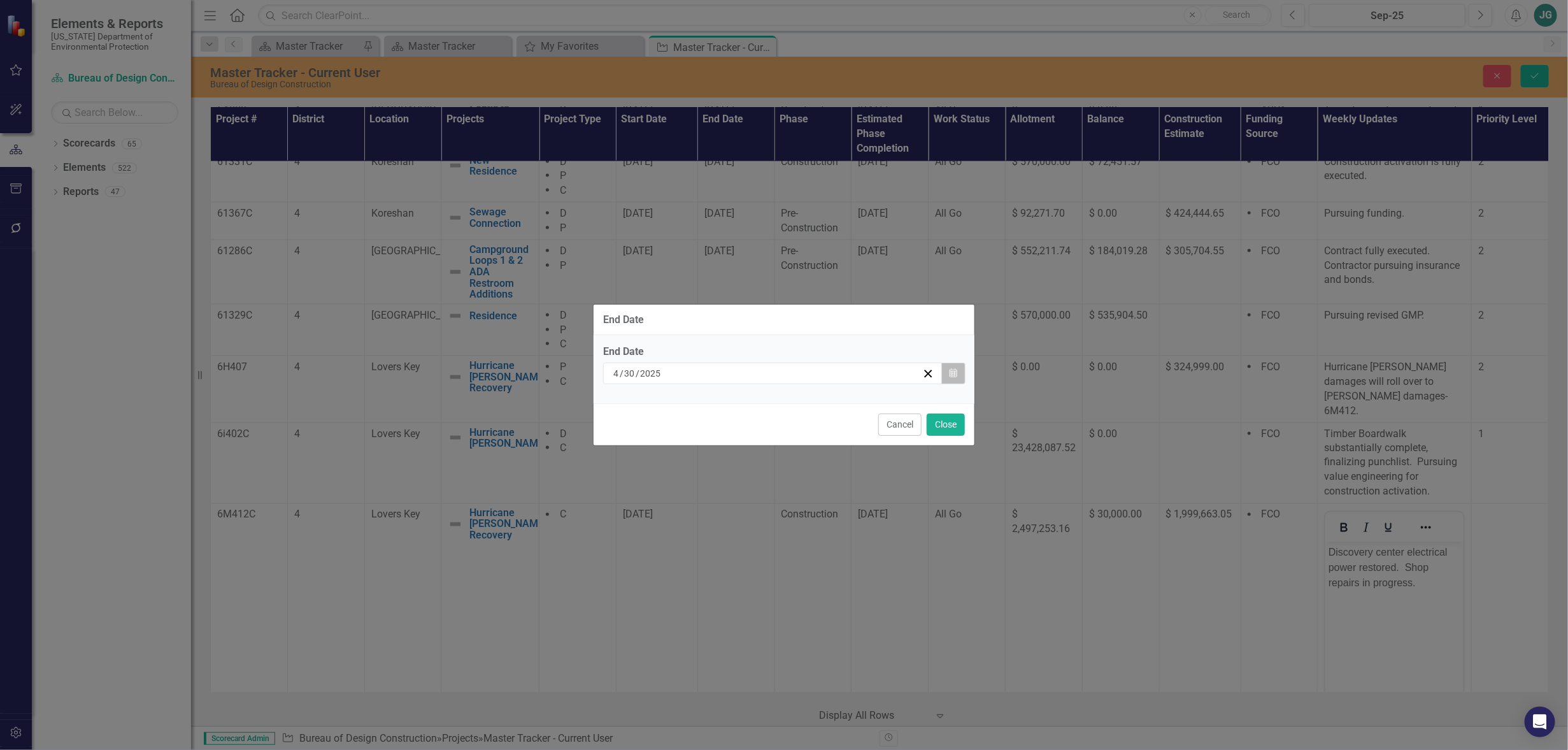
click at [956, 374] on icon "button" at bounding box center [953, 372] width 8 height 9
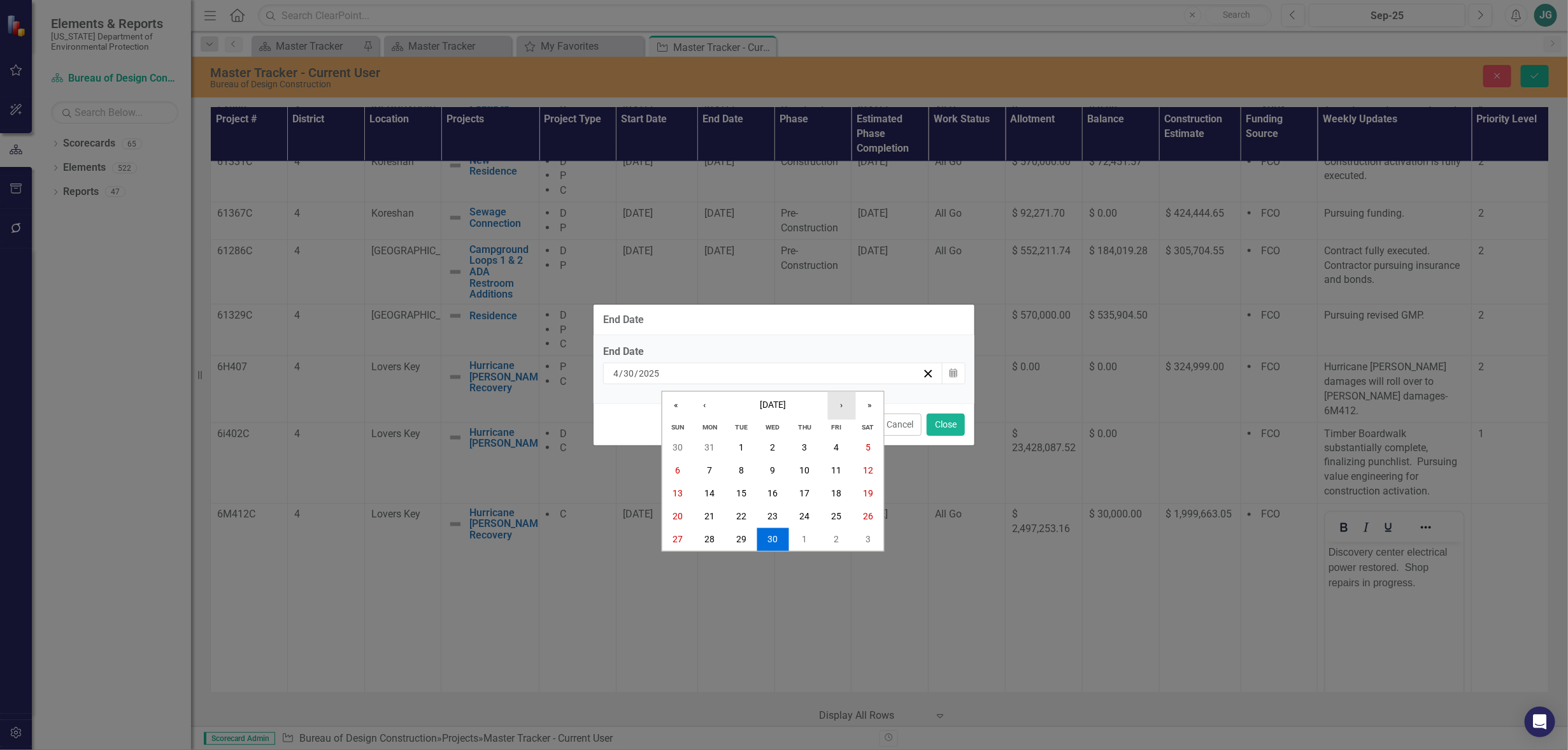
click at [841, 409] on button "›" at bounding box center [842, 405] width 28 height 28
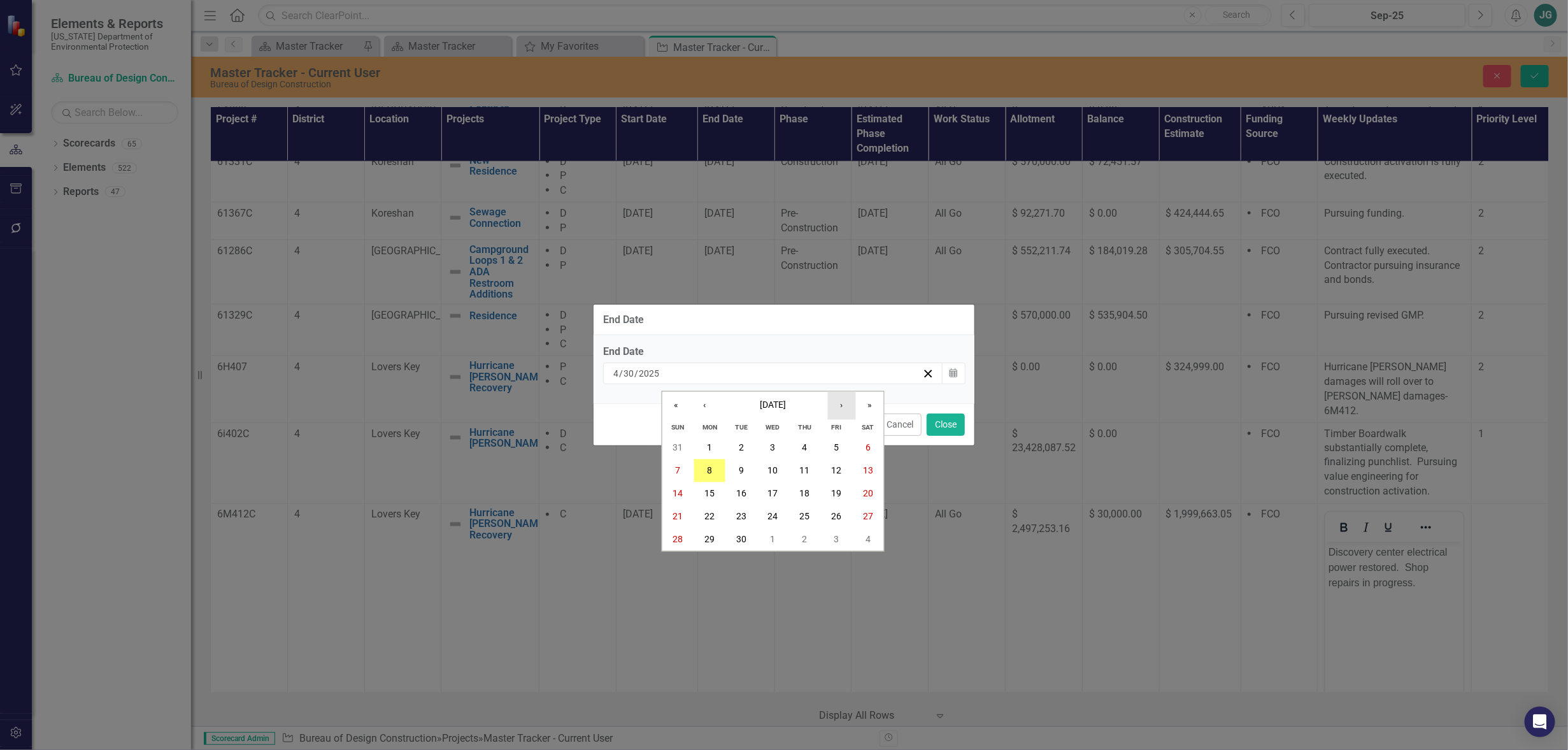
click at [841, 409] on button "›" at bounding box center [842, 405] width 28 height 28
click at [834, 535] on abbr "28" at bounding box center [836, 540] width 10 height 10
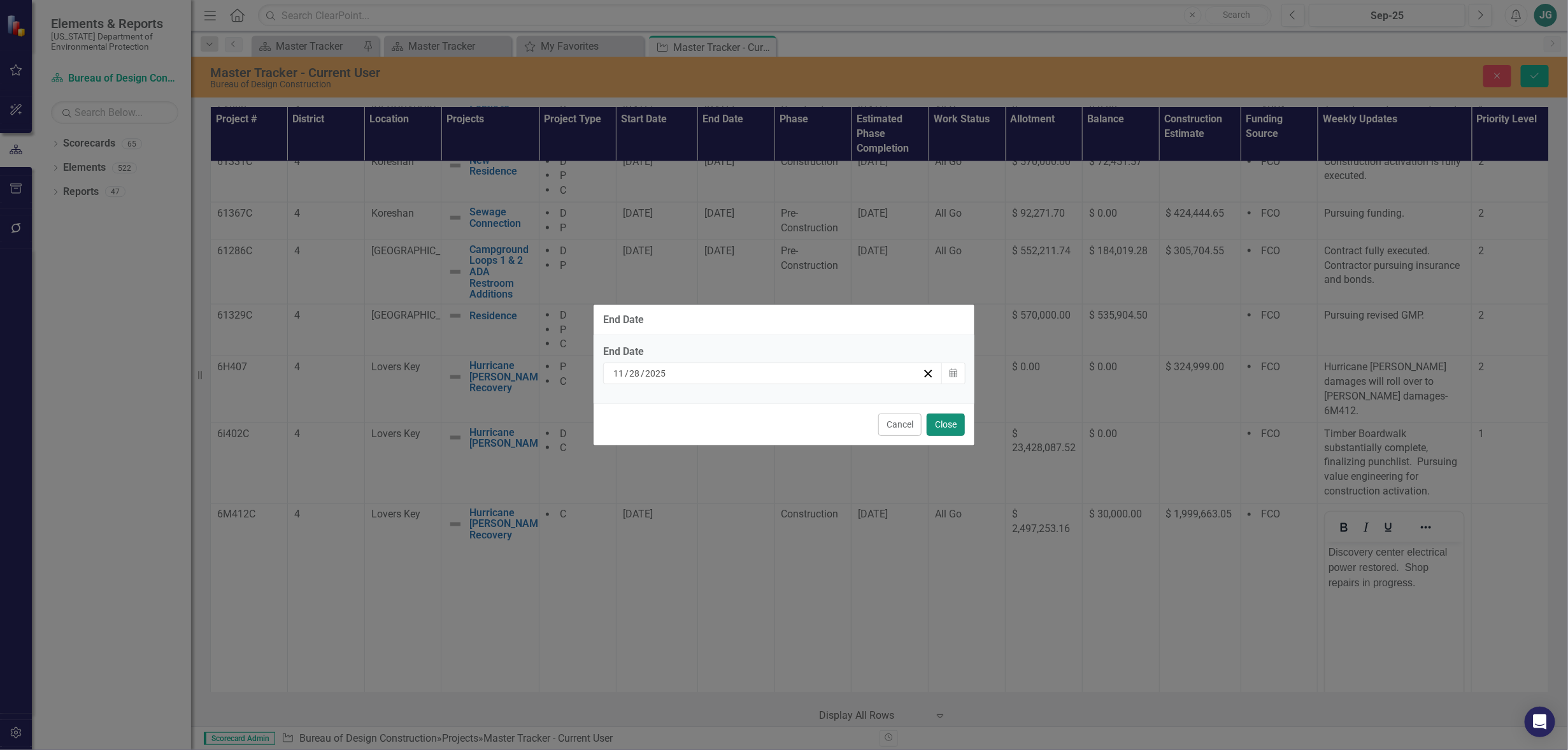
click at [948, 422] on button "Close" at bounding box center [946, 424] width 38 height 22
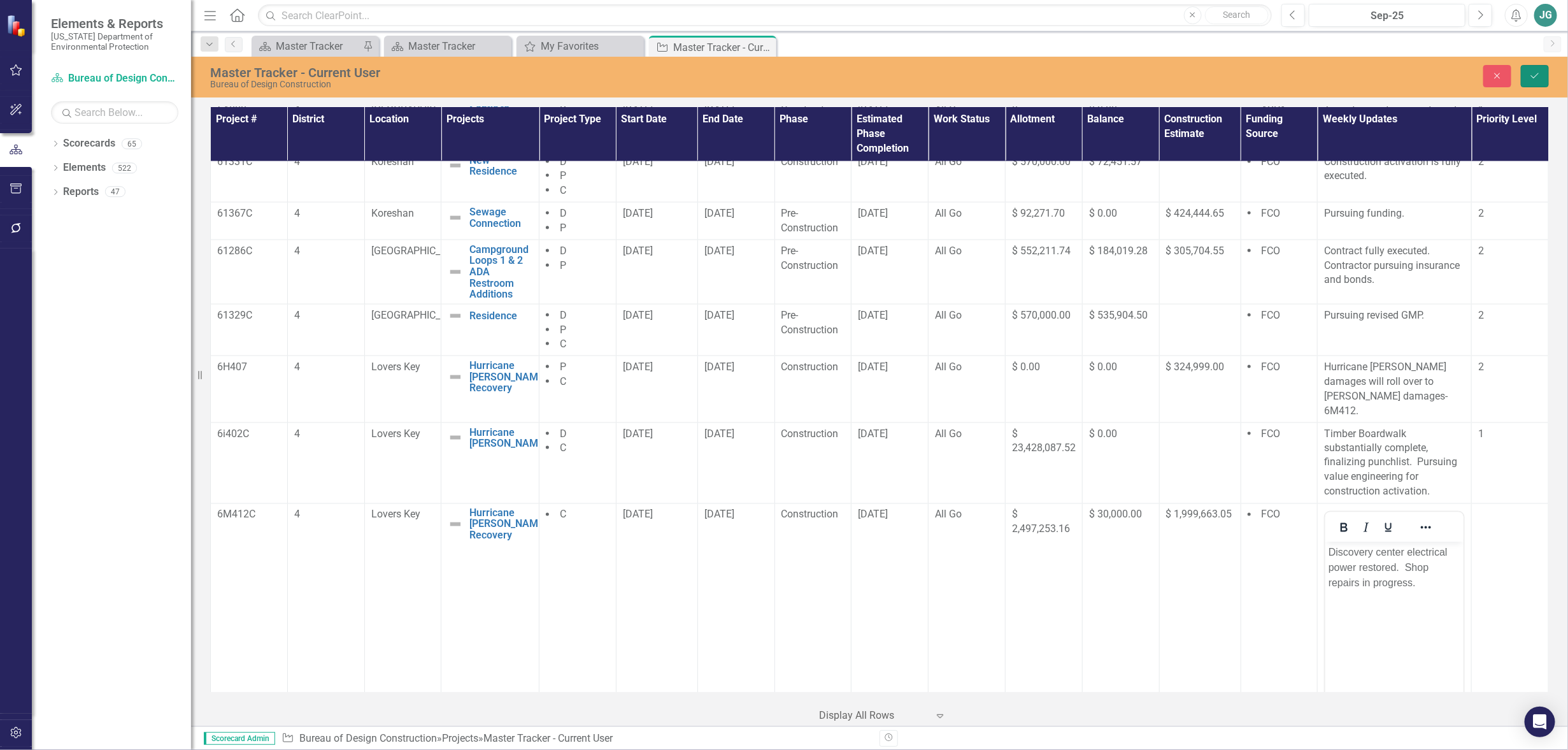
click at [1528, 78] on button "Save" at bounding box center [1535, 76] width 28 height 22
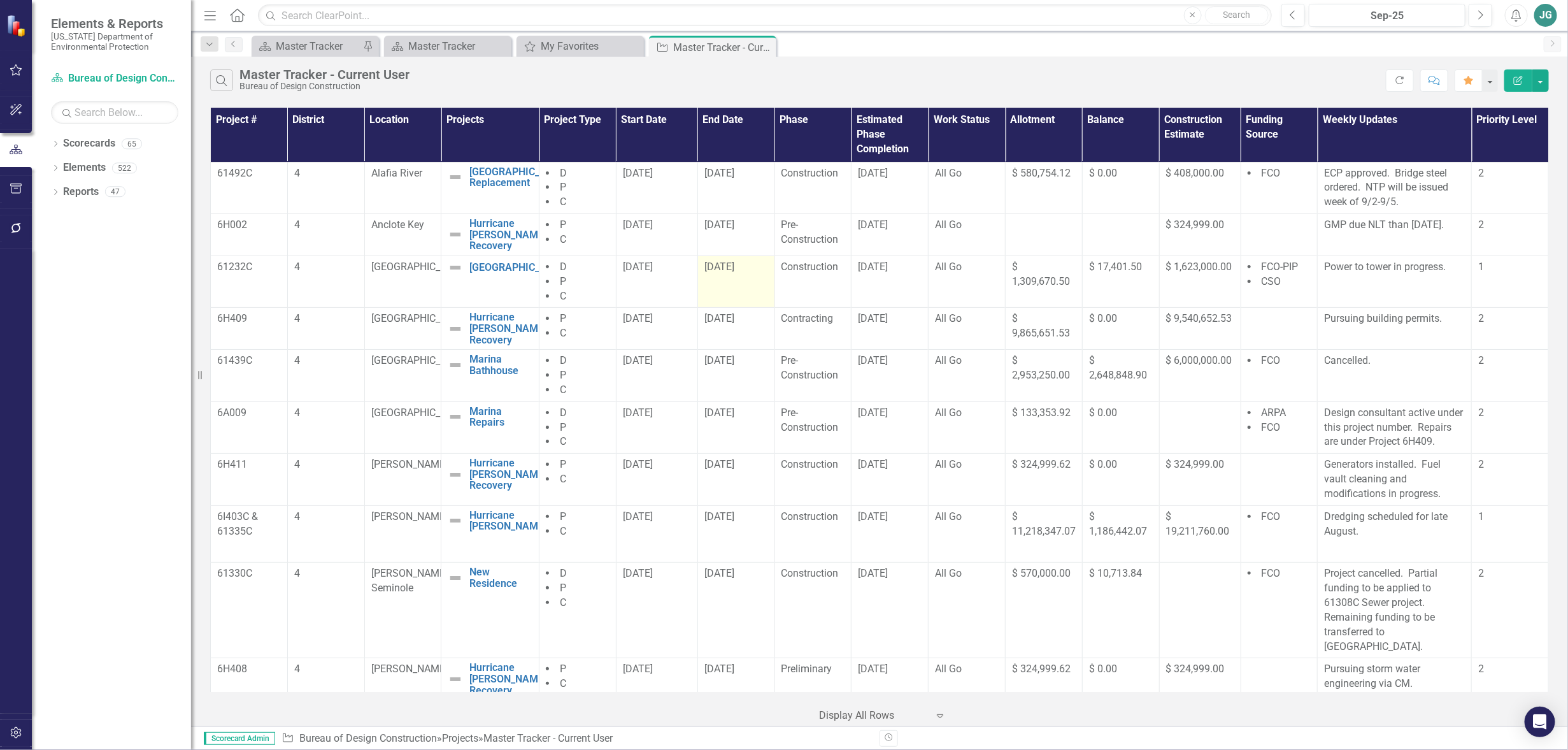
click at [715, 289] on td "[DATE]" at bounding box center [735, 281] width 77 height 52
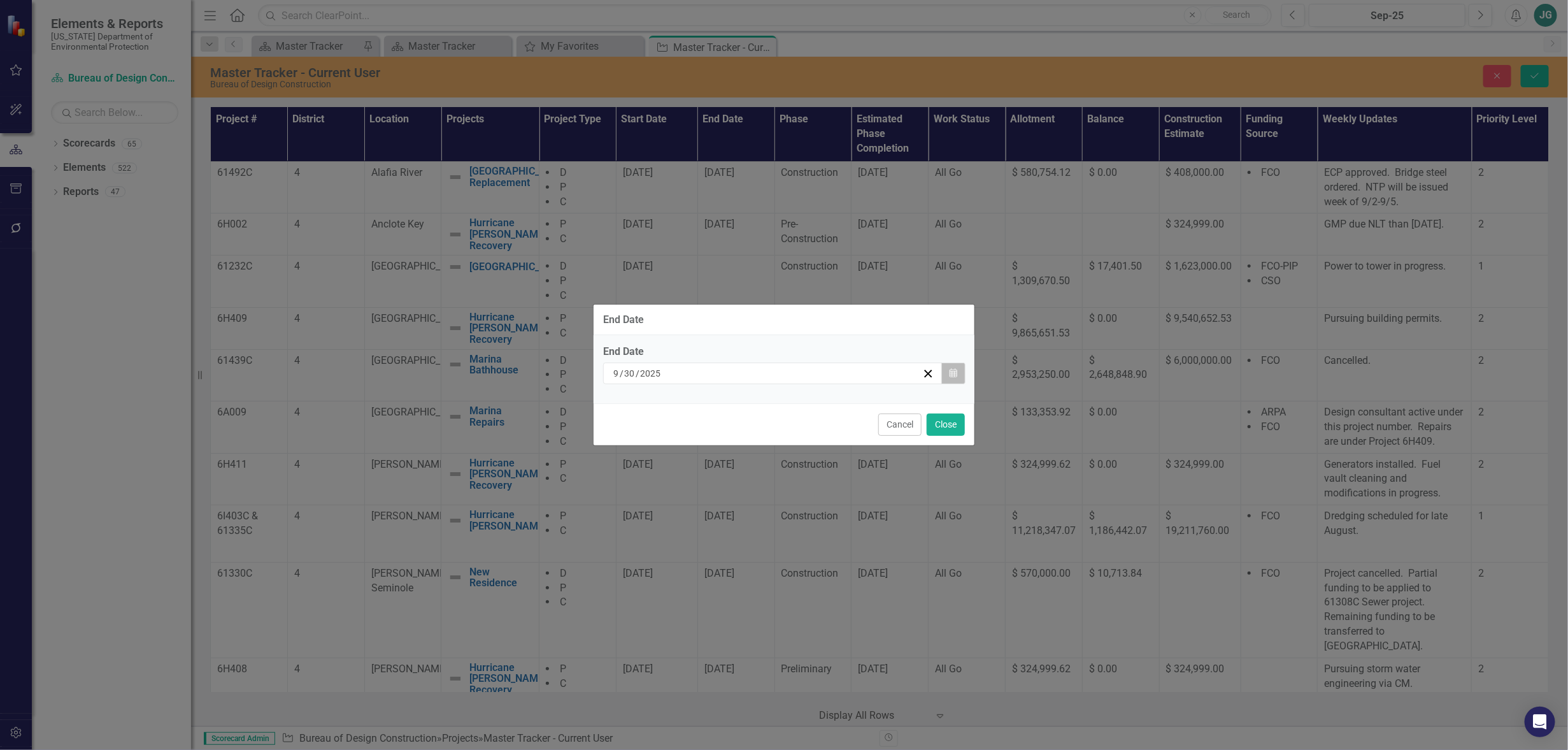
click at [953, 376] on icon "Calendar" at bounding box center [953, 373] width 8 height 9
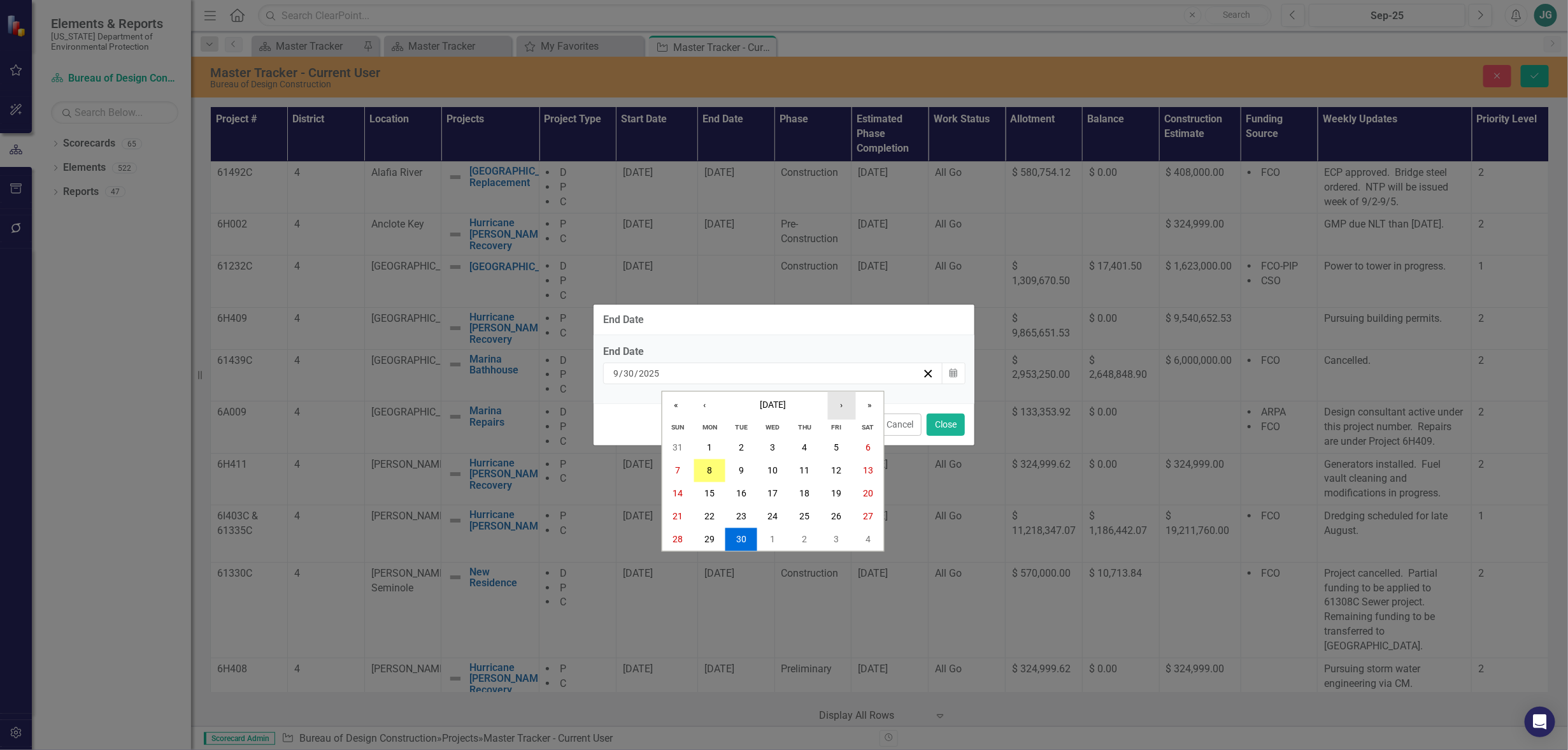
click at [845, 406] on button "›" at bounding box center [842, 405] width 28 height 28
click at [849, 409] on button "›" at bounding box center [842, 405] width 28 height 28
click at [846, 536] on button "28" at bounding box center [837, 539] width 32 height 23
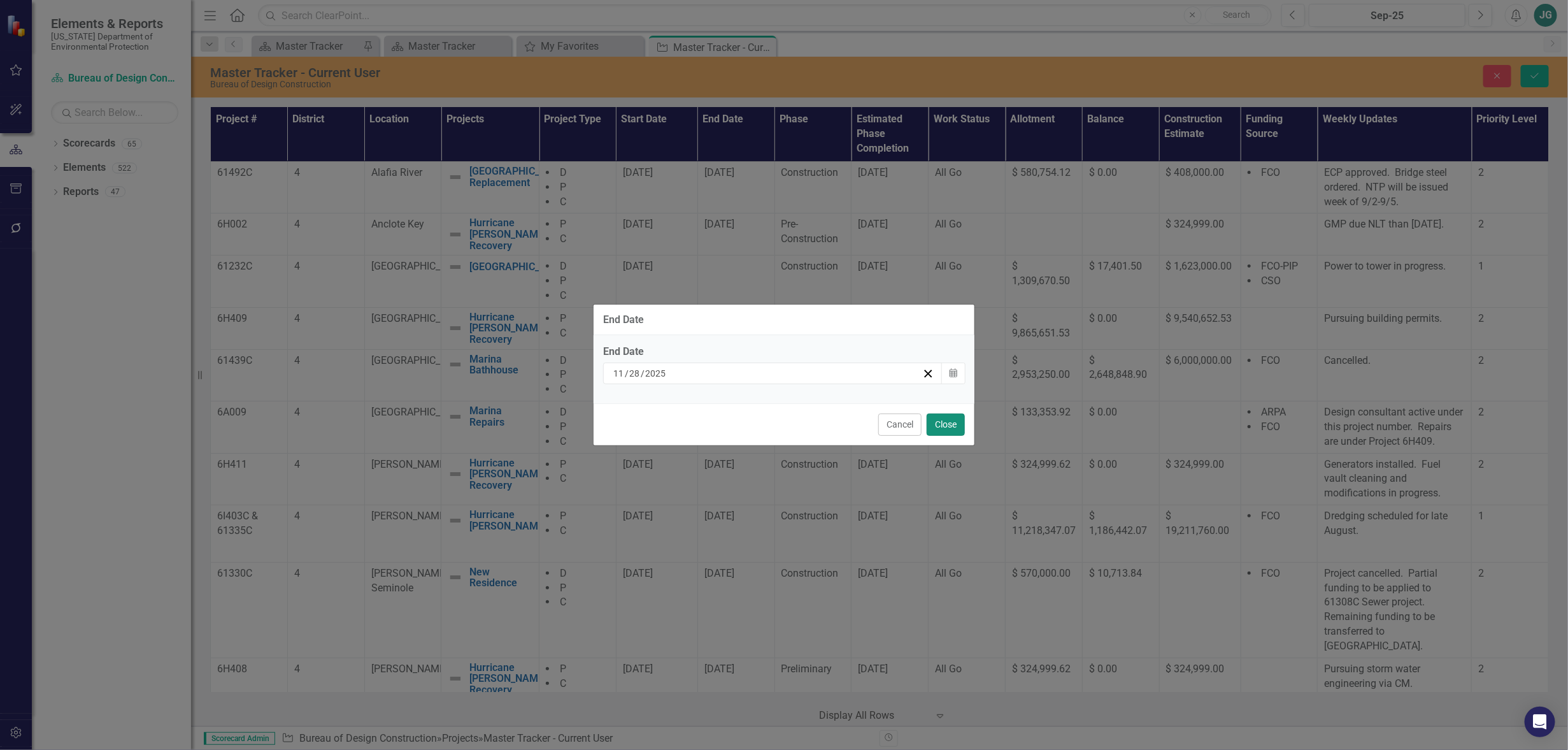
click at [952, 423] on button "Close" at bounding box center [946, 424] width 38 height 22
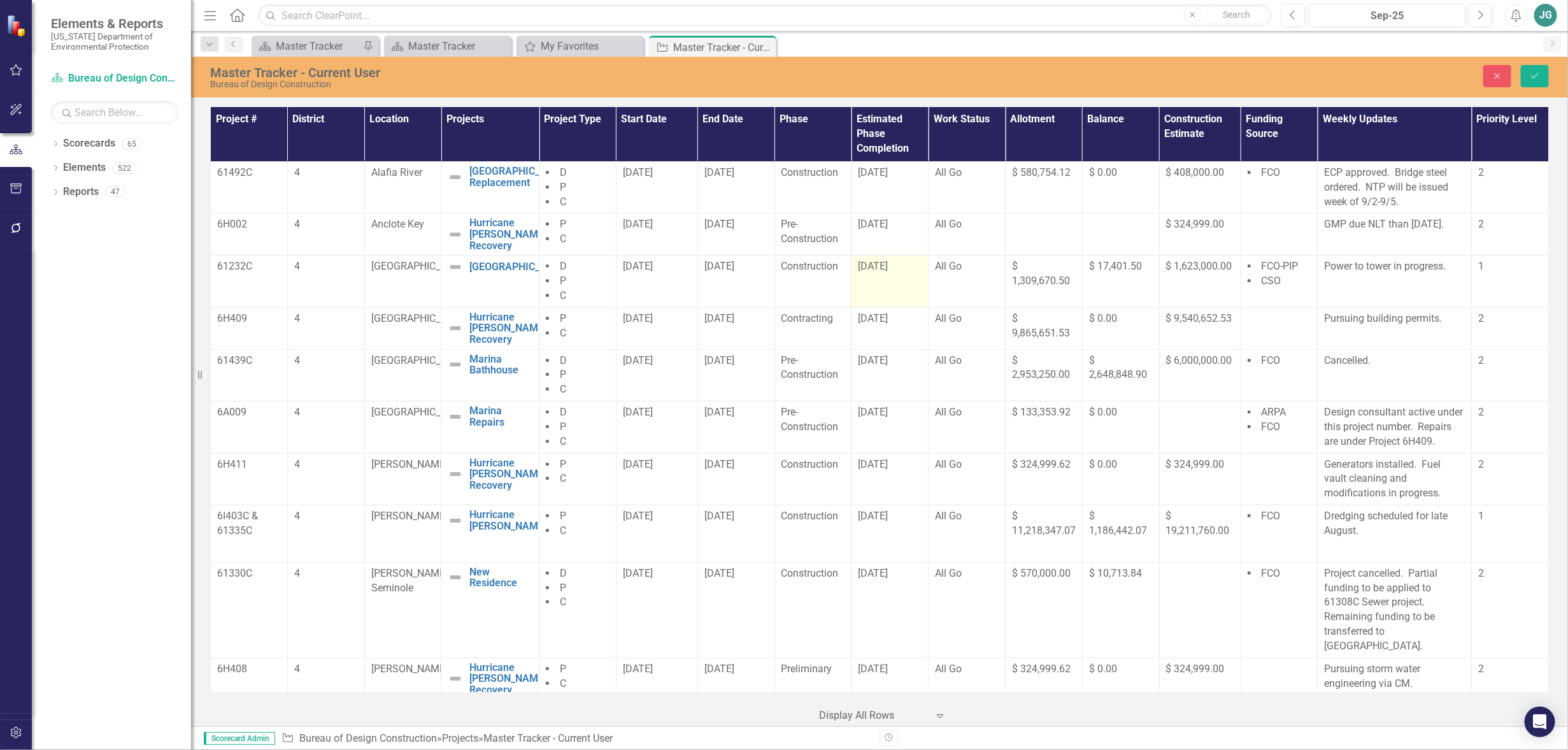
click at [896, 282] on td "[DATE]" at bounding box center [890, 281] width 77 height 52
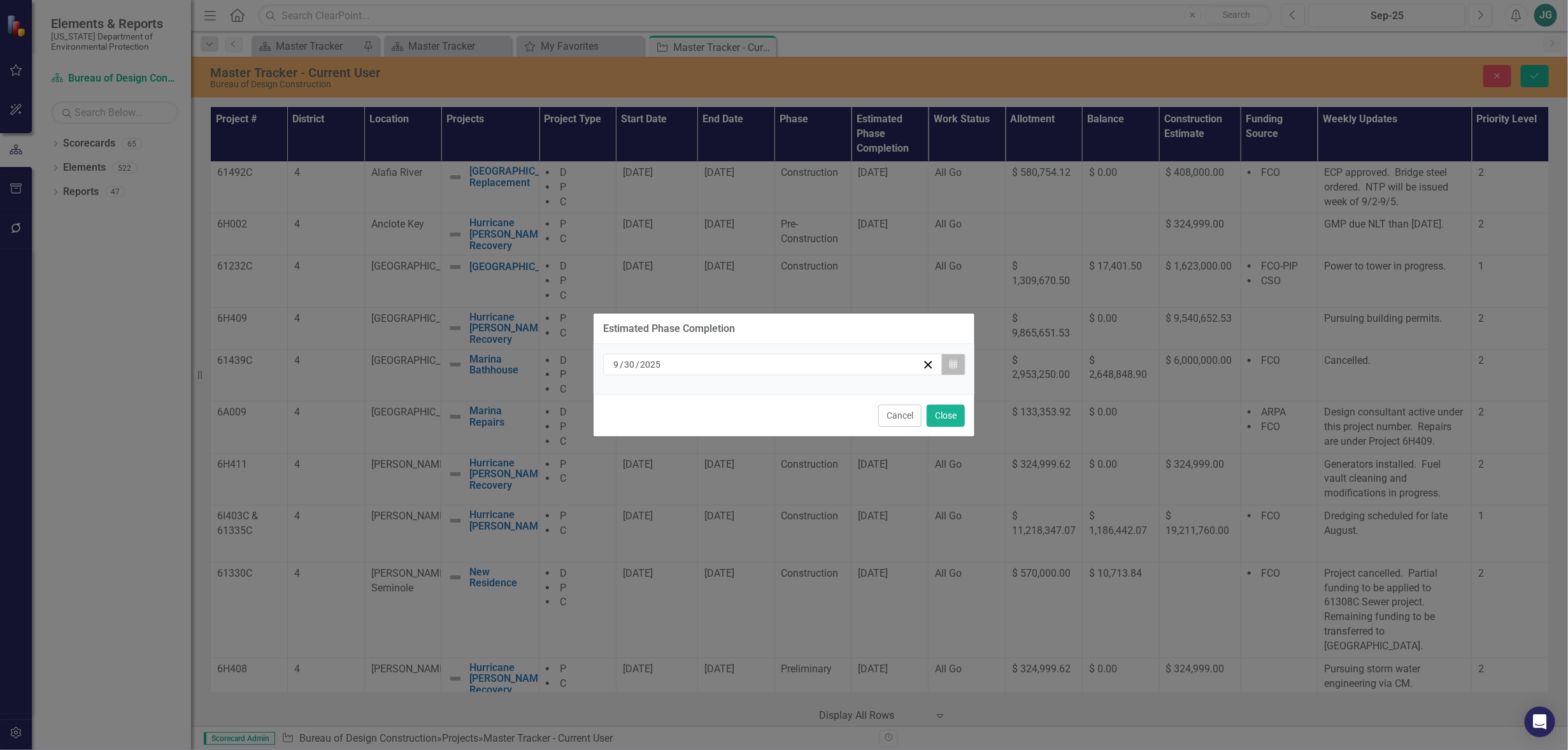
click at [960, 370] on button "Calendar" at bounding box center [953, 364] width 24 height 22
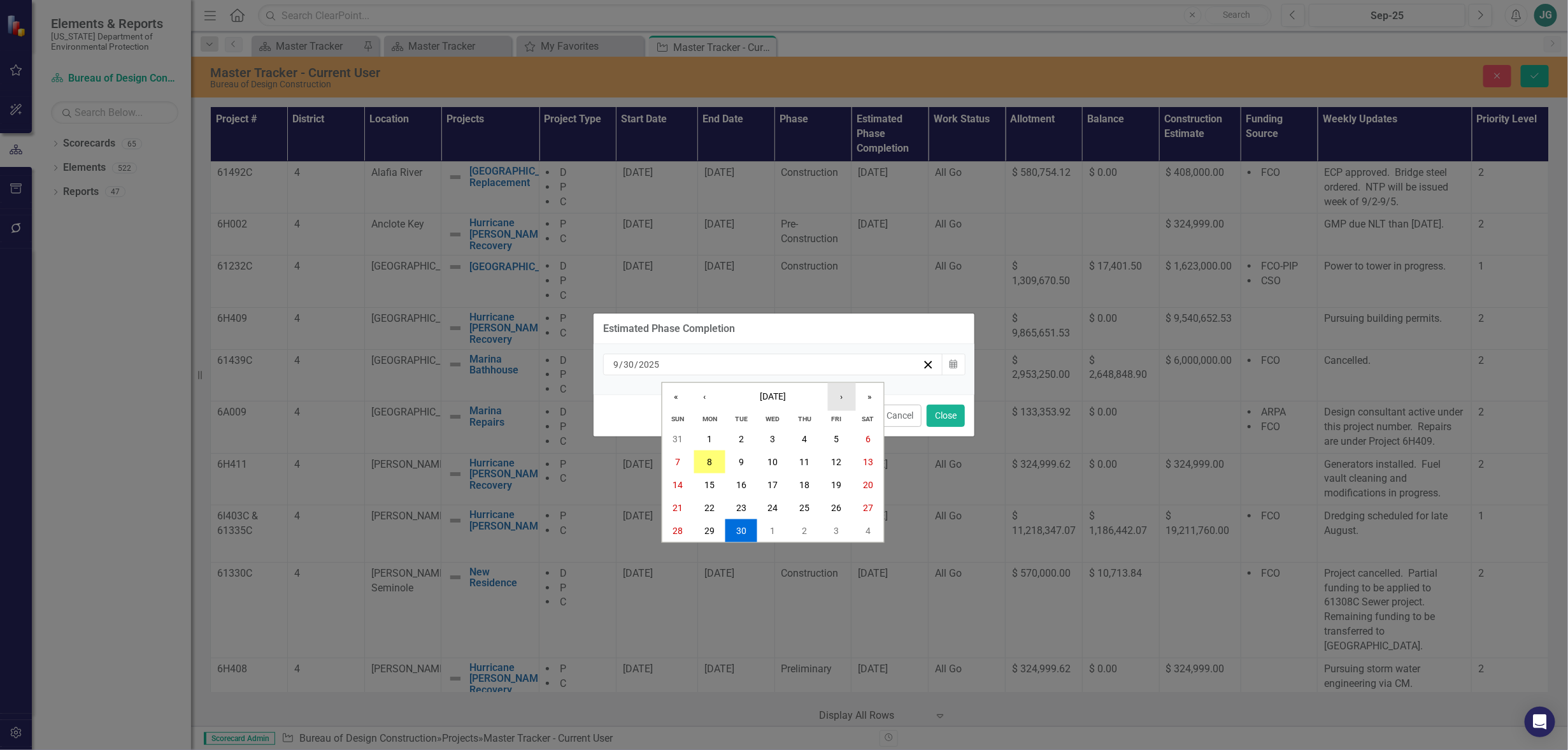
click at [846, 395] on button "›" at bounding box center [842, 396] width 28 height 28
click at [844, 528] on button "28" at bounding box center [837, 531] width 32 height 23
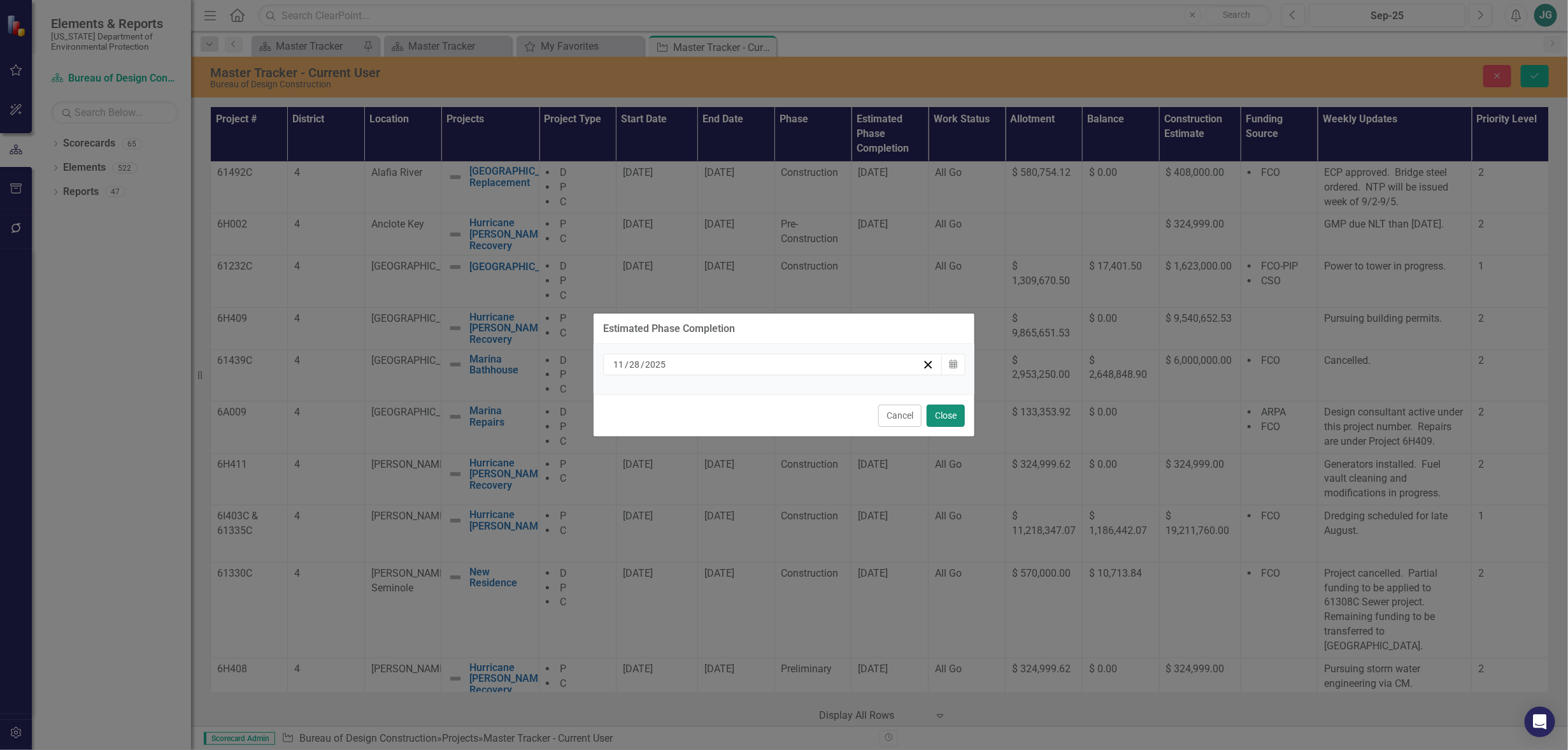
click at [946, 412] on button "Close" at bounding box center [946, 416] width 38 height 22
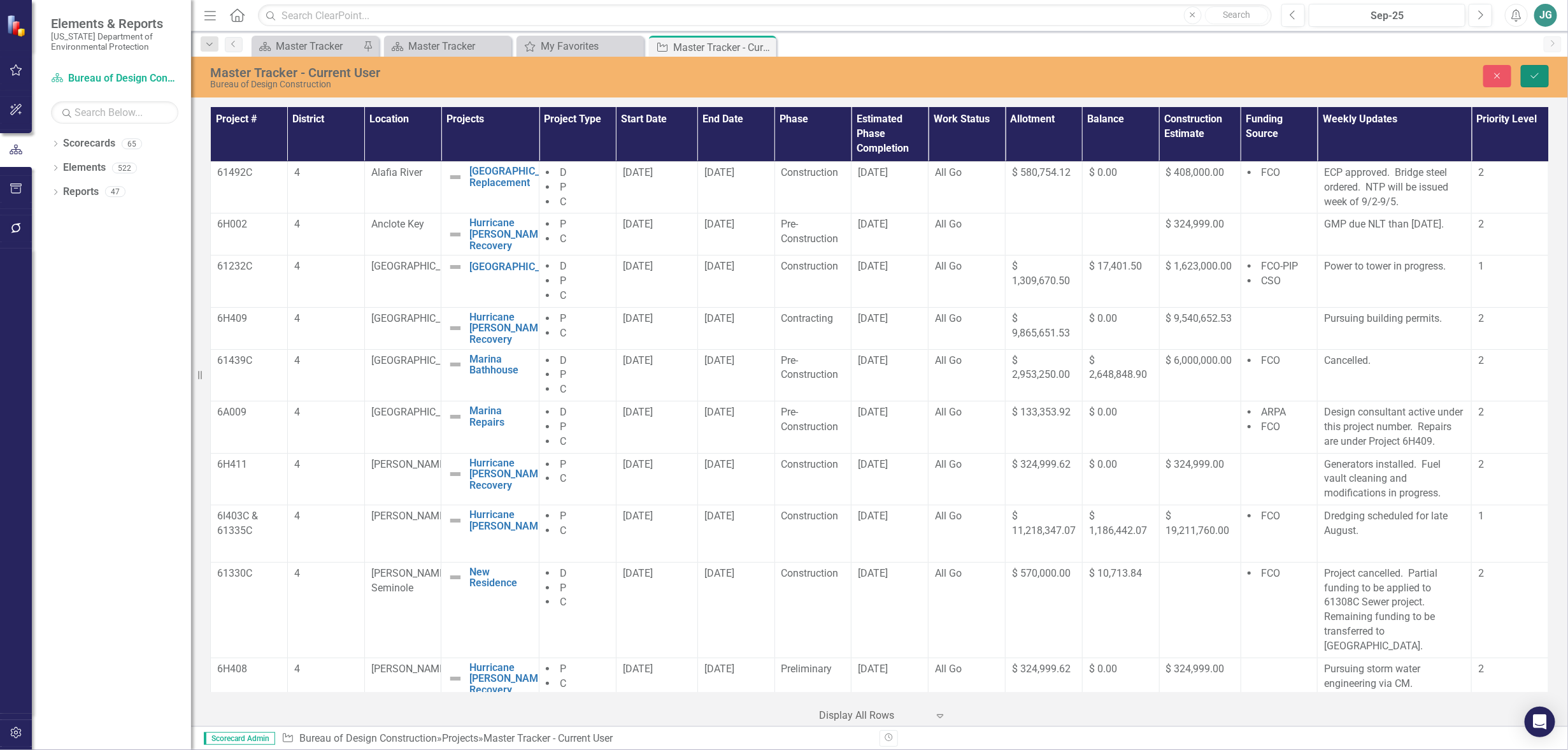
click at [1531, 74] on icon "Save" at bounding box center [1535, 76] width 12 height 9
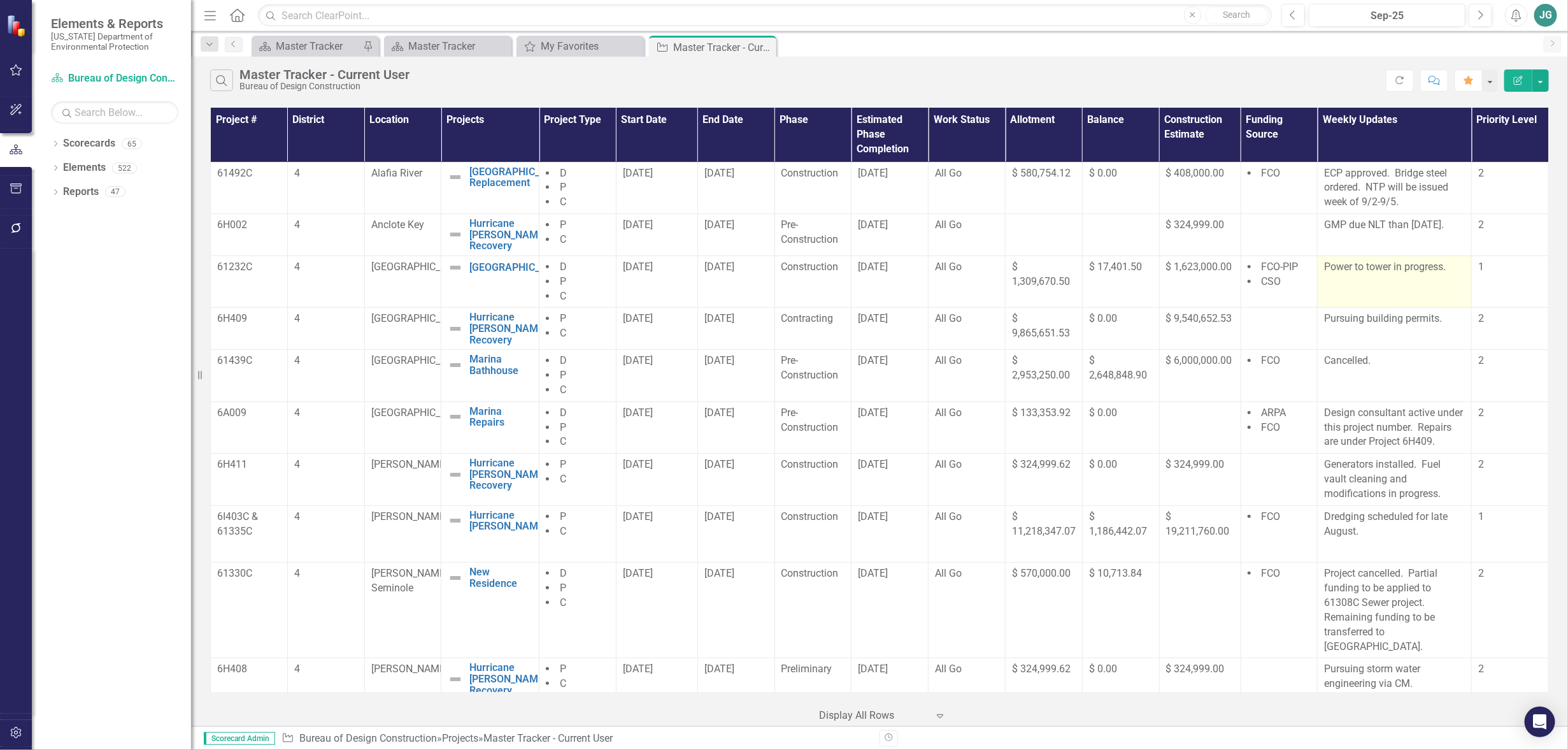
click at [1419, 276] on td "Power to tower in progress." at bounding box center [1395, 281] width 154 height 52
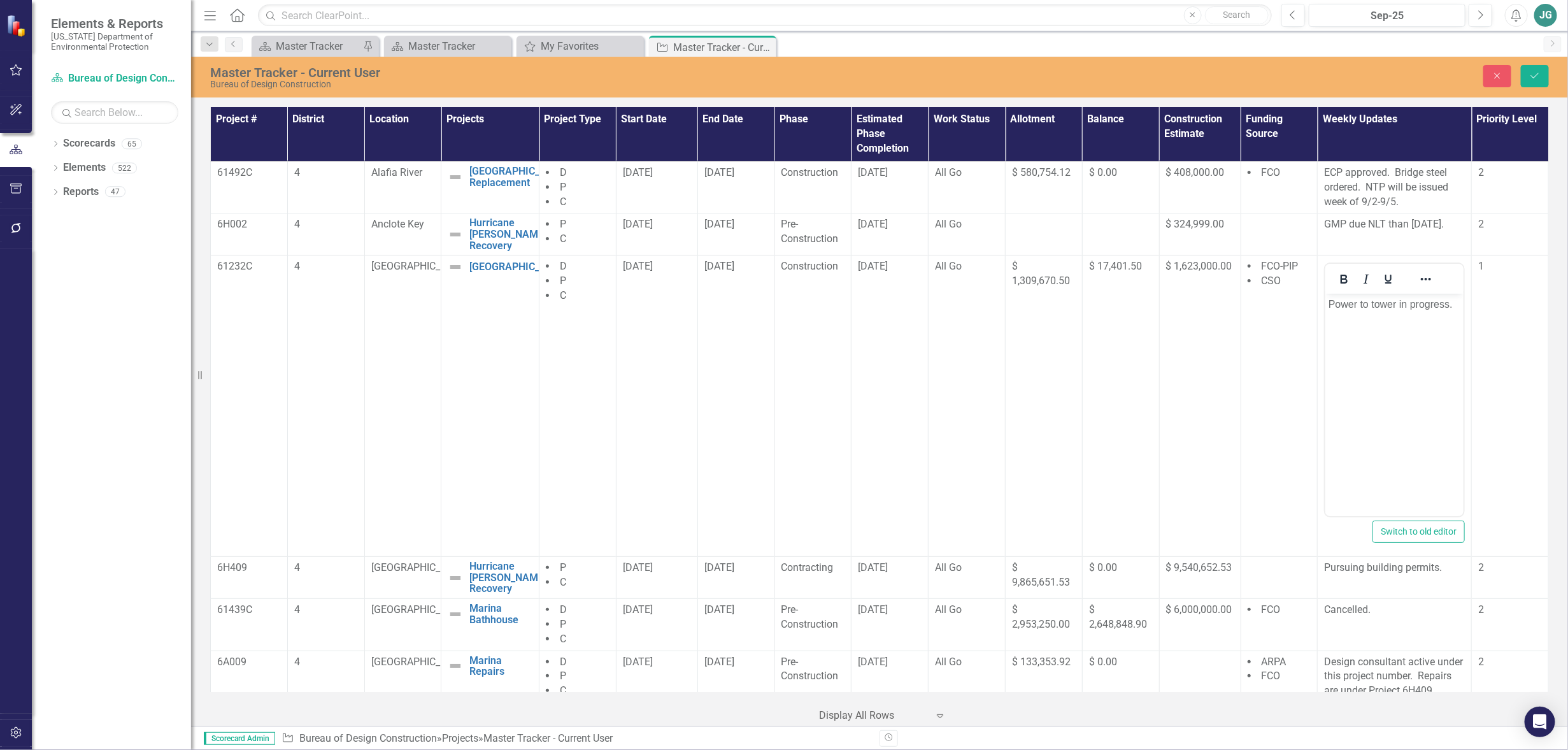
scroll to position [0, 0]
click at [1456, 303] on p "Power to tower in progress." at bounding box center [1395, 304] width 132 height 15
click at [1329, 303] on p "Power to tower in progress." at bounding box center [1395, 304] width 132 height 15
click at [1530, 78] on icon "Save" at bounding box center [1535, 76] width 12 height 9
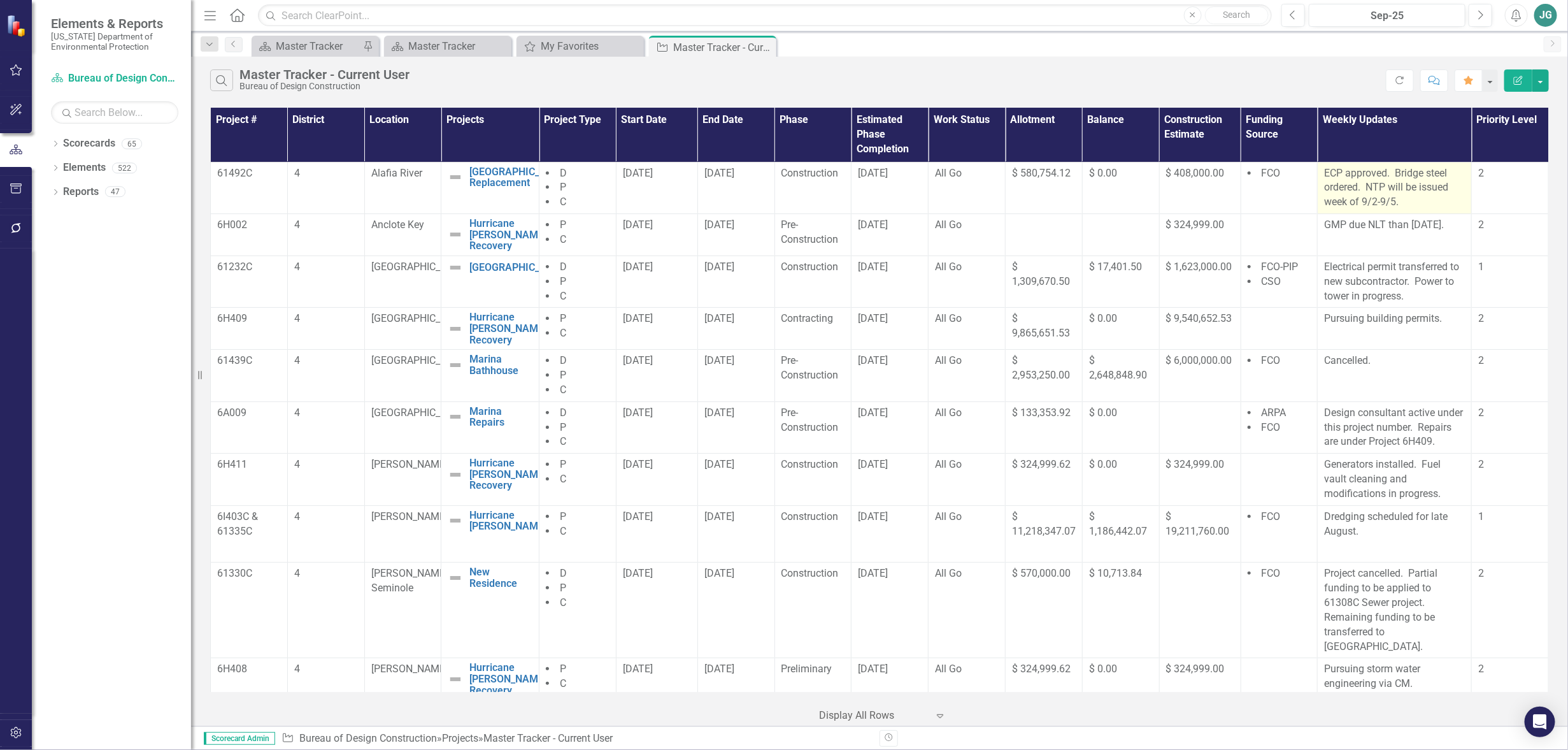
click at [1364, 203] on p "ECP approved. Bridge steel ordered. NTP will be issued week of 9/2-9/5." at bounding box center [1394, 188] width 141 height 44
click at [1401, 202] on p "ECP approved. Bridge steel ordered. NTP will be issued week of 9/2-9/5." at bounding box center [1394, 188] width 141 height 44
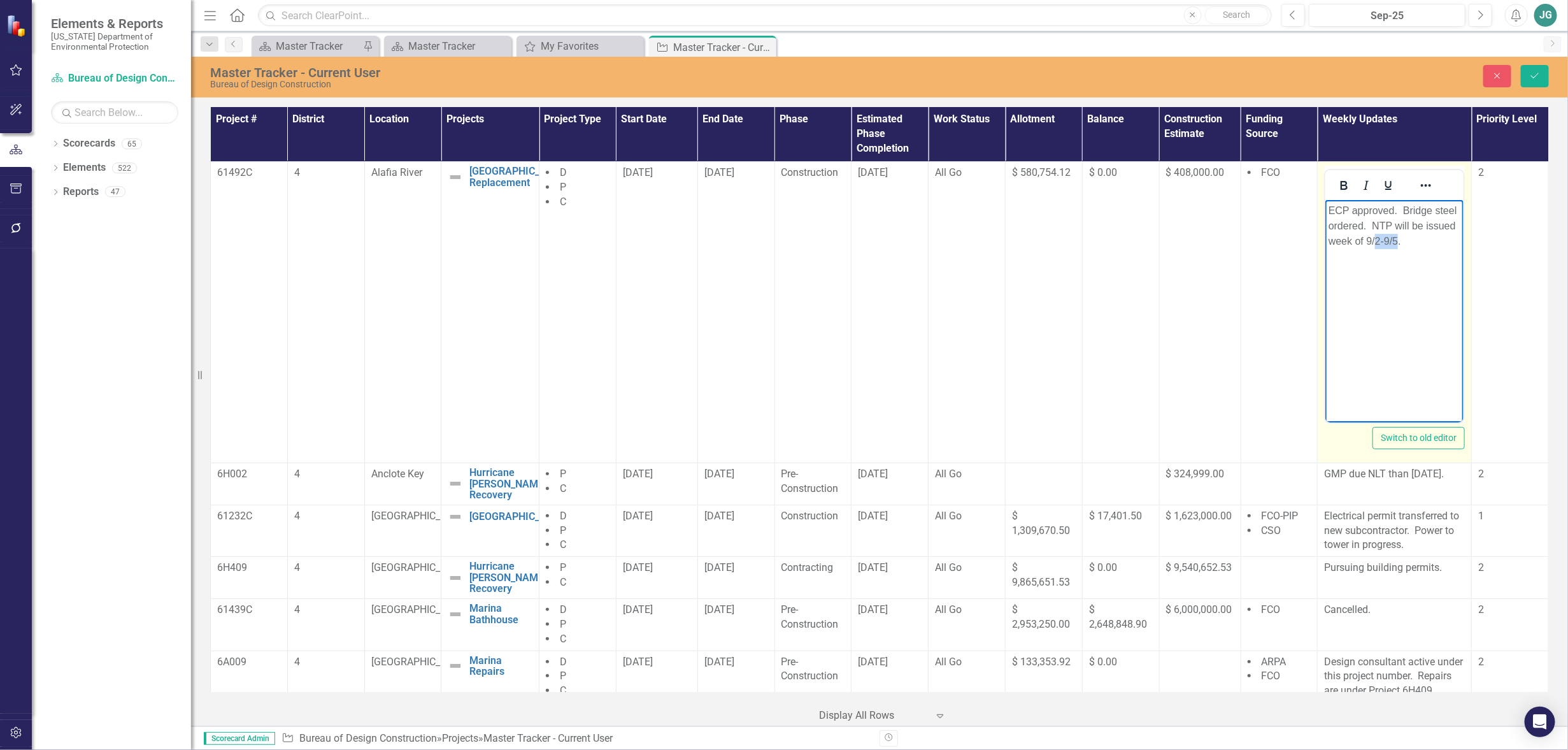
drag, startPoint x: 1377, startPoint y: 239, endPoint x: 1399, endPoint y: 238, distance: 22.0
click at [1399, 238] on p "ECP approved. Bridge steel ordered. NTP will be issued week of 9/2-9/5." at bounding box center [1395, 226] width 132 height 46
click at [1537, 72] on icon "Save" at bounding box center [1535, 76] width 12 height 9
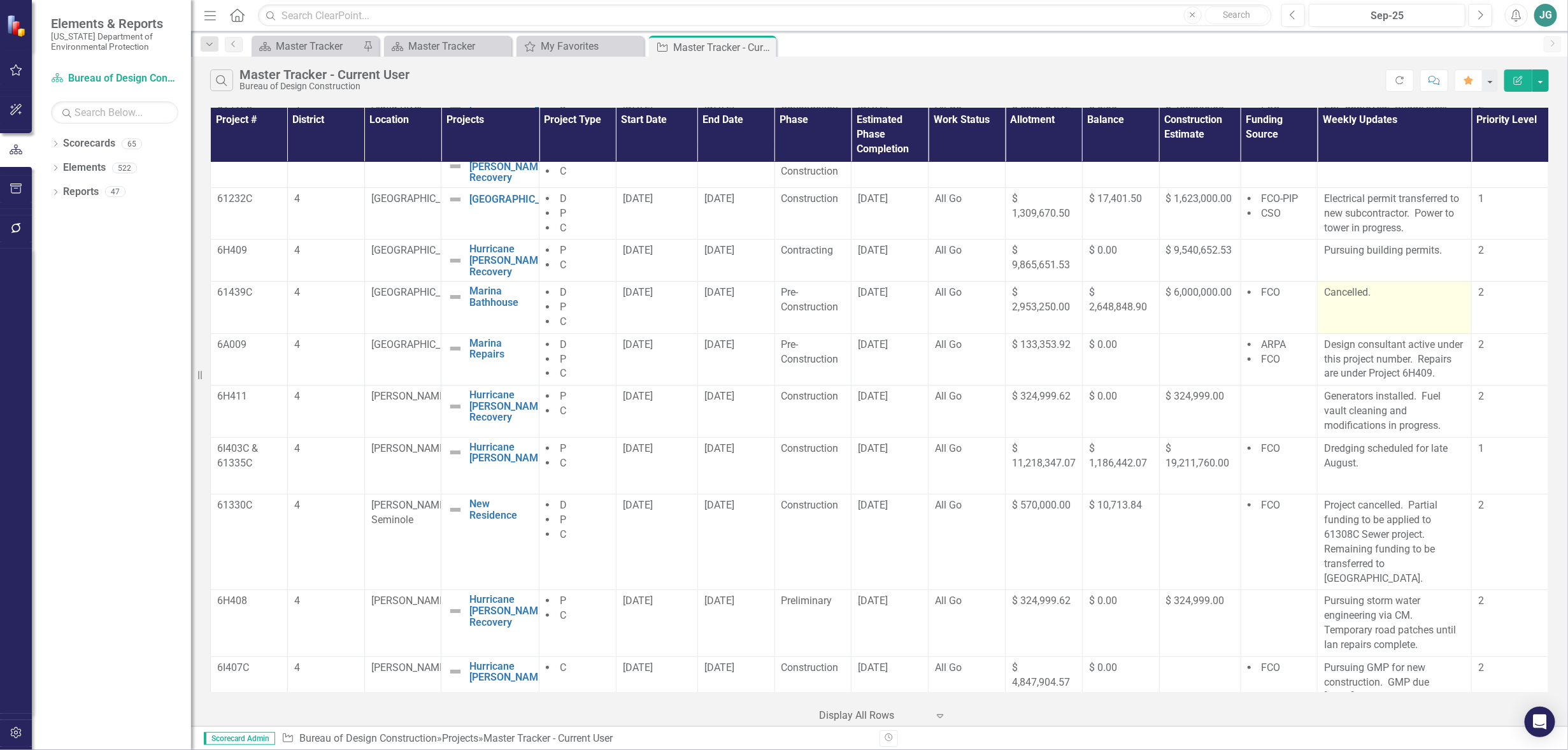
scroll to position [159, 0]
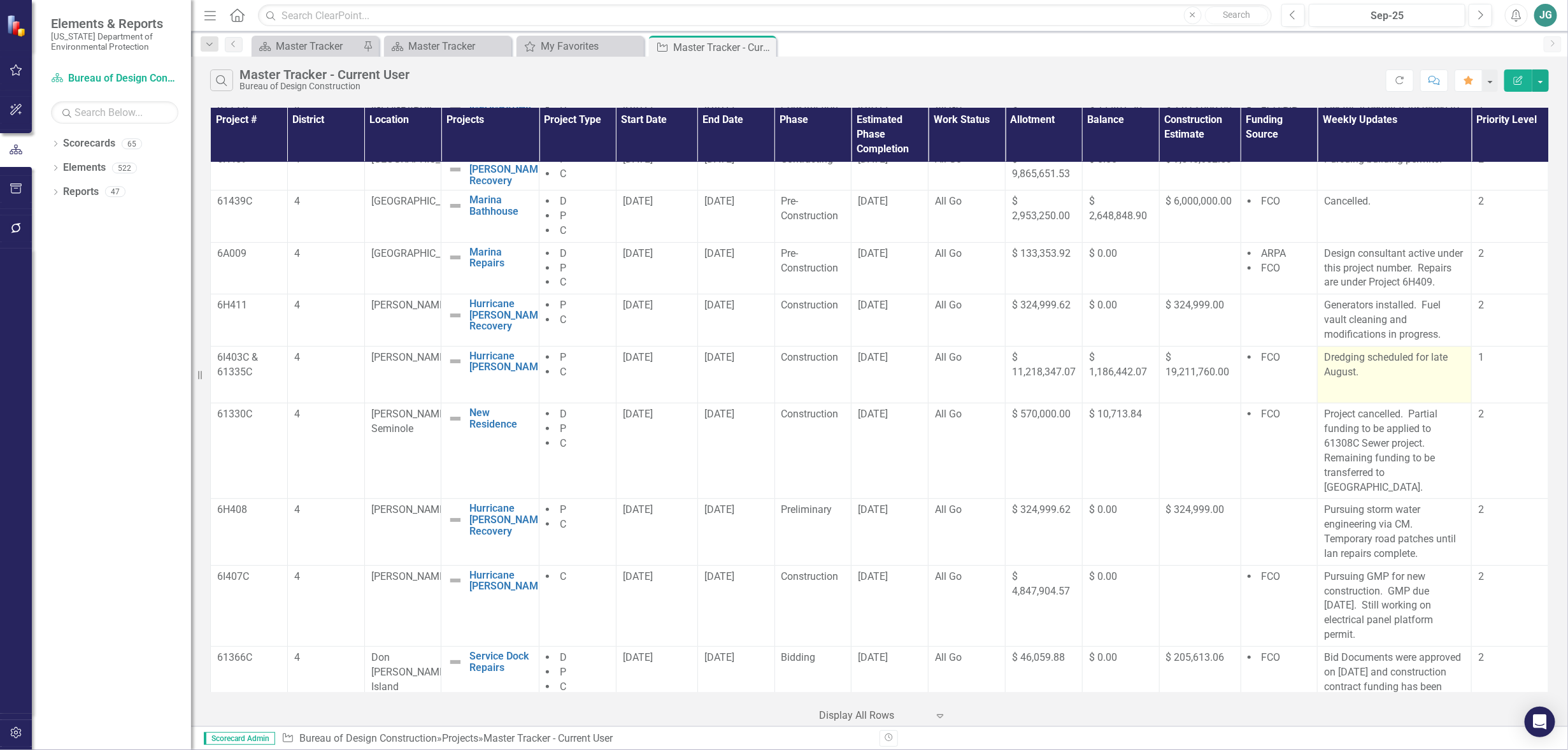
click at [1392, 374] on p "Dredging scheduled for late August." at bounding box center [1394, 365] width 141 height 29
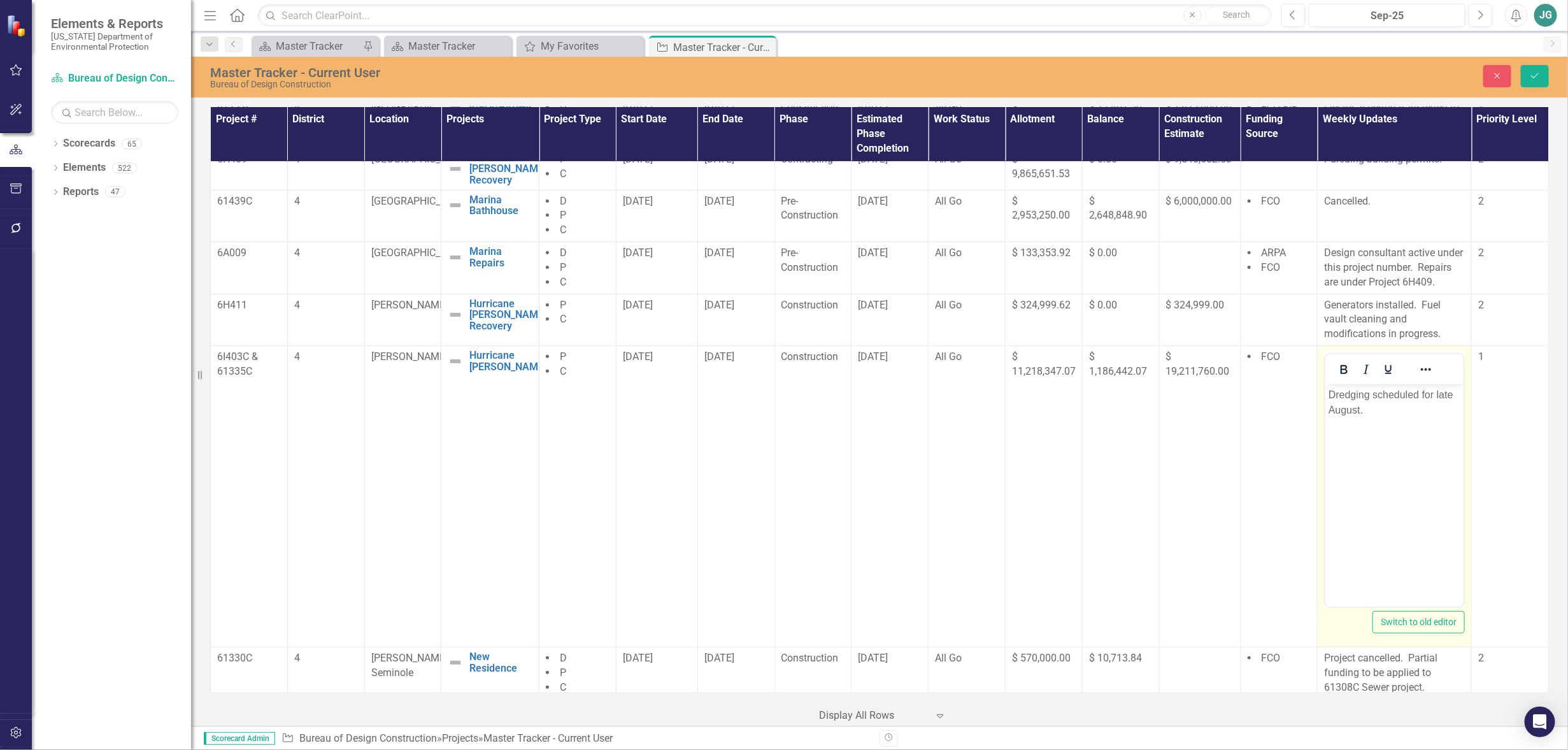
scroll to position [0, 0]
drag, startPoint x: 1329, startPoint y: 394, endPoint x: 1361, endPoint y: 409, distance: 35.3
click at [1361, 409] on p "Dredging scheduled for late August." at bounding box center [1395, 403] width 132 height 31
click at [1533, 75] on icon "Save" at bounding box center [1535, 76] width 12 height 9
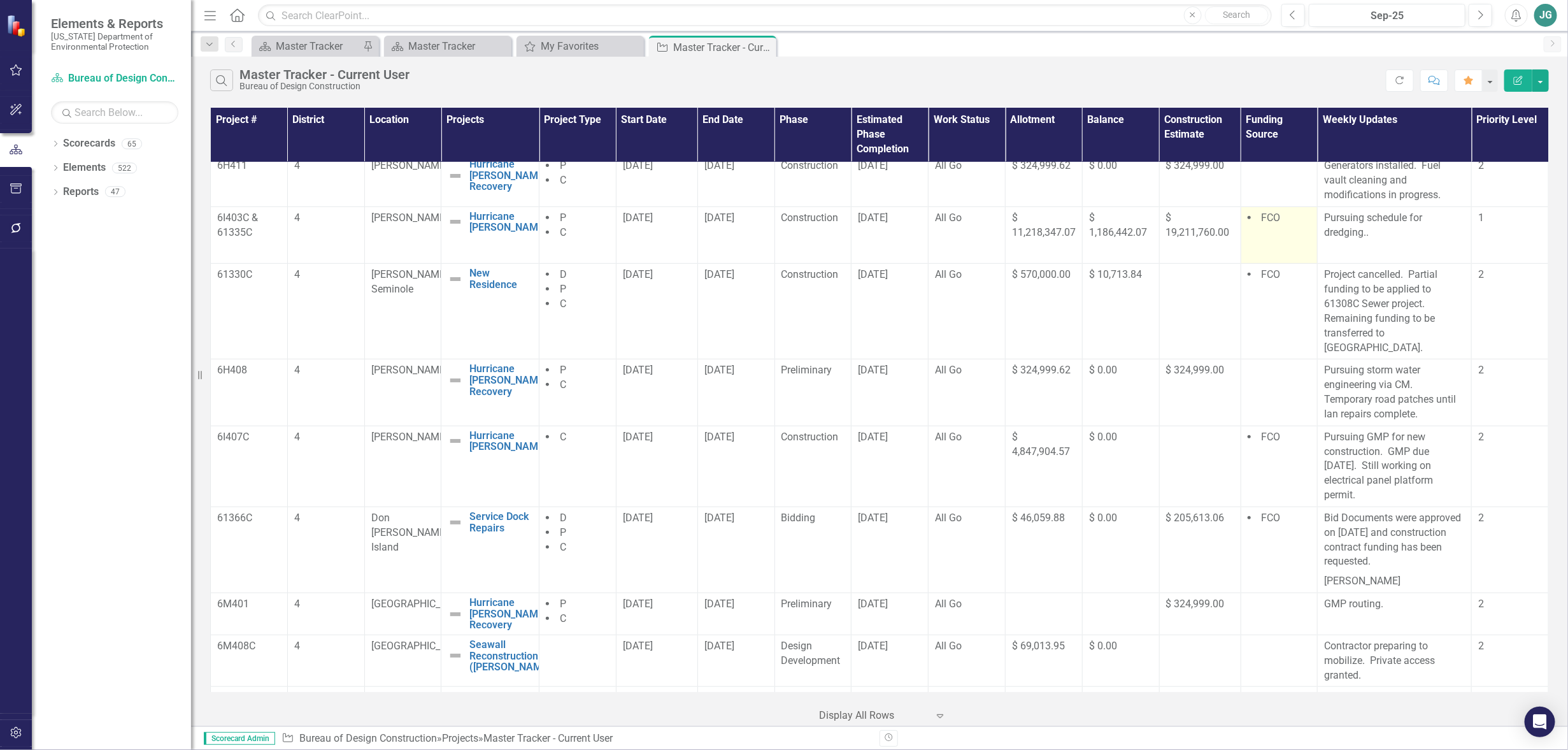
scroll to position [239, 0]
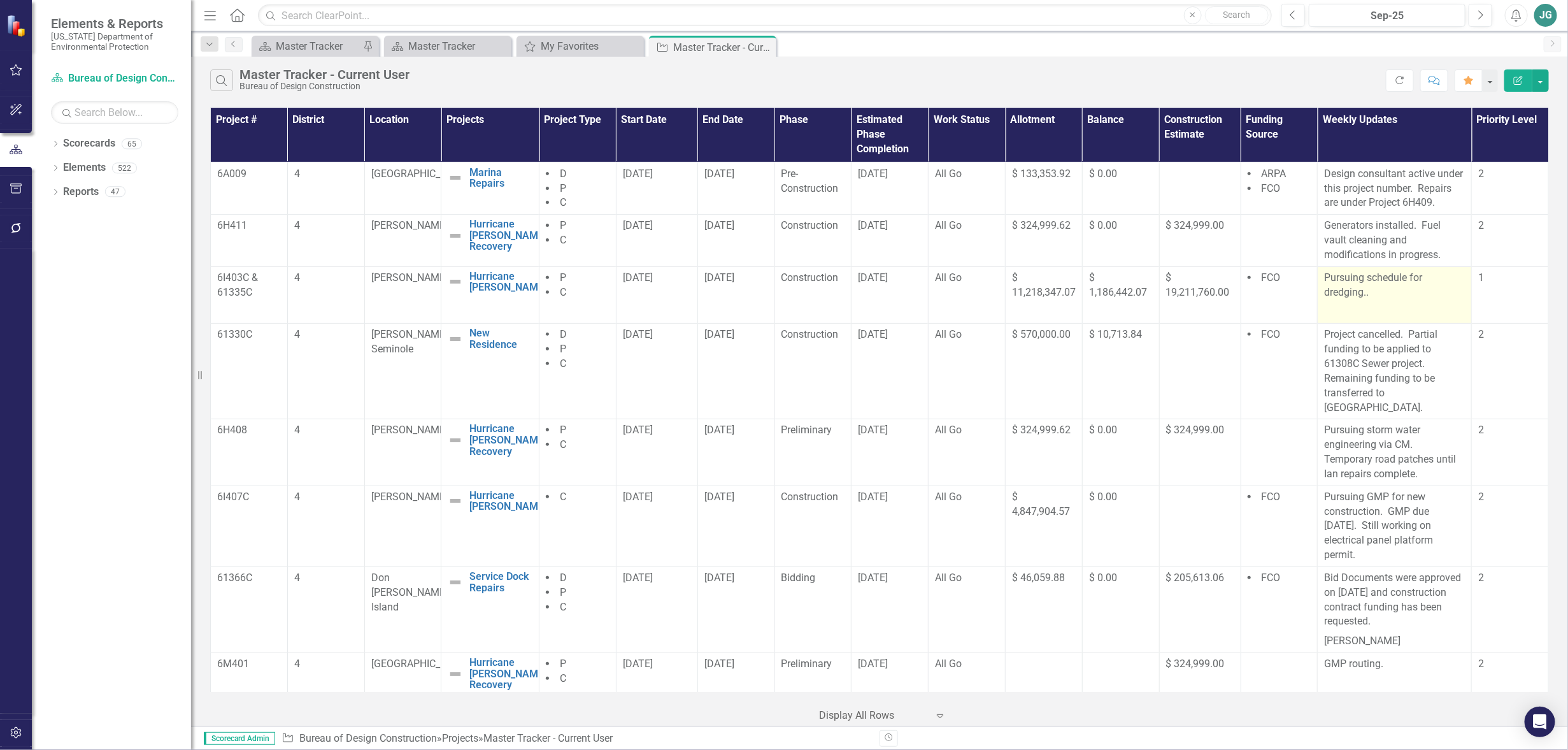
click at [1387, 295] on p "Pursuing schedule for dredging.." at bounding box center [1394, 285] width 141 height 29
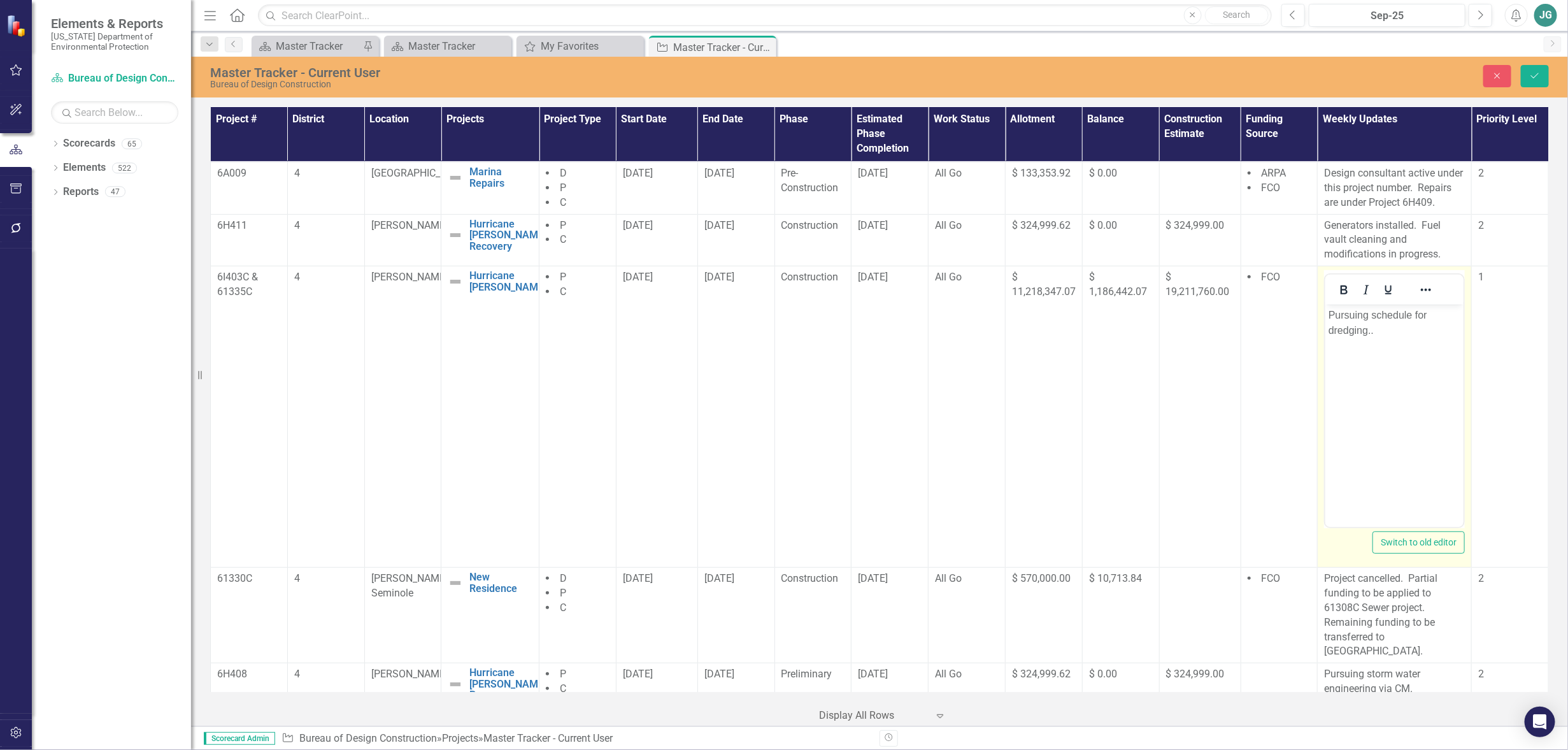
scroll to position [0, 0]
click at [1385, 329] on p "Pursuing schedule for dredging.." at bounding box center [1395, 323] width 132 height 31
click at [1540, 74] on icon "Save" at bounding box center [1535, 76] width 12 height 9
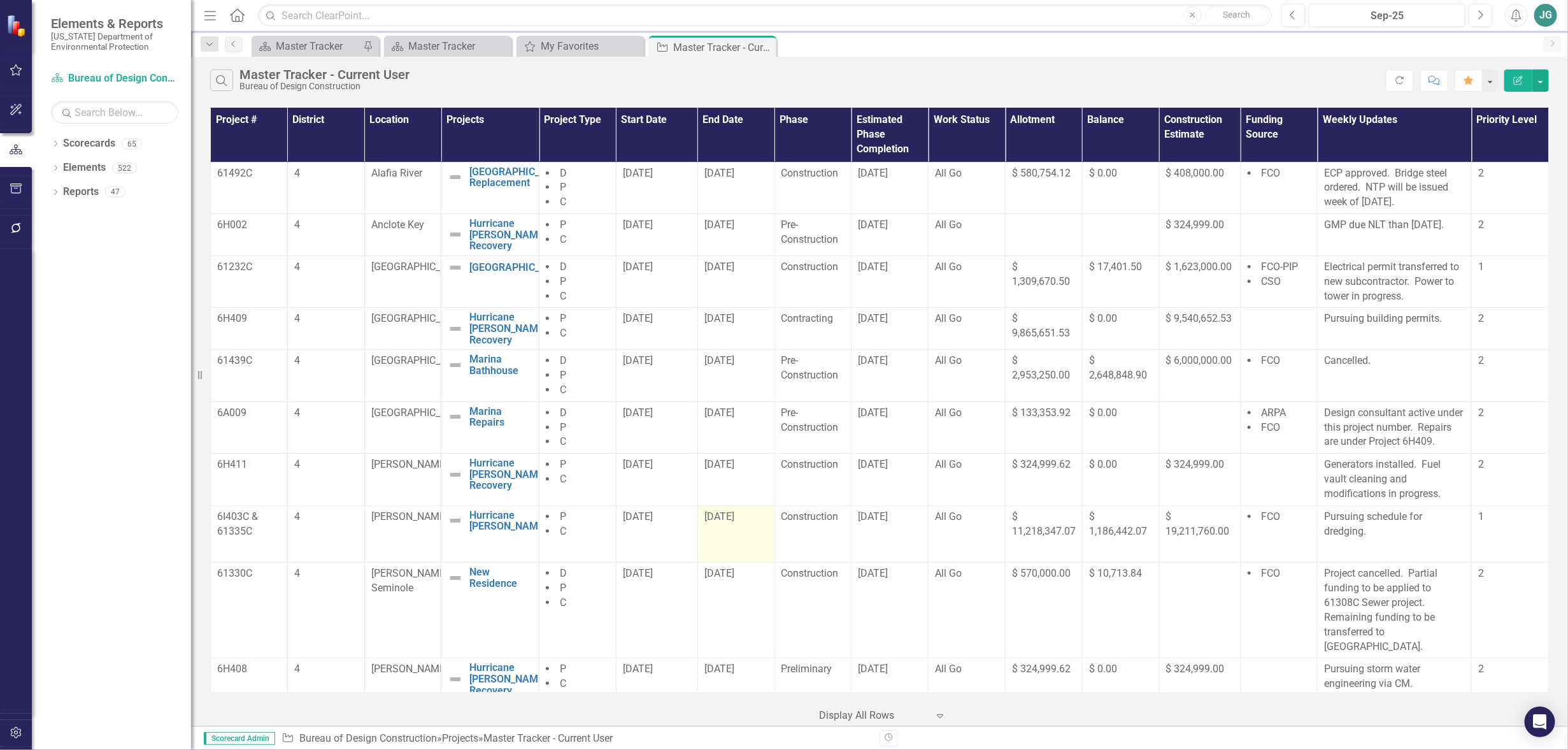
click at [741, 536] on td "[DATE]" at bounding box center [735, 533] width 77 height 58
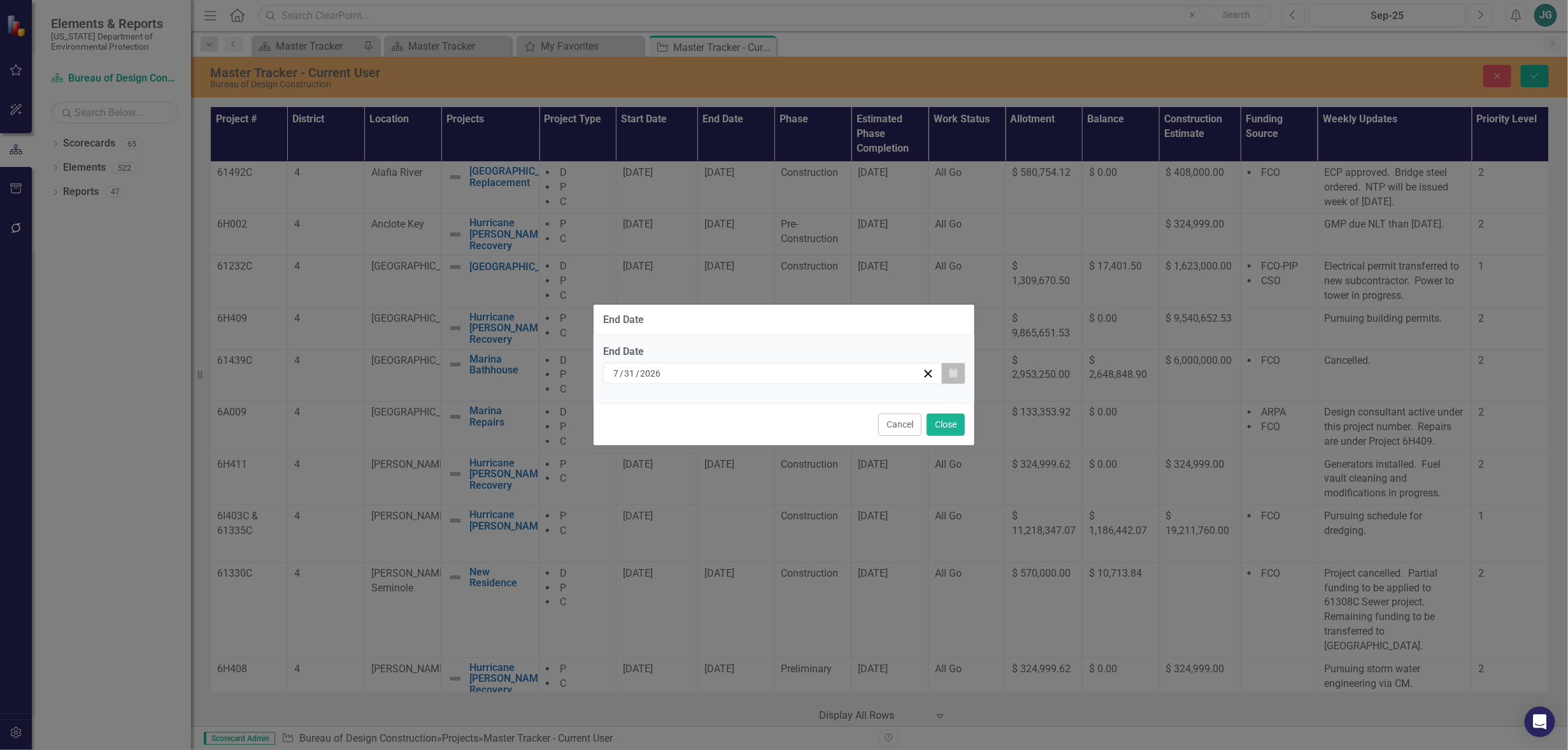
click at [956, 369] on icon "Calendar" at bounding box center [953, 373] width 8 height 9
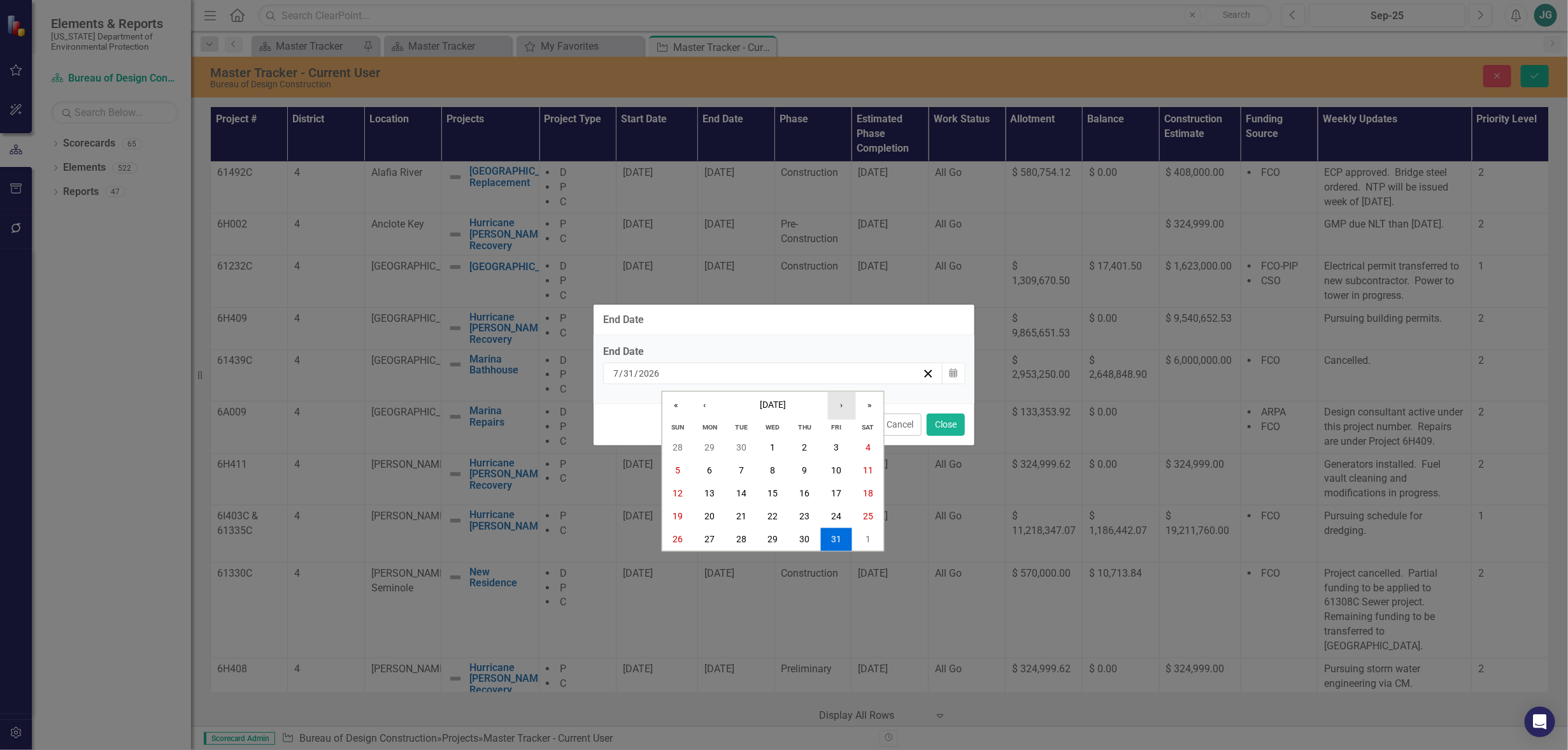
click at [846, 407] on button "›" at bounding box center [842, 405] width 28 height 28
click at [845, 408] on button "›" at bounding box center [842, 405] width 28 height 28
click at [675, 403] on button "«" at bounding box center [676, 405] width 28 height 28
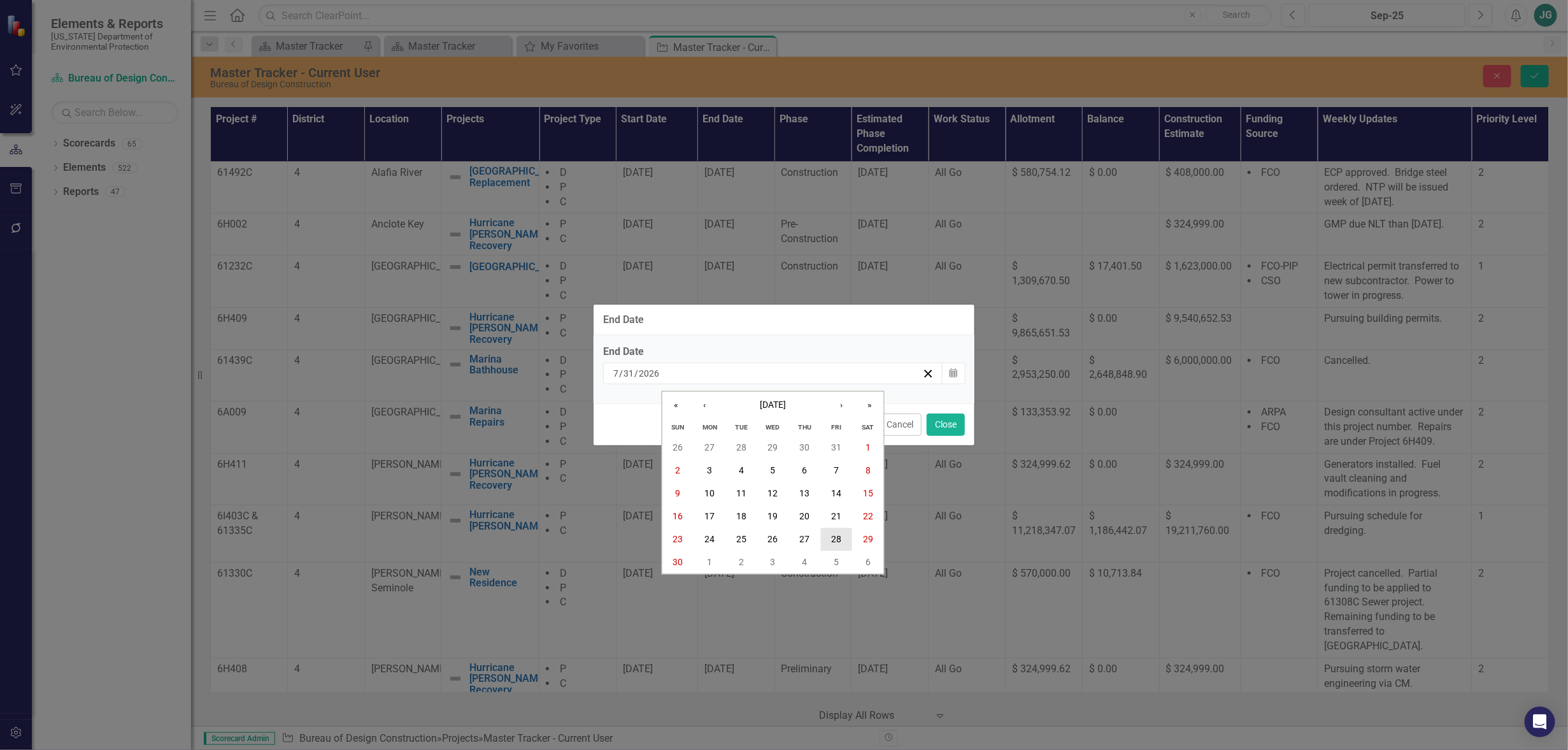
click at [835, 536] on abbr "28" at bounding box center [836, 540] width 10 height 10
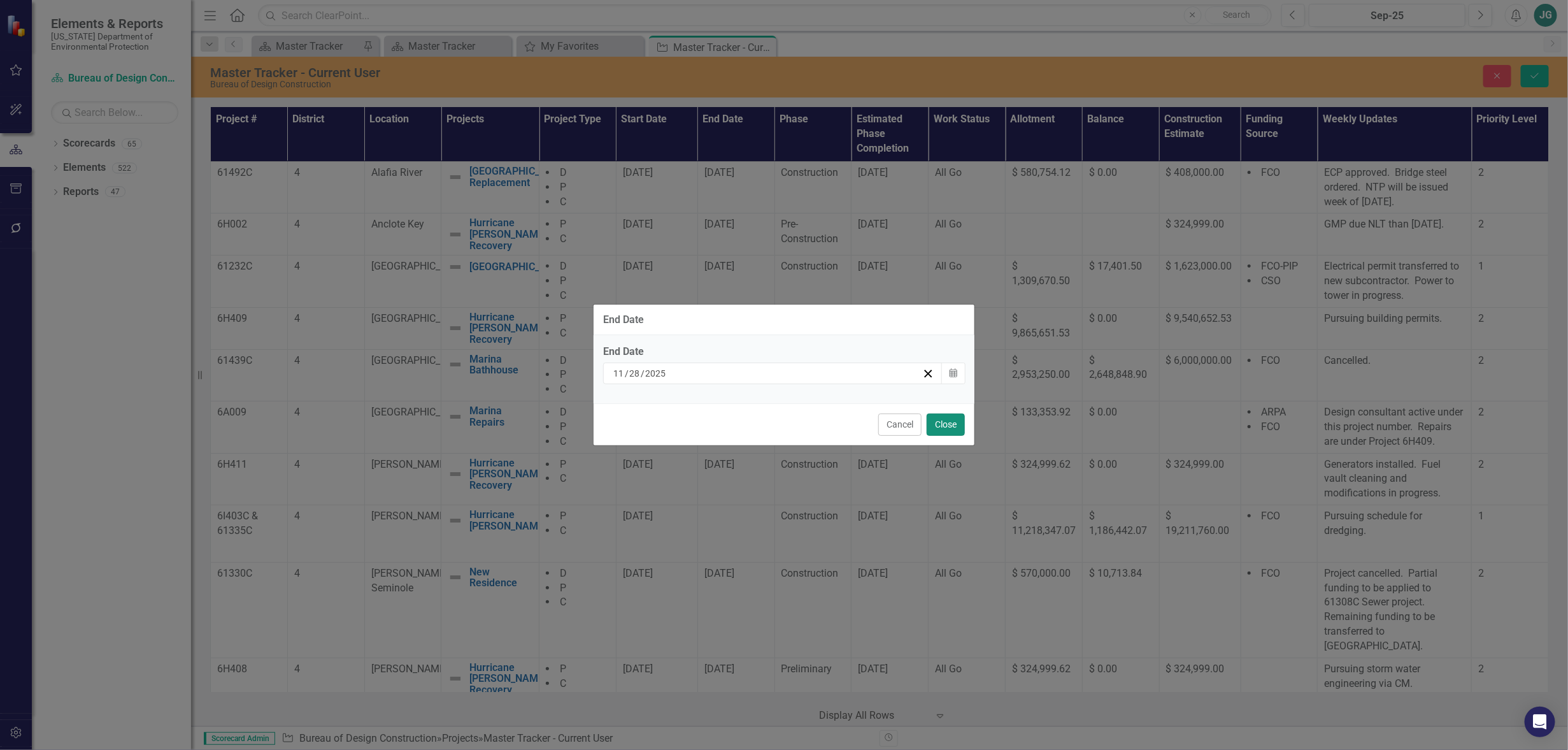
click at [951, 422] on button "Close" at bounding box center [946, 424] width 38 height 22
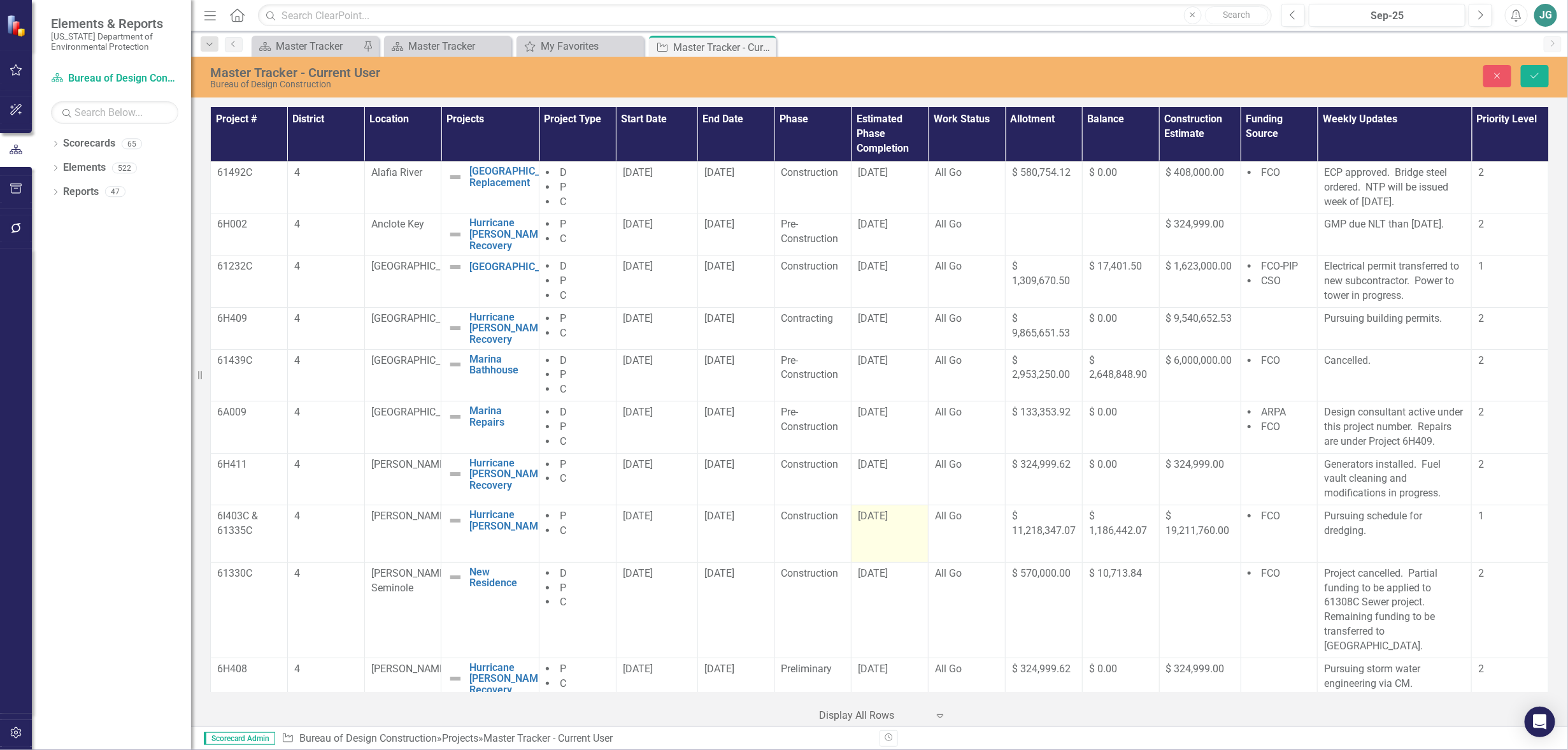
click at [883, 532] on td "[DATE]" at bounding box center [890, 533] width 77 height 58
click at [882, 533] on td "[DATE]" at bounding box center [890, 533] width 77 height 58
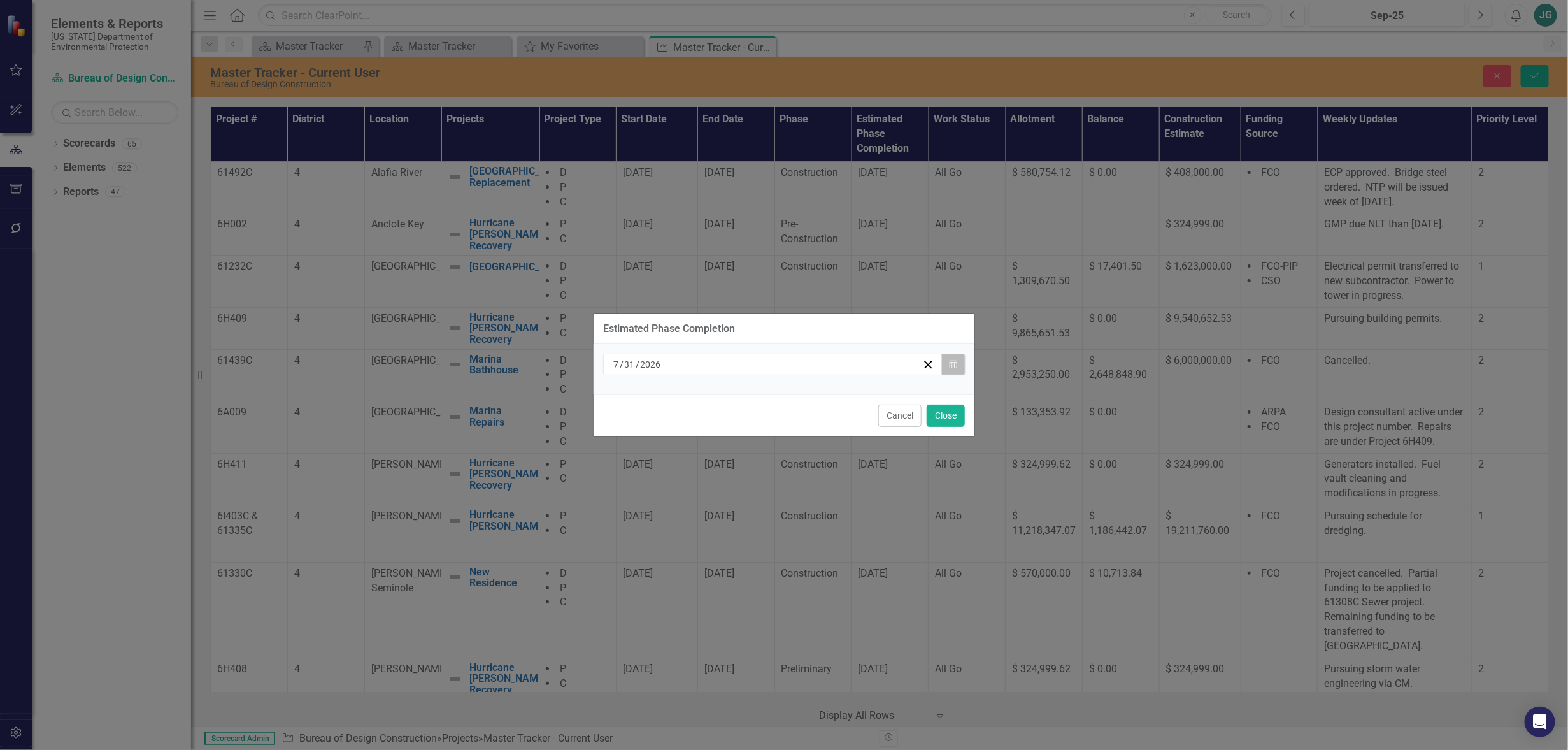
click at [956, 366] on icon "button" at bounding box center [953, 363] width 8 height 9
click at [906, 417] on button "Cancel" at bounding box center [900, 416] width 43 height 22
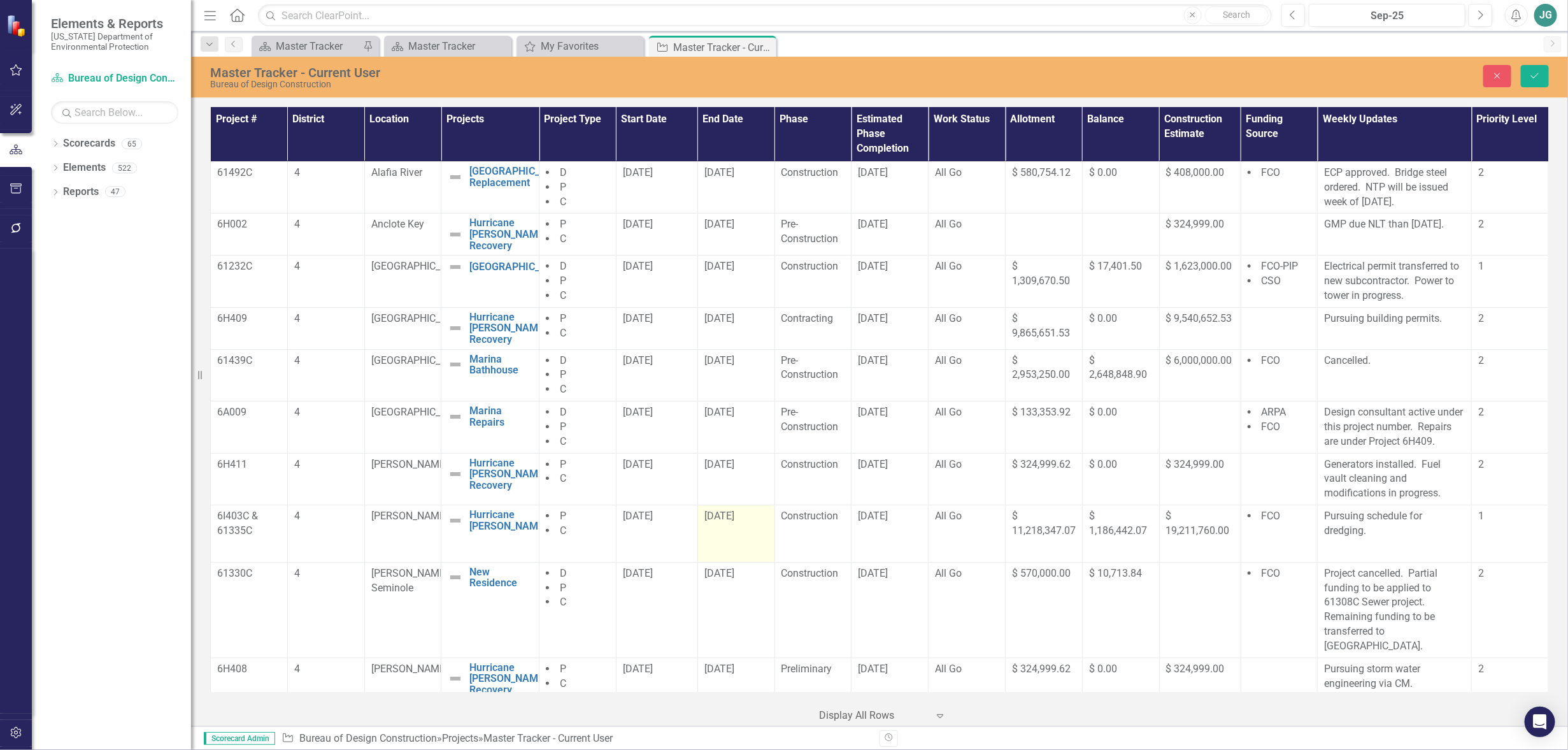
click at [728, 539] on td "[DATE]" at bounding box center [735, 533] width 77 height 58
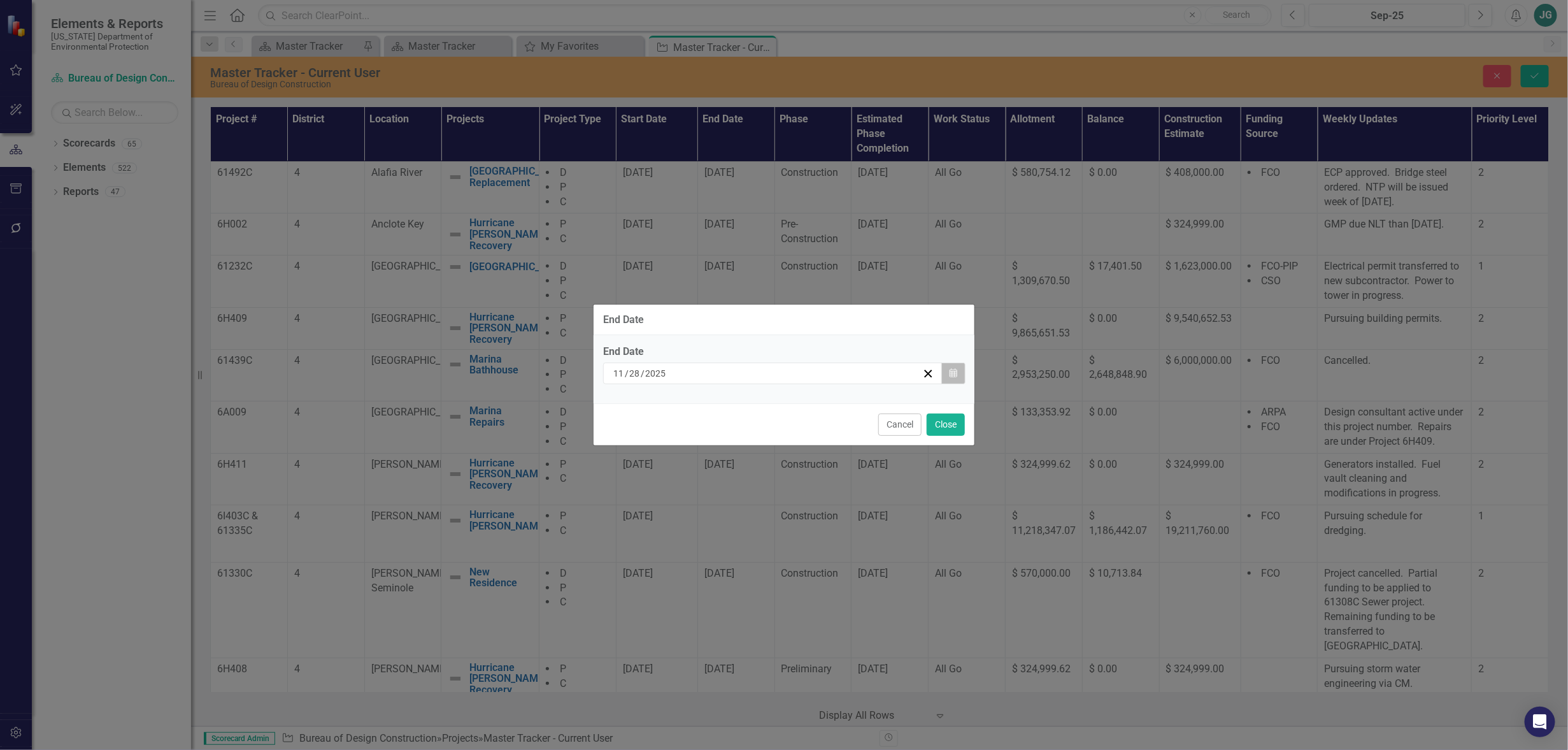
click at [958, 374] on button "Calendar" at bounding box center [953, 373] width 24 height 22
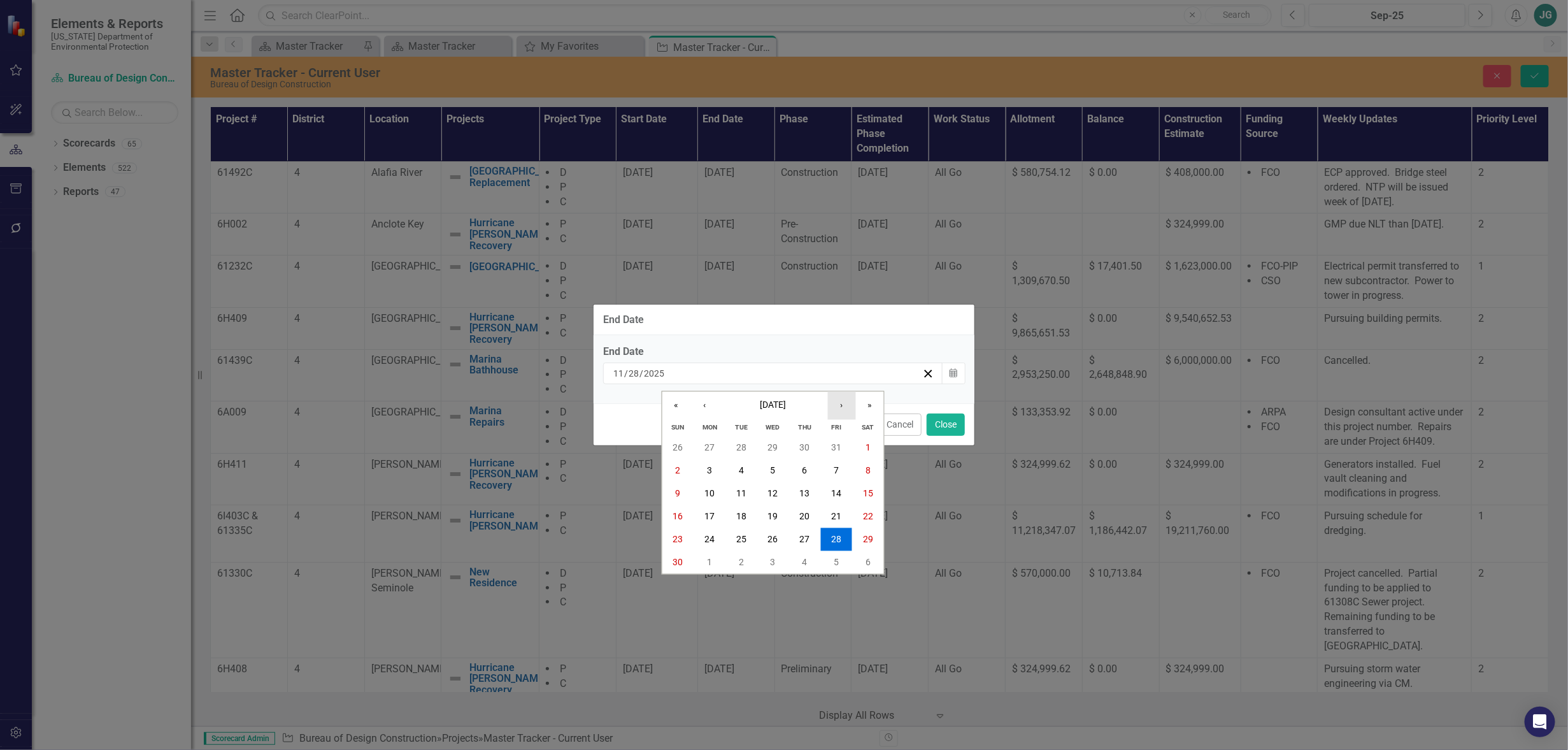
click at [841, 405] on button "›" at bounding box center [842, 405] width 28 height 28
click at [873, 400] on button "»" at bounding box center [870, 405] width 28 height 28
click at [705, 407] on button "‹" at bounding box center [704, 405] width 28 height 28
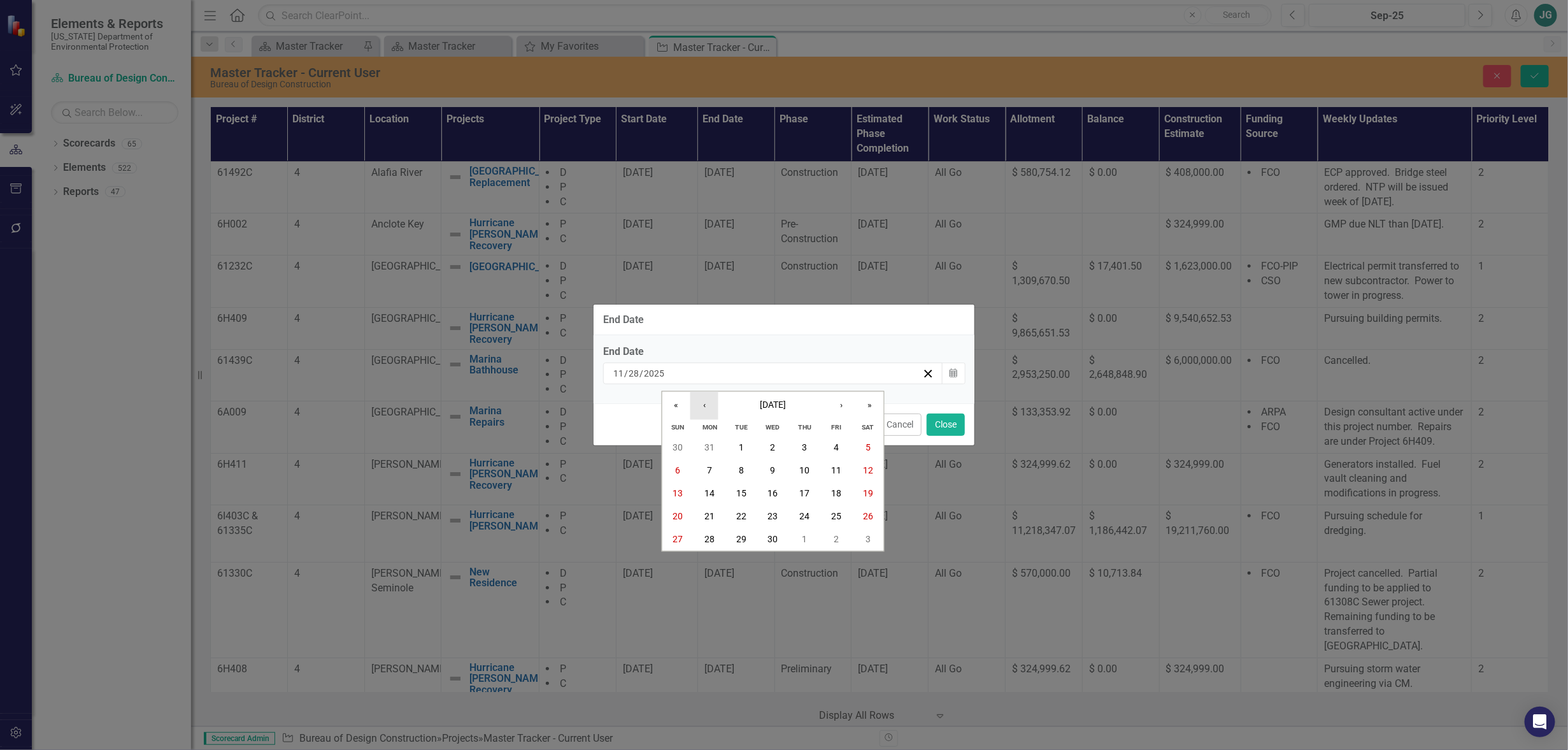
click at [705, 407] on button "‹" at bounding box center [704, 405] width 28 height 28
click at [842, 536] on abbr "31" at bounding box center [836, 540] width 10 height 10
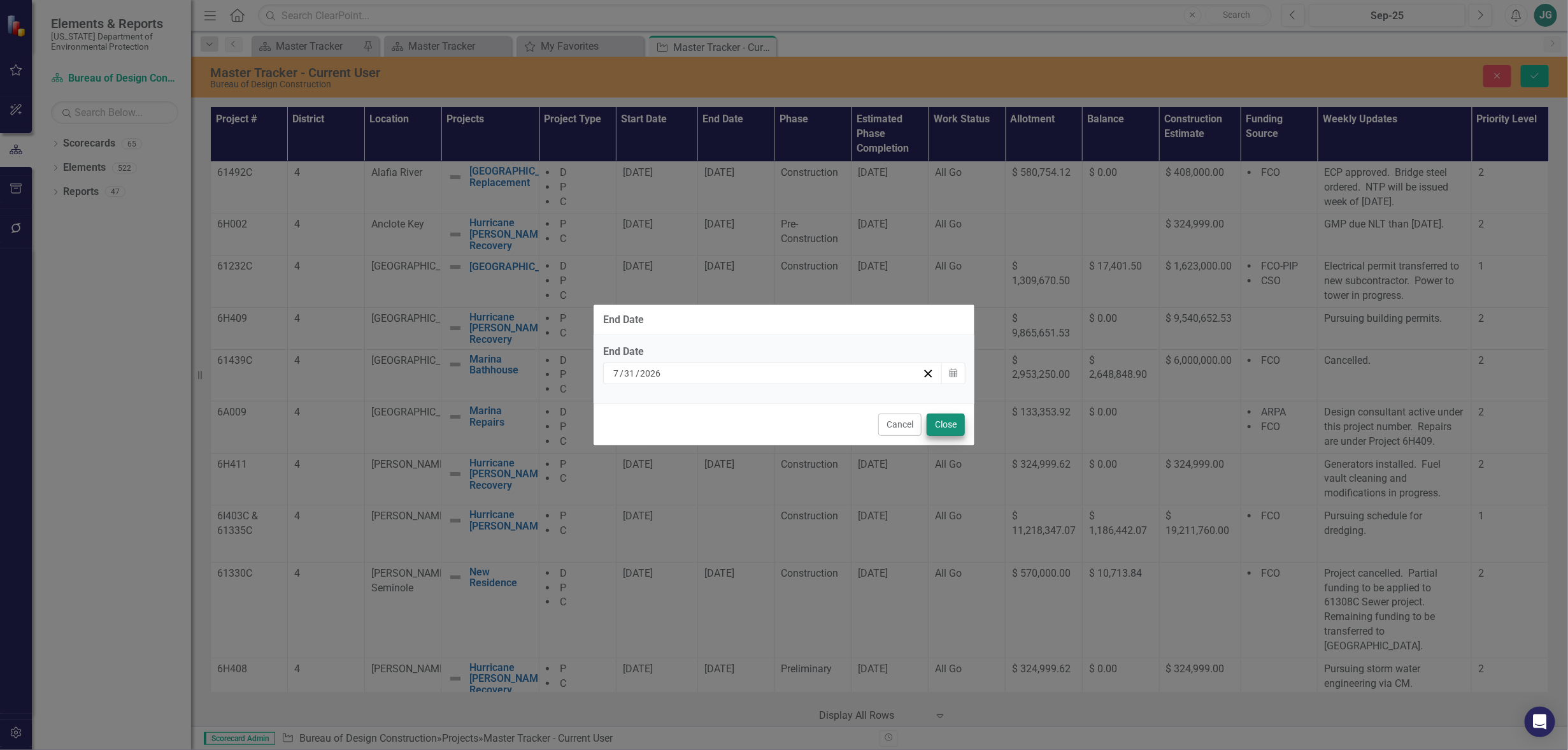
click at [946, 412] on div "Cancel Close" at bounding box center [784, 424] width 381 height 42
click at [945, 431] on button "Close" at bounding box center [946, 424] width 38 height 22
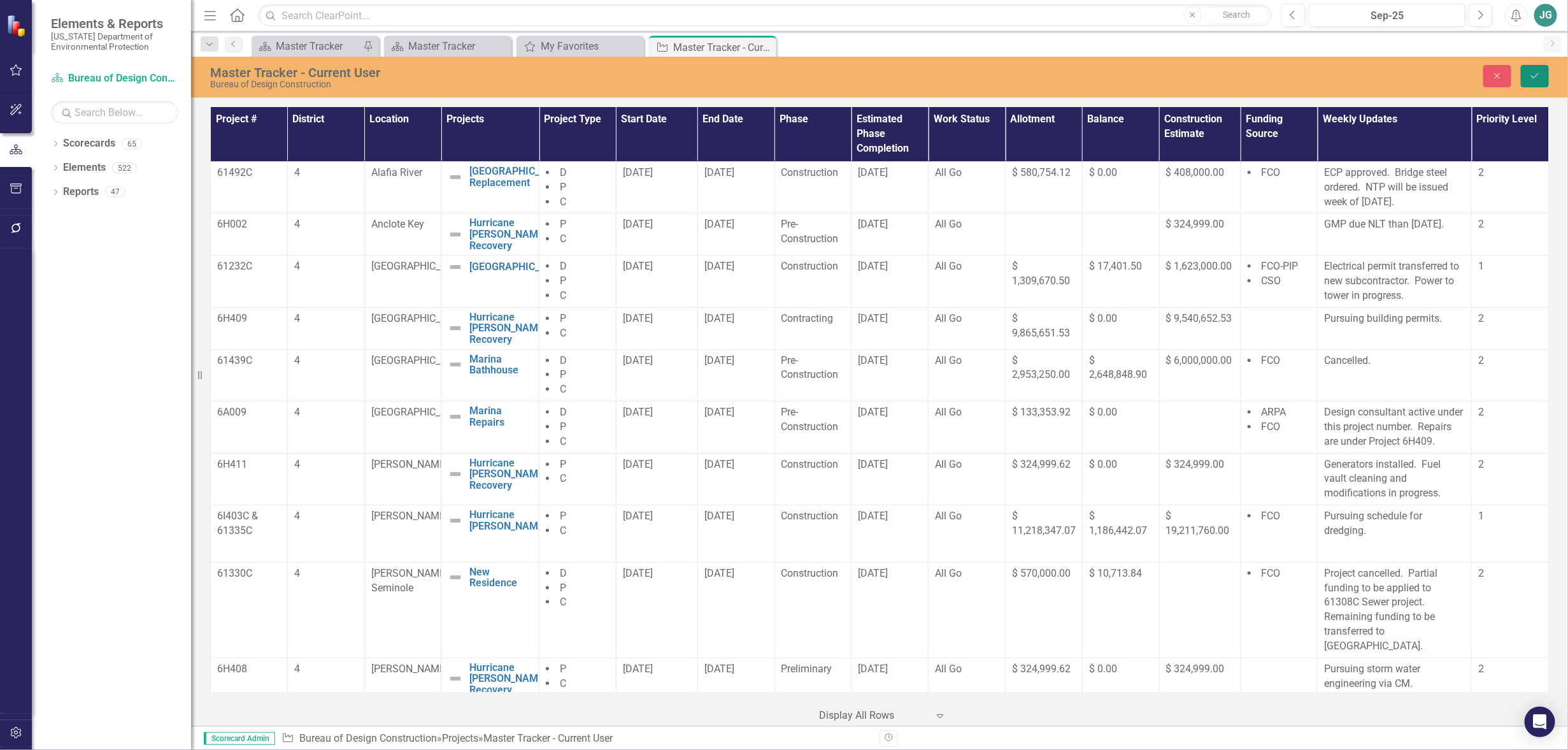
click at [1533, 74] on icon "Save" at bounding box center [1535, 76] width 12 height 9
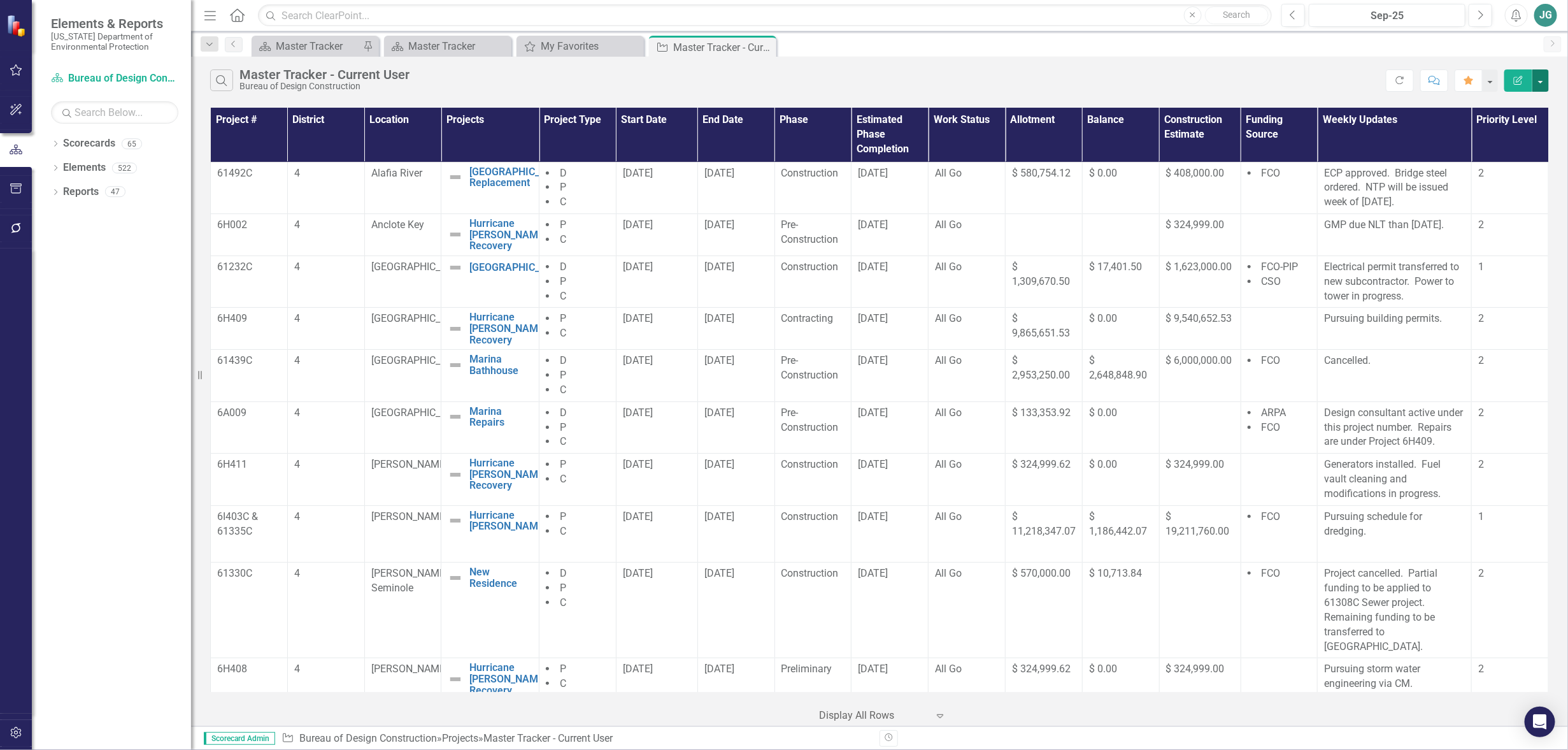
click at [1543, 78] on button "button" at bounding box center [1541, 81] width 17 height 22
click at [1506, 130] on link "PDF Export to PDF" at bounding box center [1498, 130] width 101 height 24
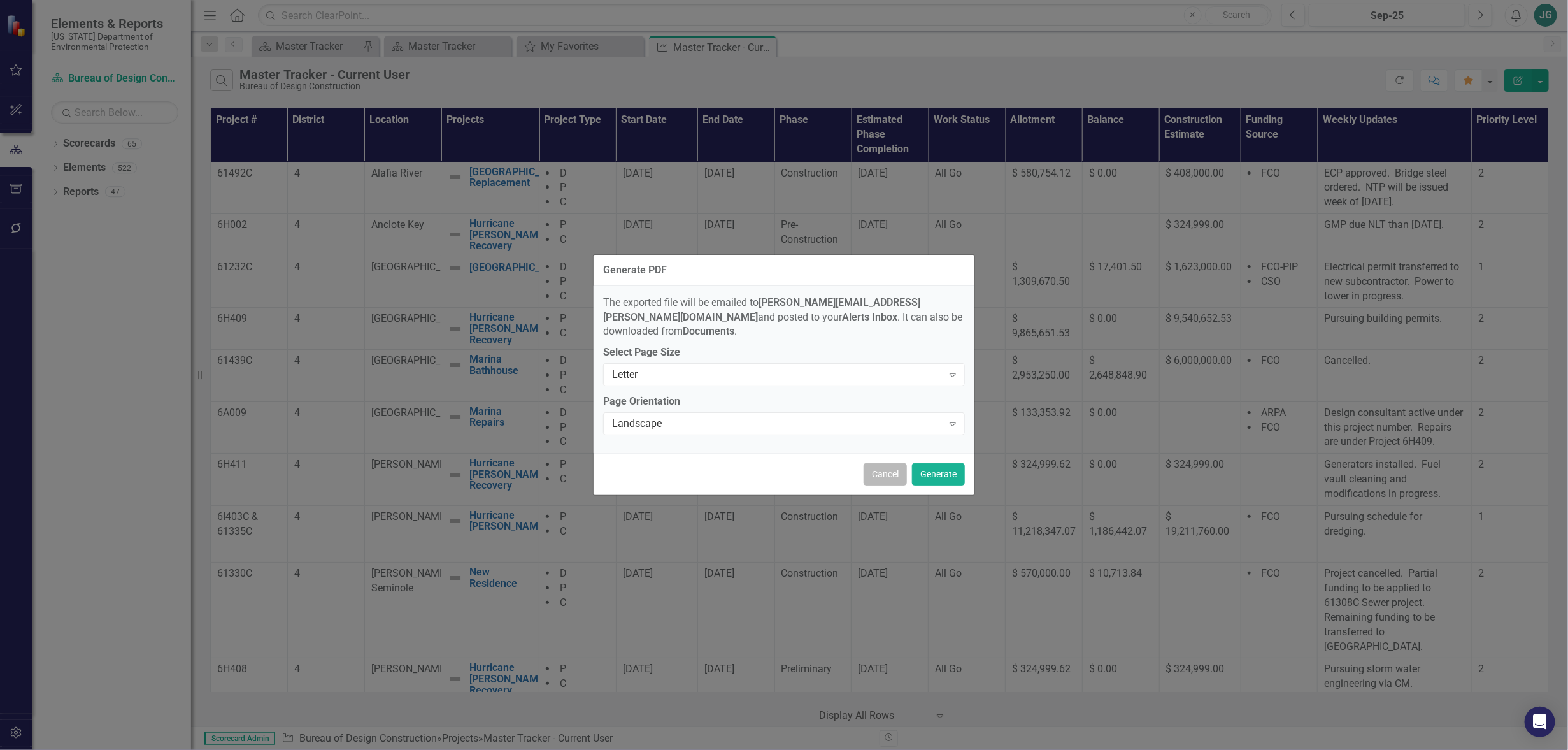
click at [883, 468] on button "Cancel" at bounding box center [885, 474] width 43 height 22
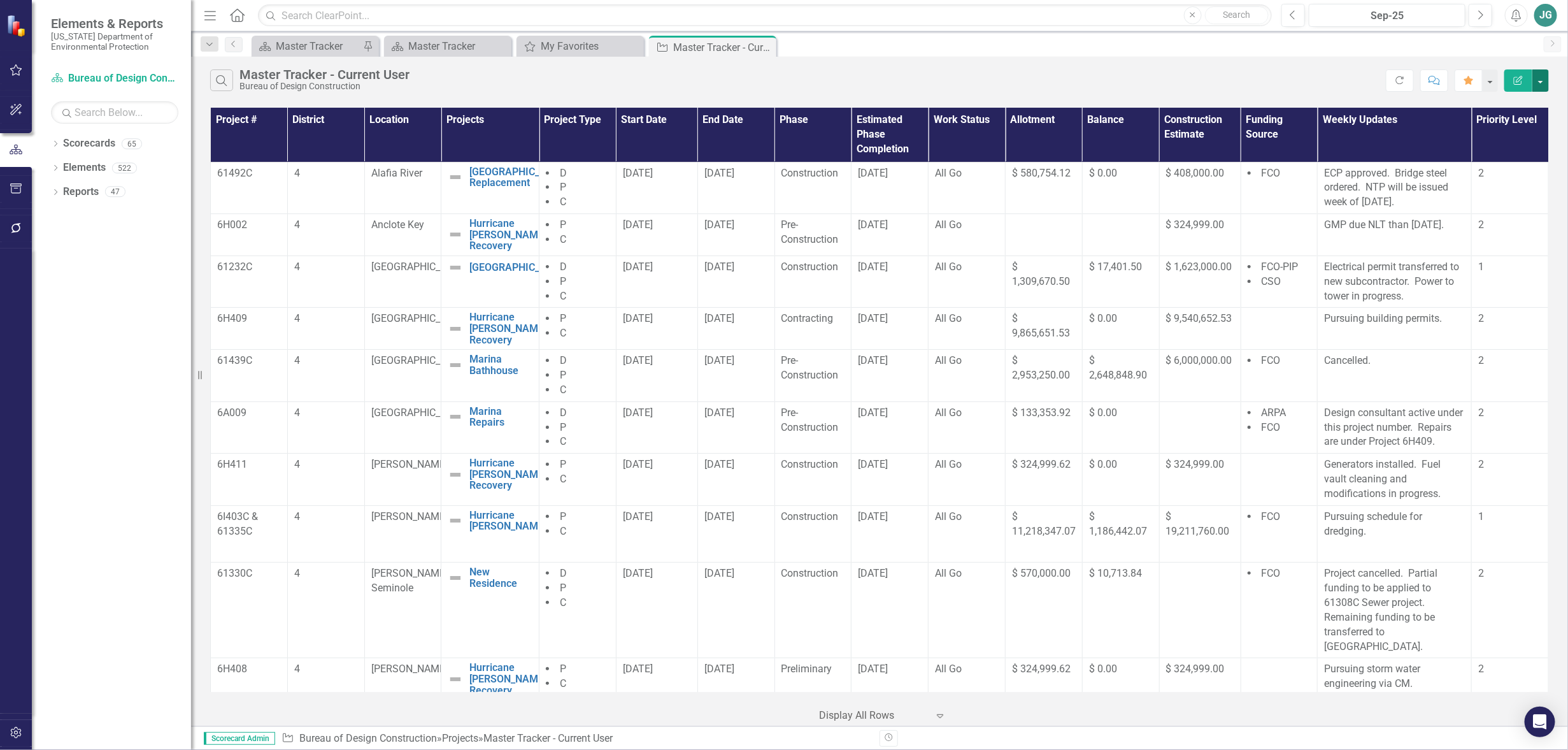
click at [1543, 79] on button "button" at bounding box center [1541, 81] width 17 height 22
click at [1497, 154] on link "Excel Export to Excel" at bounding box center [1498, 153] width 101 height 24
click at [1540, 81] on button "button" at bounding box center [1541, 81] width 17 height 22
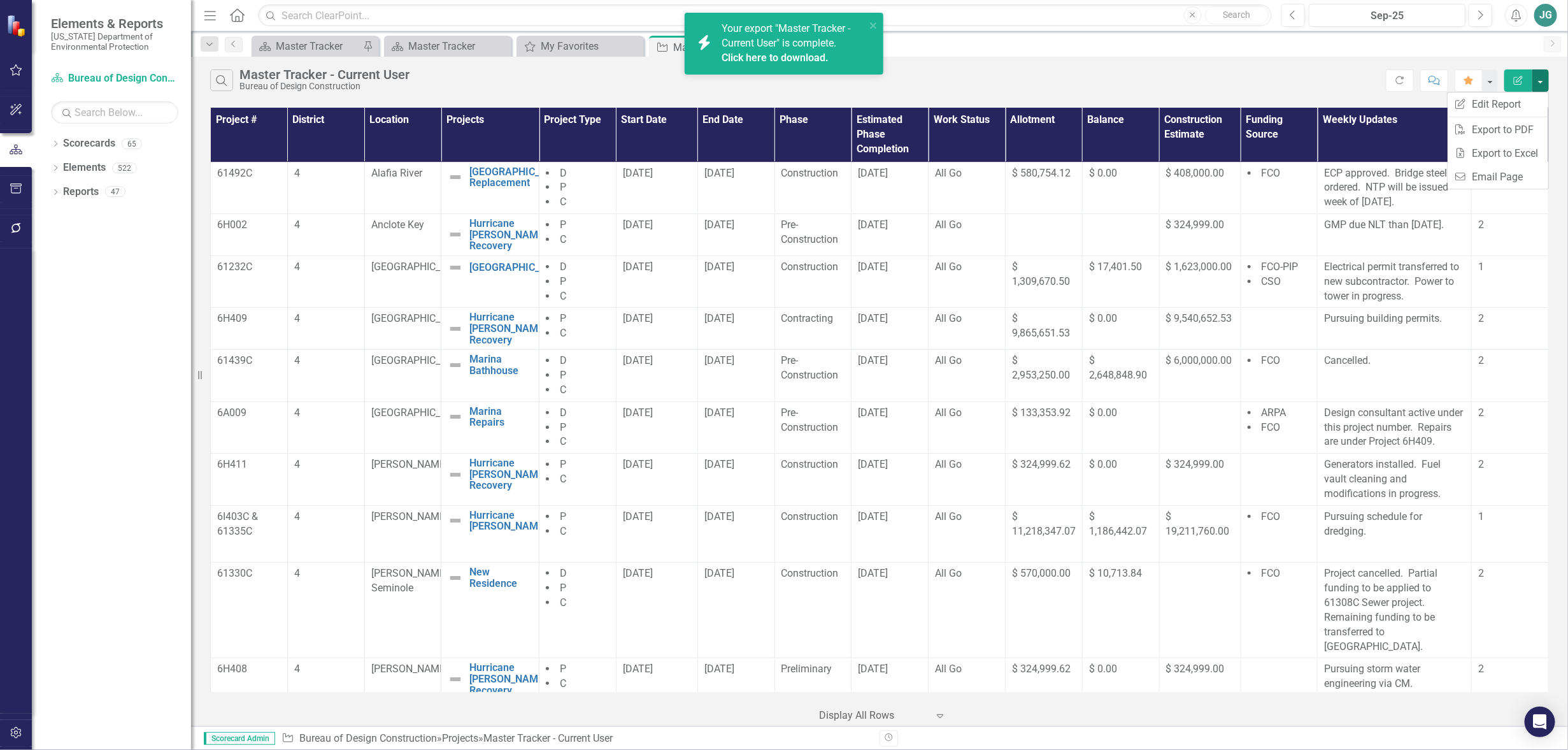
click at [759, 56] on link "Click here to download." at bounding box center [775, 57] width 107 height 12
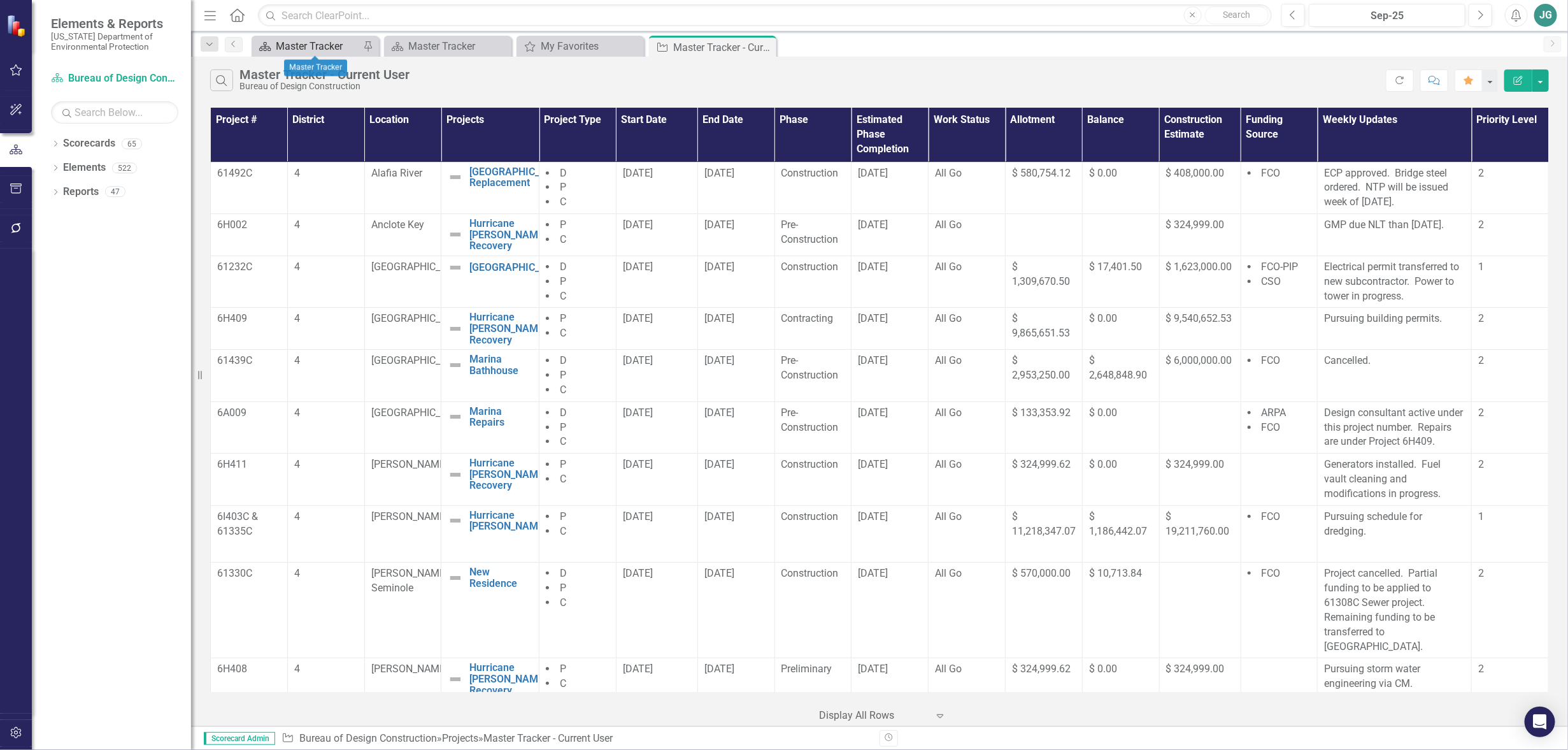
click at [305, 40] on div "Master Tracker" at bounding box center [317, 46] width 84 height 16
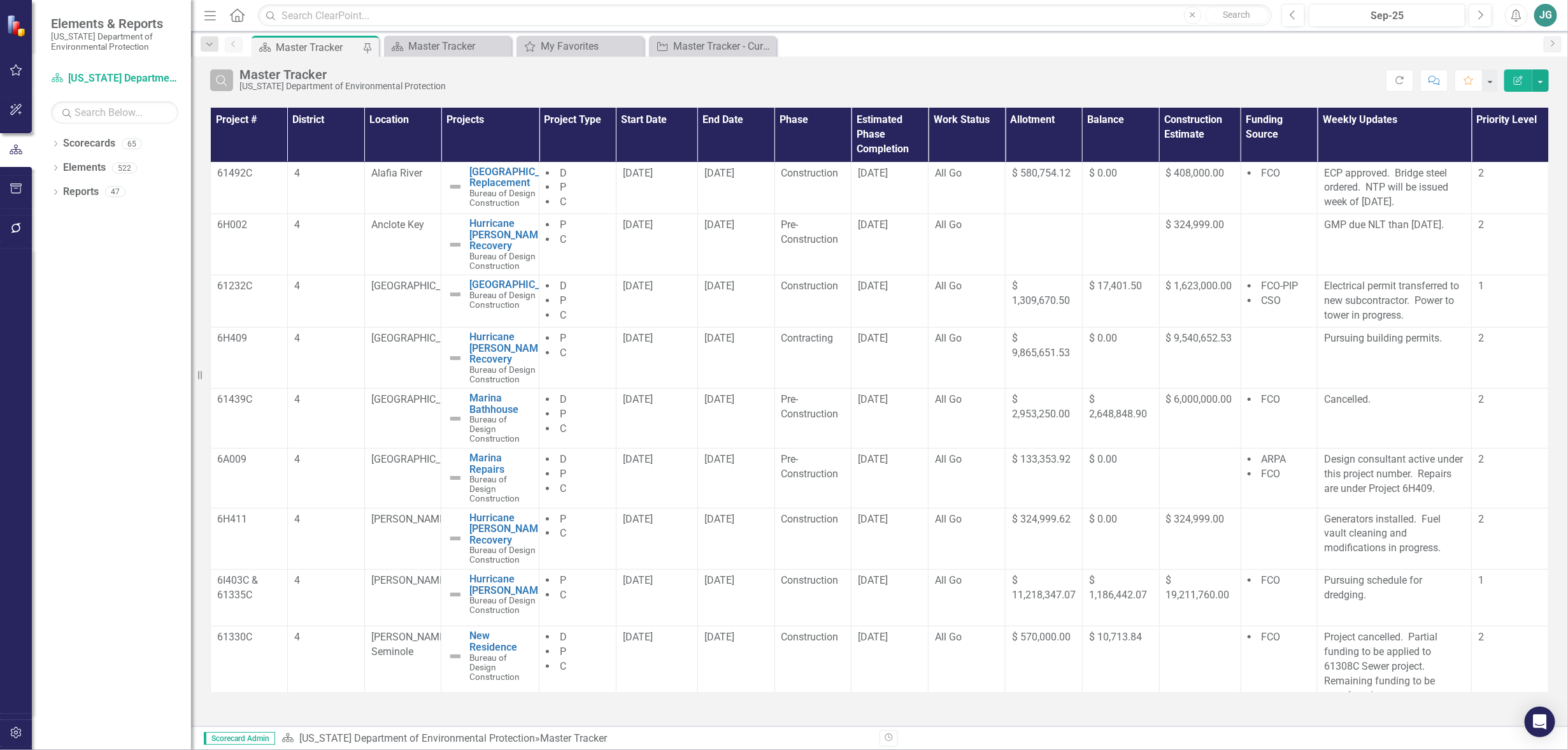
click at [221, 81] on icon "Search" at bounding box center [222, 80] width 14 height 12
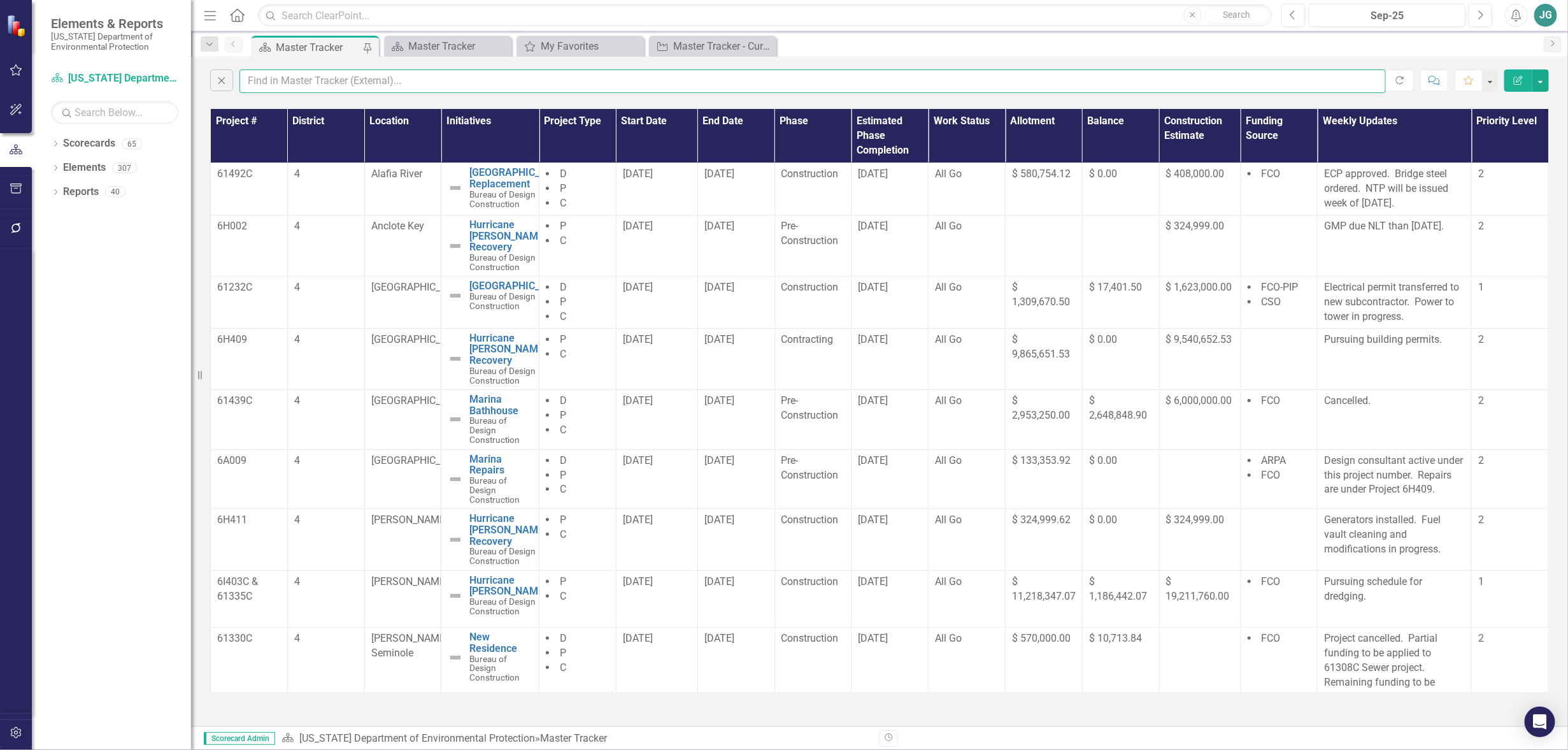
click at [389, 81] on input "text" at bounding box center [812, 81] width 1146 height 24
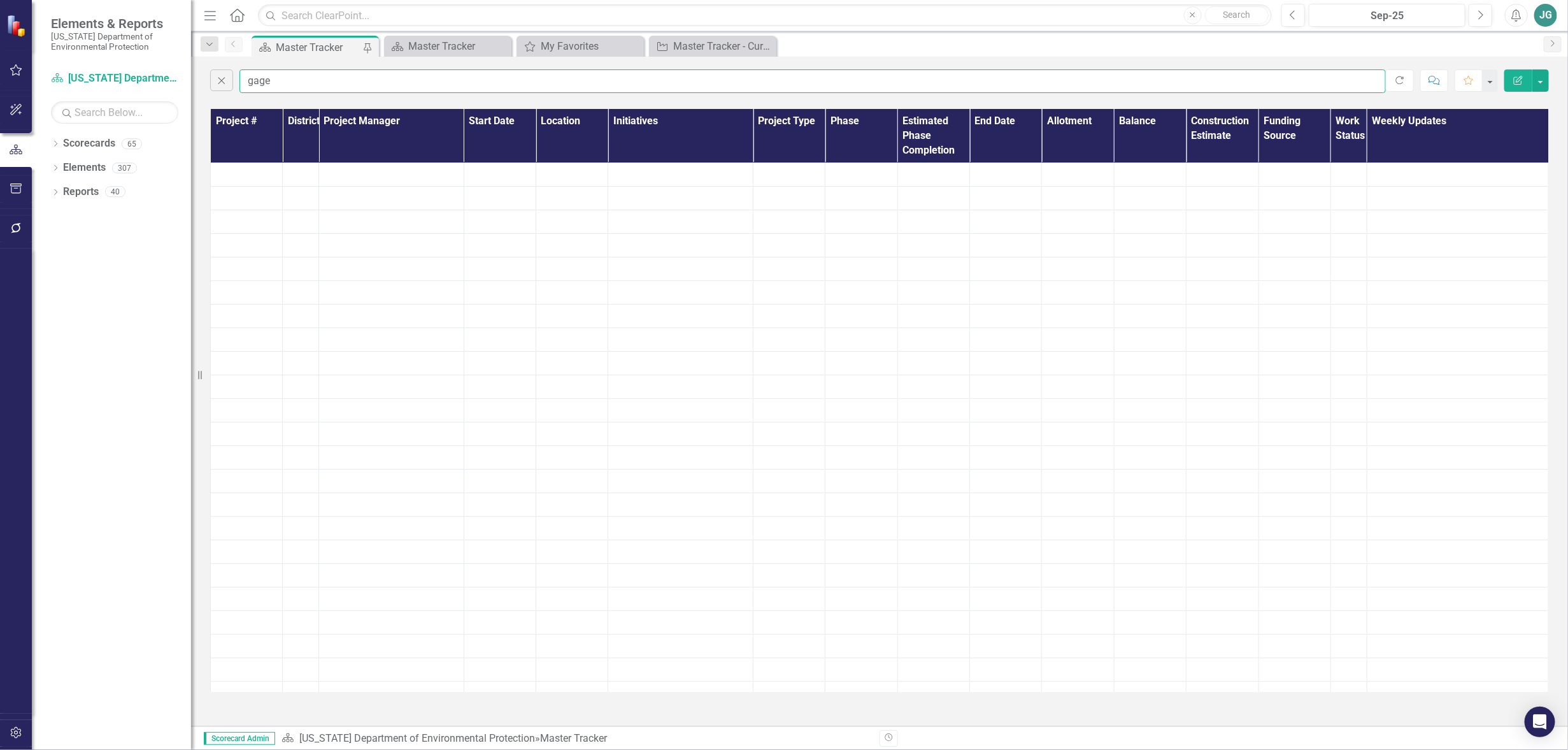
type input "gage"
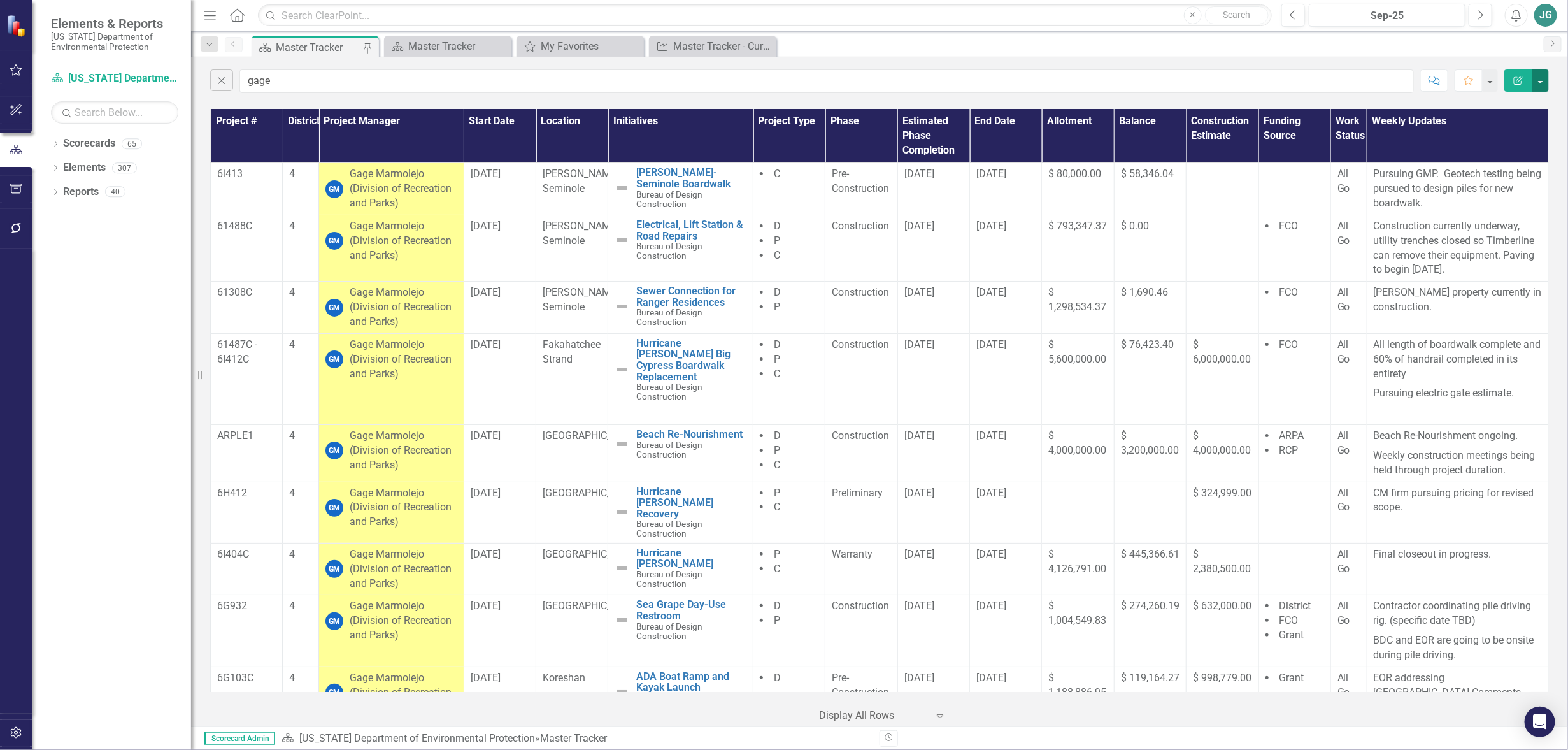
click at [1538, 85] on button "button" at bounding box center [1541, 81] width 17 height 22
click at [1478, 150] on link "Excel Export to Excel" at bounding box center [1498, 153] width 101 height 24
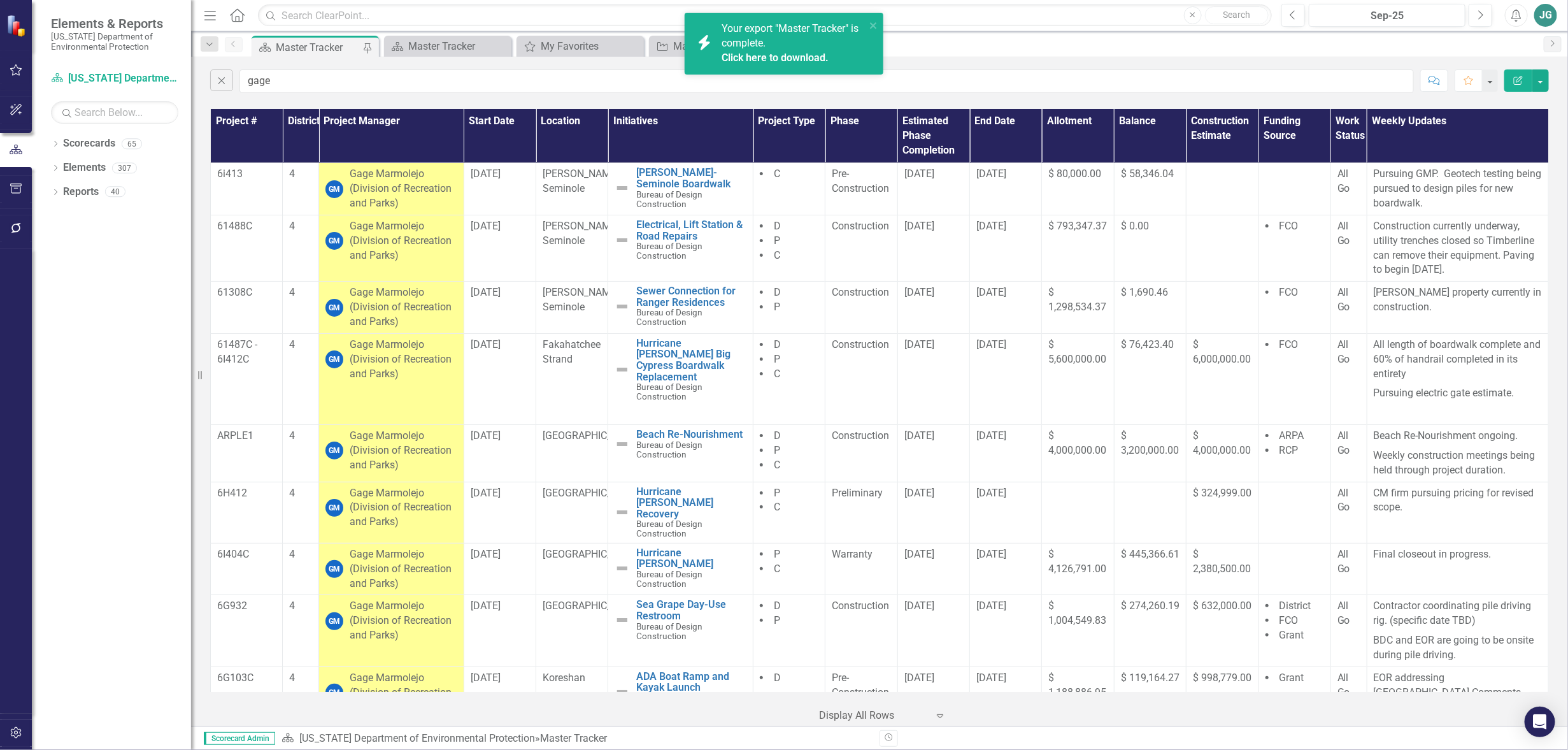
click at [796, 58] on link "Click here to download." at bounding box center [775, 57] width 107 height 12
